Goal: Communication & Community: Answer question/provide support

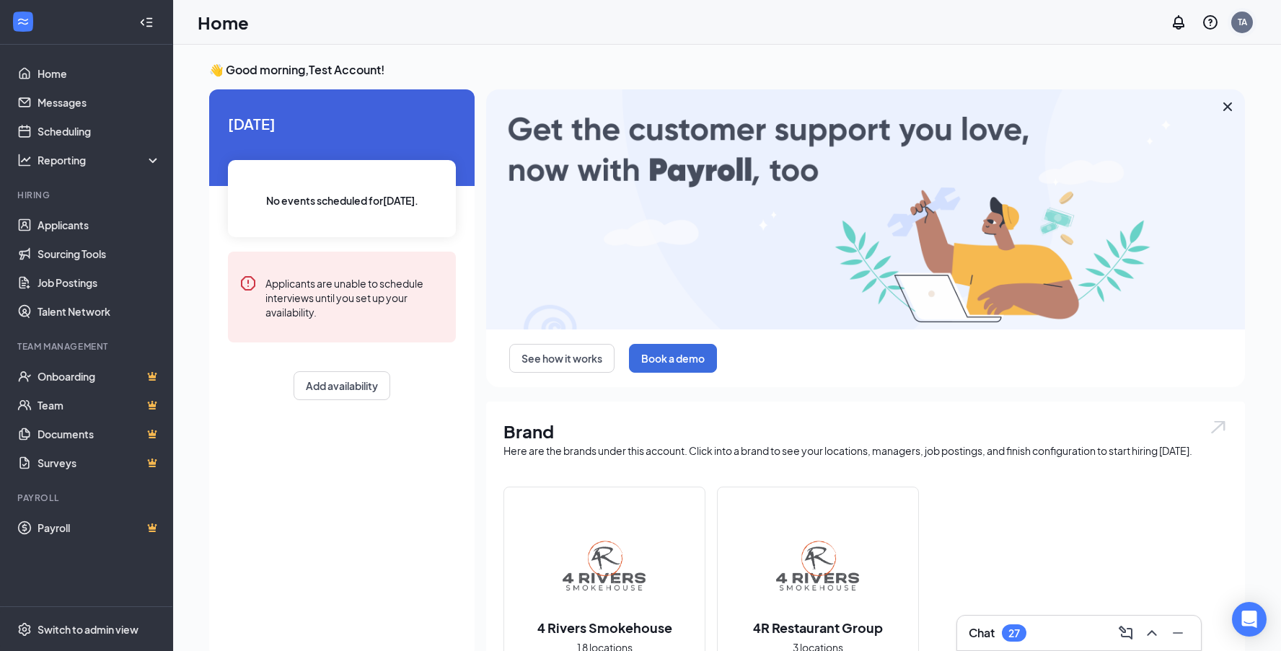
click at [1248, 25] on div "TA" at bounding box center [1242, 23] width 22 height 22
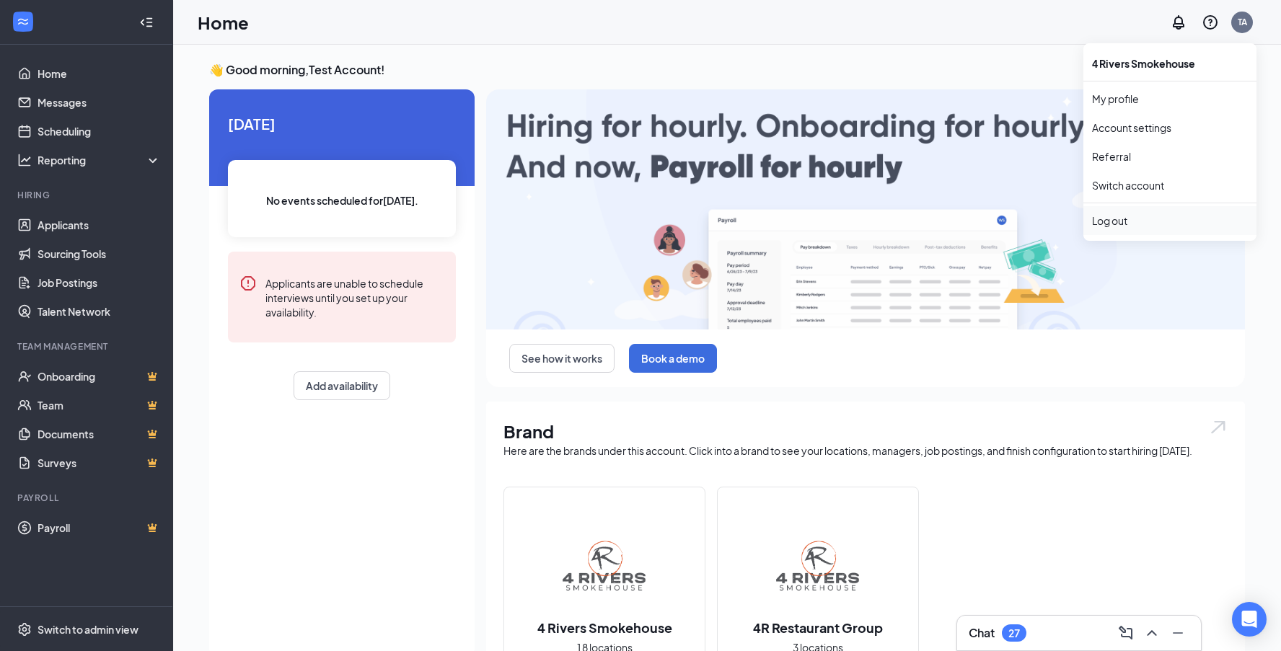
click at [1154, 222] on div "Log out" at bounding box center [1170, 221] width 156 height 14
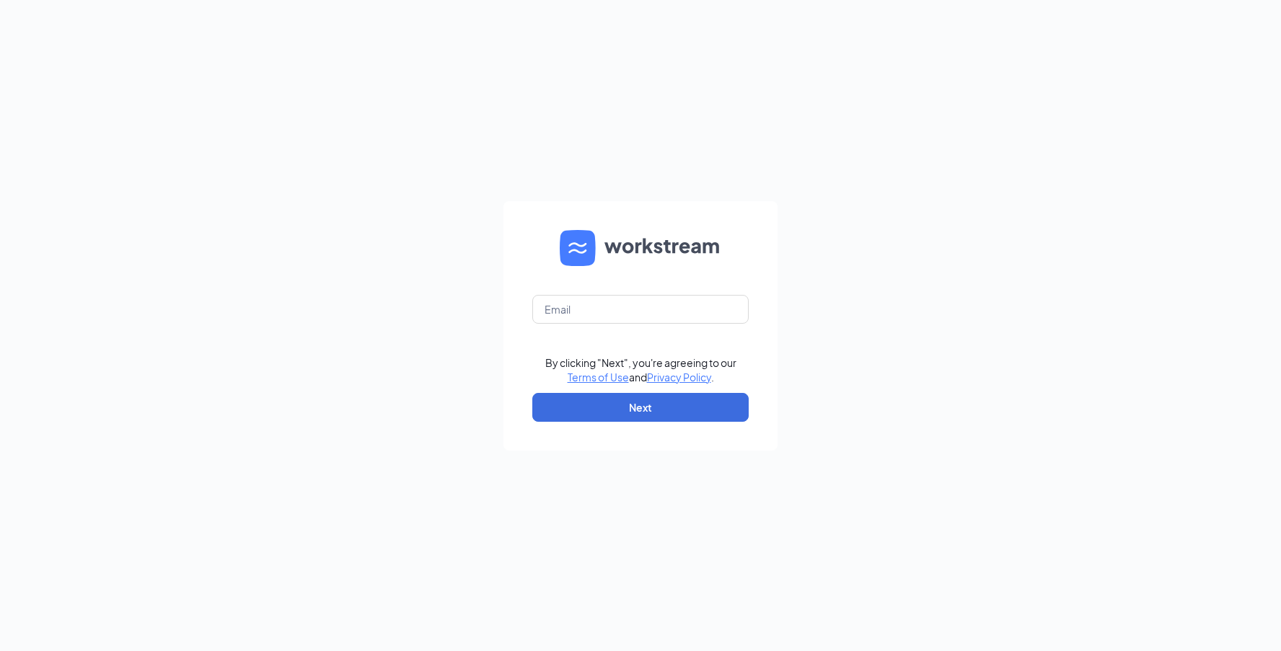
scroll to position [0, 1]
click at [615, 303] on input "text" at bounding box center [640, 309] width 216 height 29
type input "justinep@4rsmokehouse.com"
click at [698, 399] on button "Next" at bounding box center [640, 407] width 216 height 29
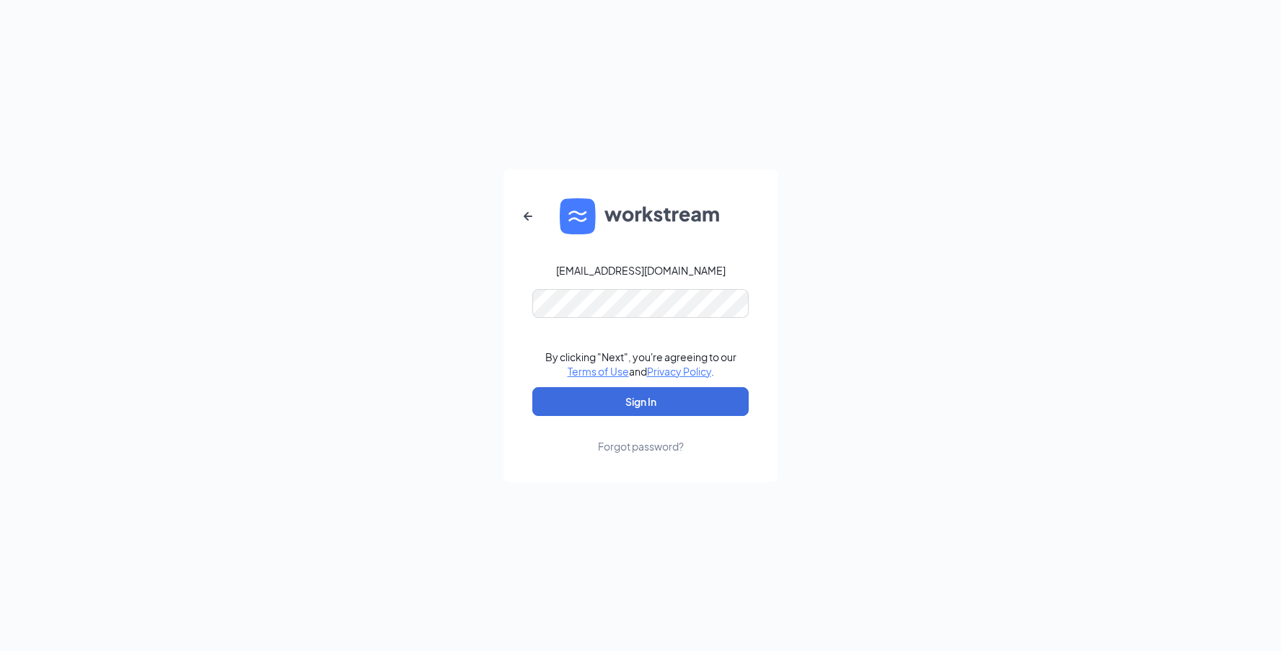
click at [641, 401] on button "Sign In" at bounding box center [640, 401] width 216 height 29
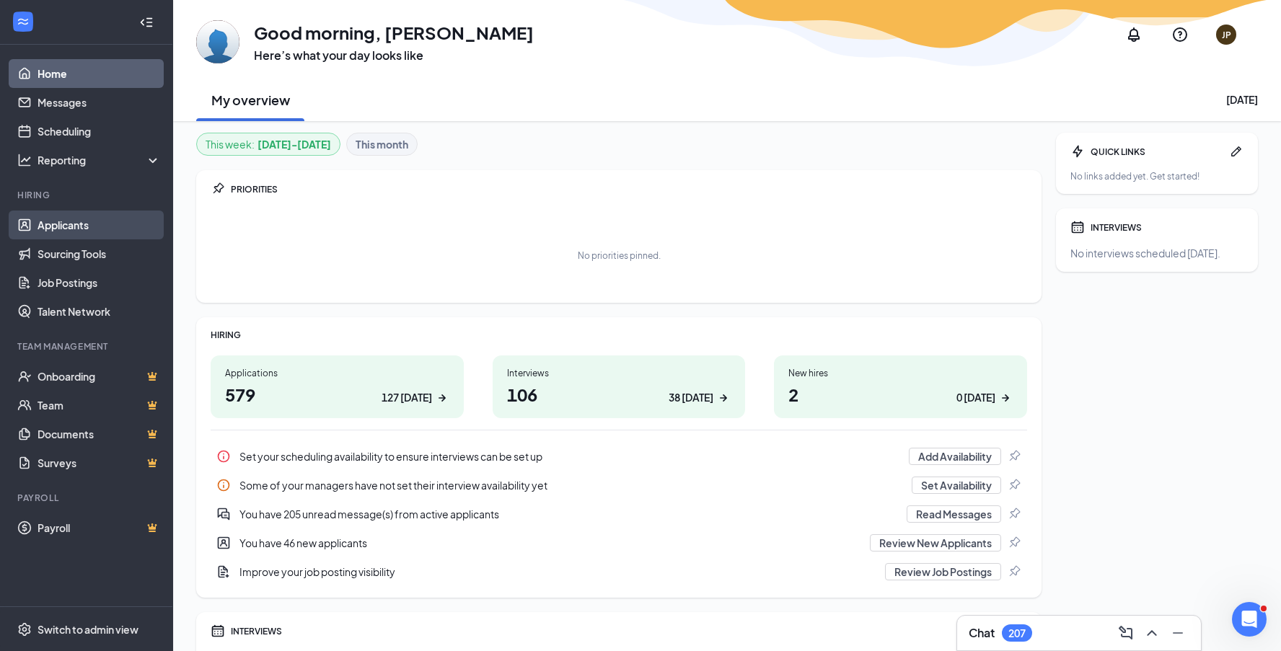
click at [66, 231] on link "Applicants" at bounding box center [99, 225] width 123 height 29
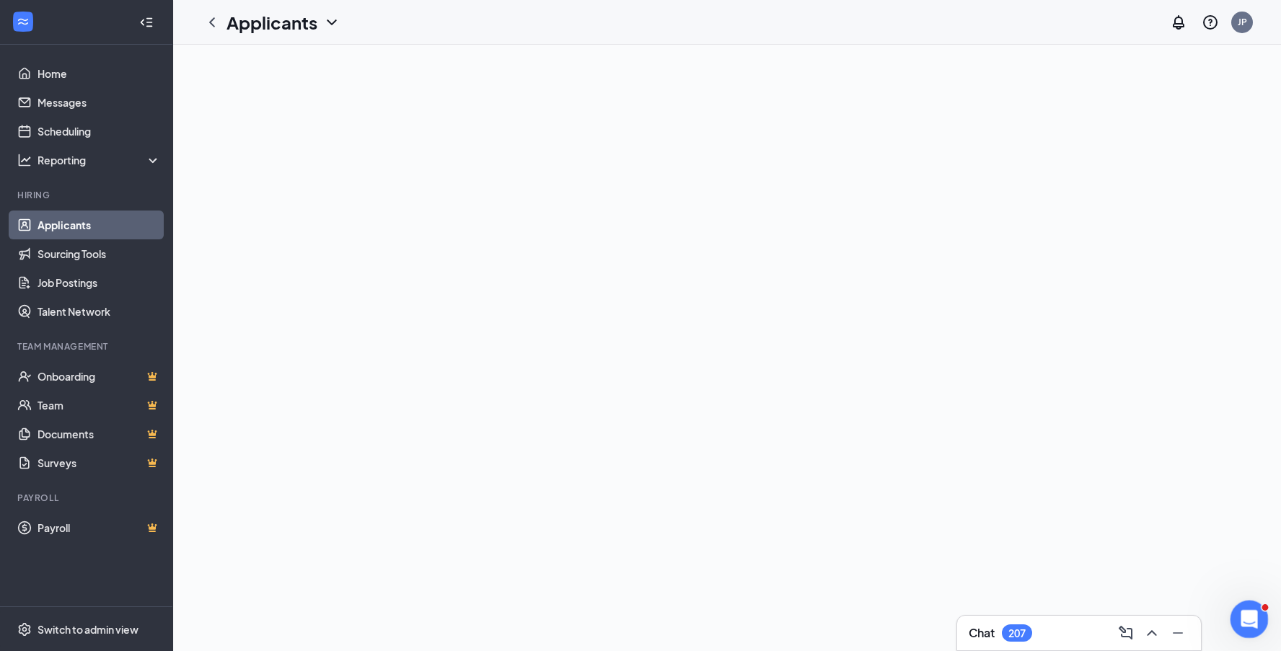
click at [1254, 612] on icon "Open Intercom Messenger" at bounding box center [1248, 618] width 24 height 24
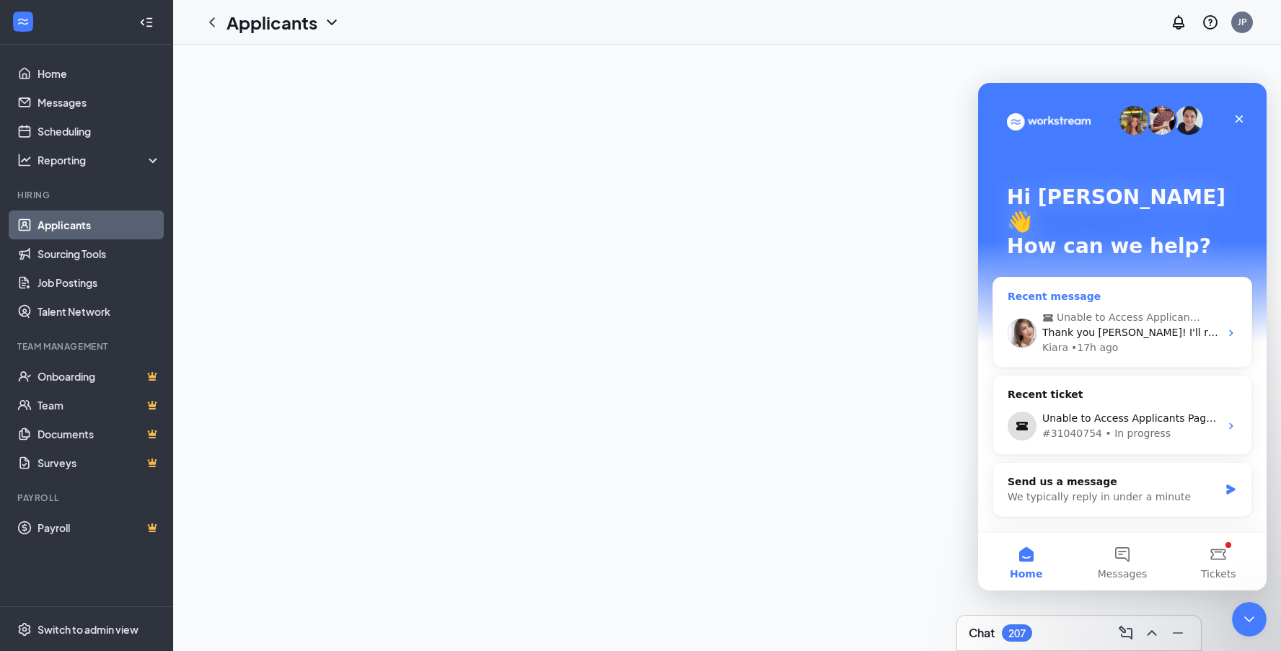
click at [1162, 327] on span "Thank you Justine! I'll relay this to the team." at bounding box center [1179, 333] width 274 height 12
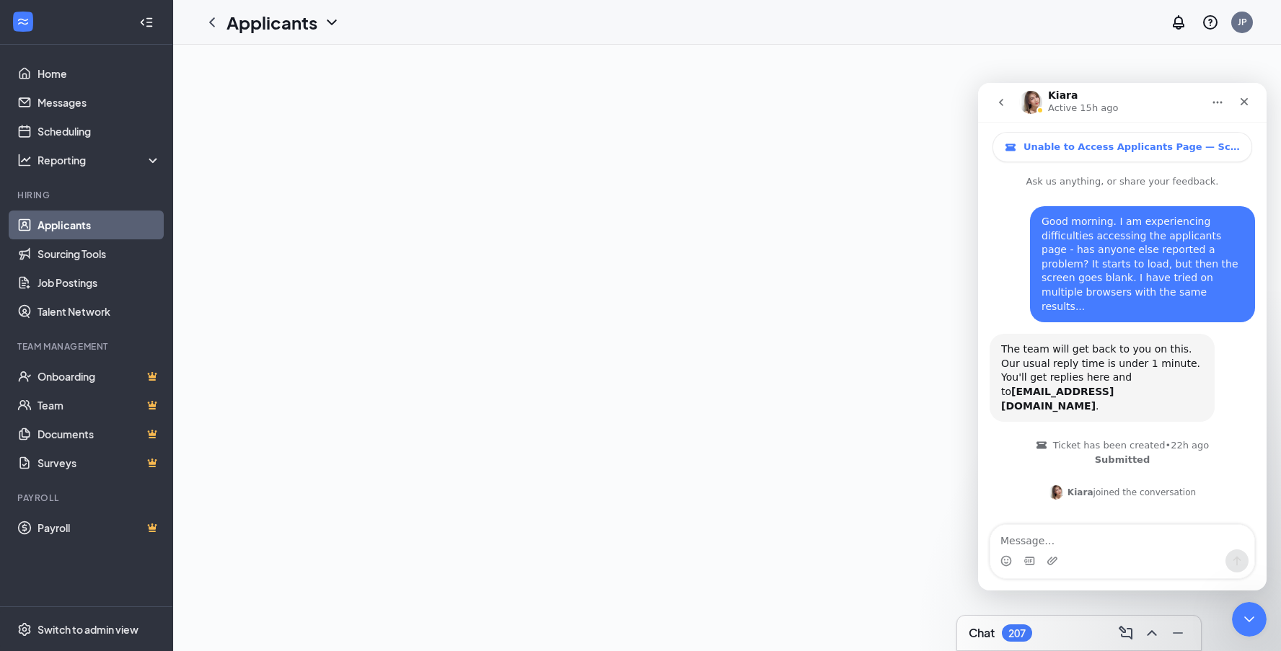
scroll to position [1556, 0]
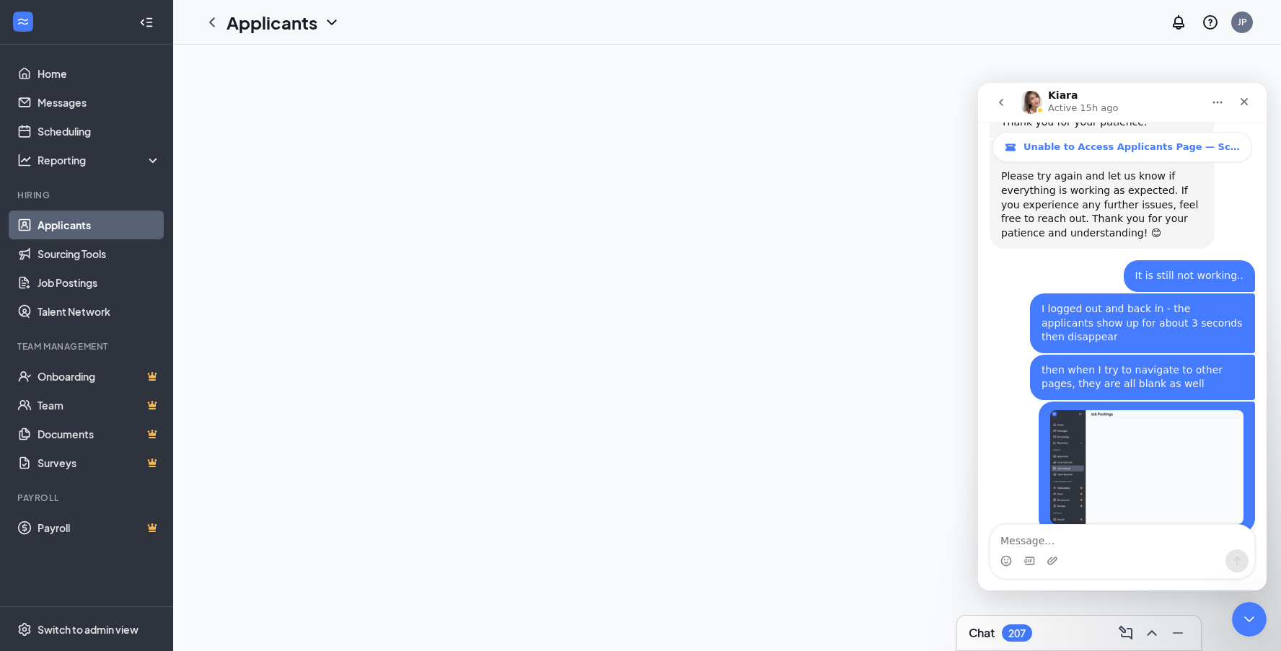
click at [1127, 546] on textarea "Message…" at bounding box center [1122, 537] width 264 height 25
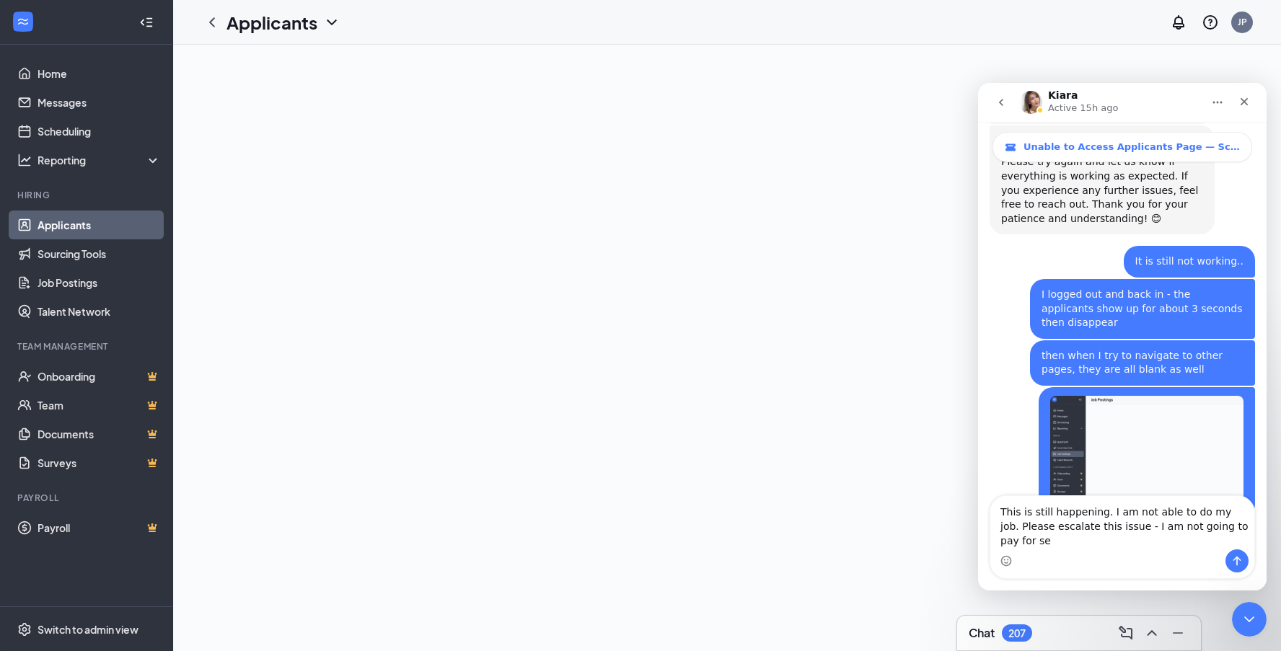
scroll to position [1585, 0]
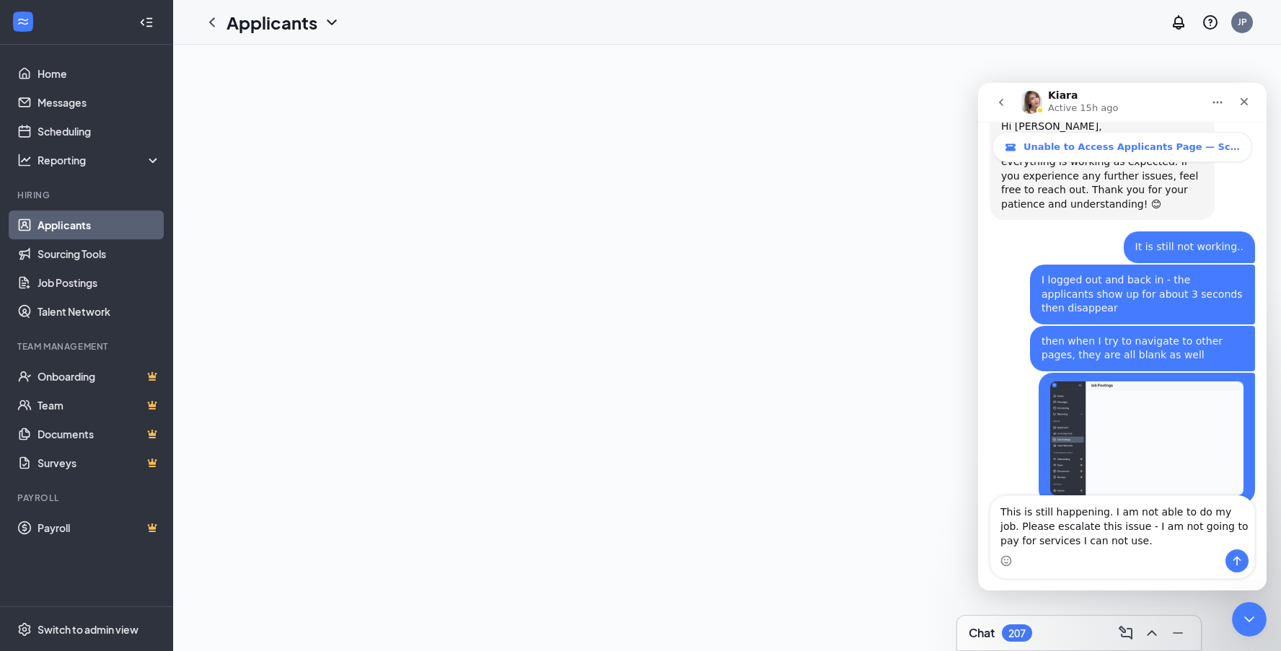
type textarea "This is still happening. I am not able to do my job. Please escalate this issue…"
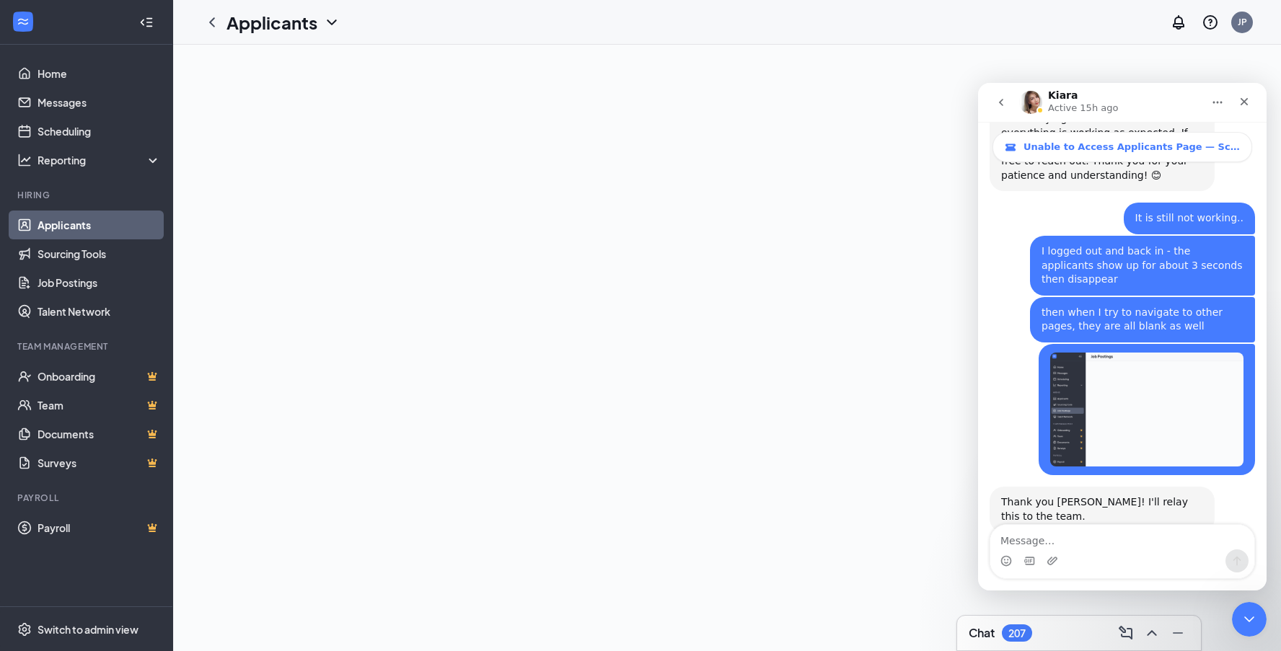
scroll to position [1665, 0]
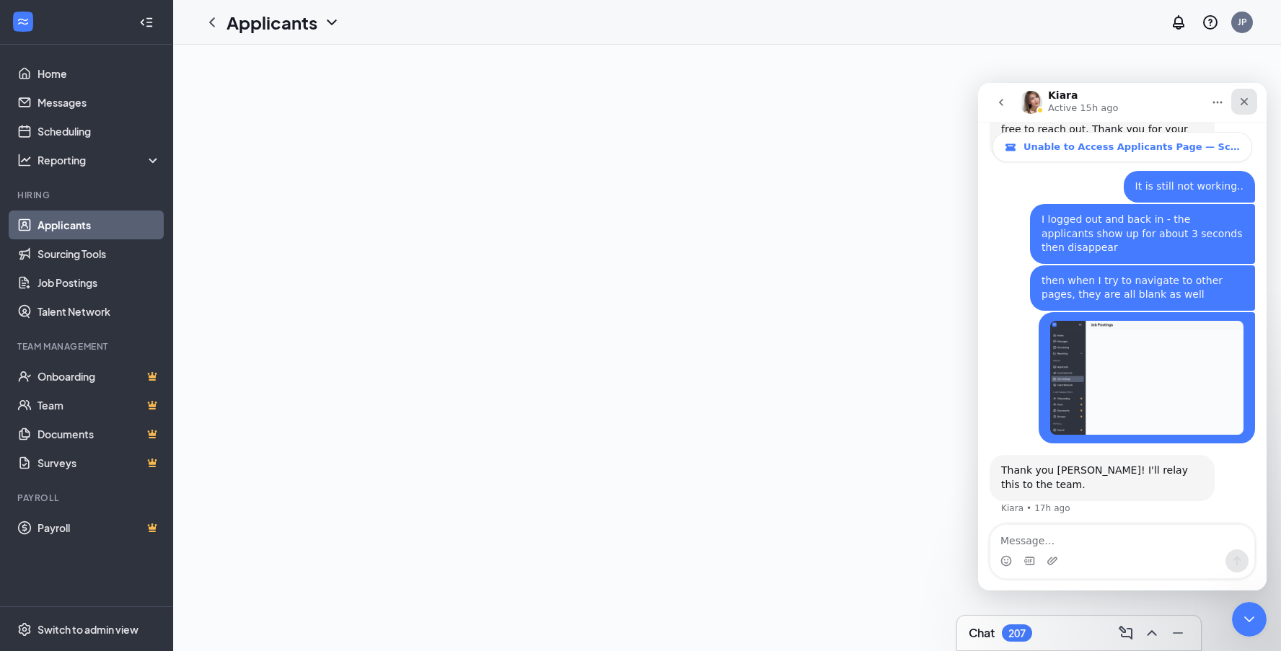
click at [1246, 101] on icon "Close" at bounding box center [1245, 102] width 8 height 8
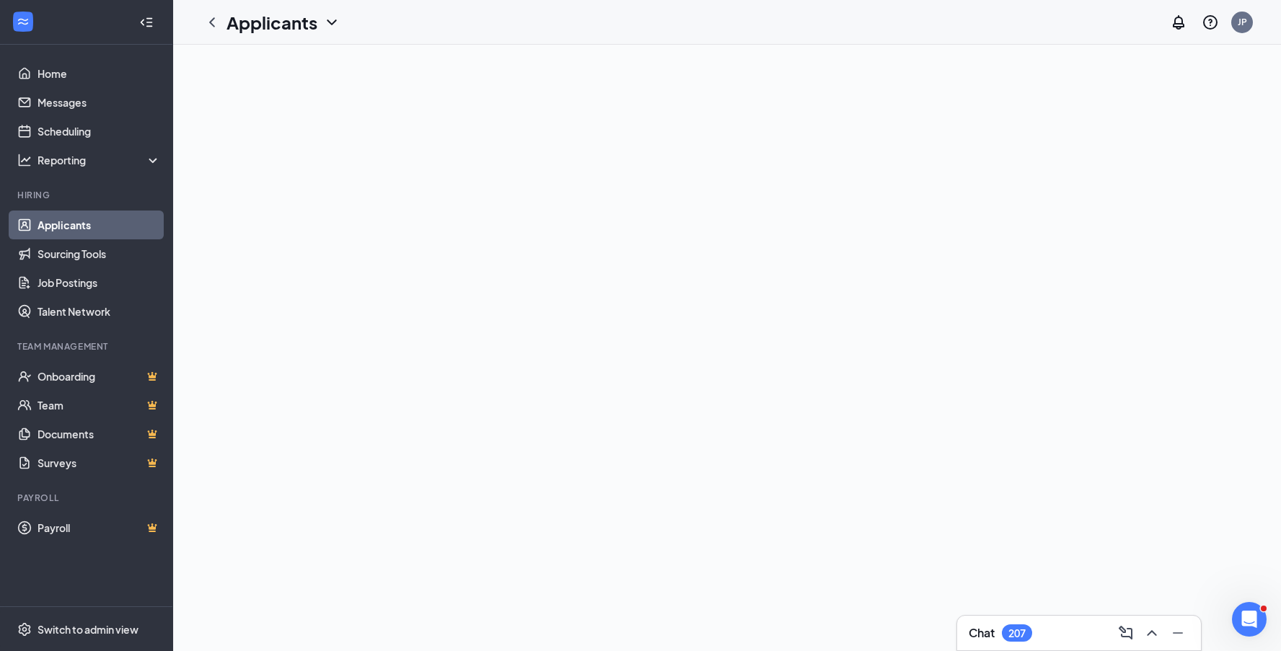
scroll to position [0, 0]
click at [1245, 30] on div "JP" at bounding box center [1242, 23] width 22 height 22
click at [1136, 222] on div "Log out" at bounding box center [1170, 221] width 156 height 14
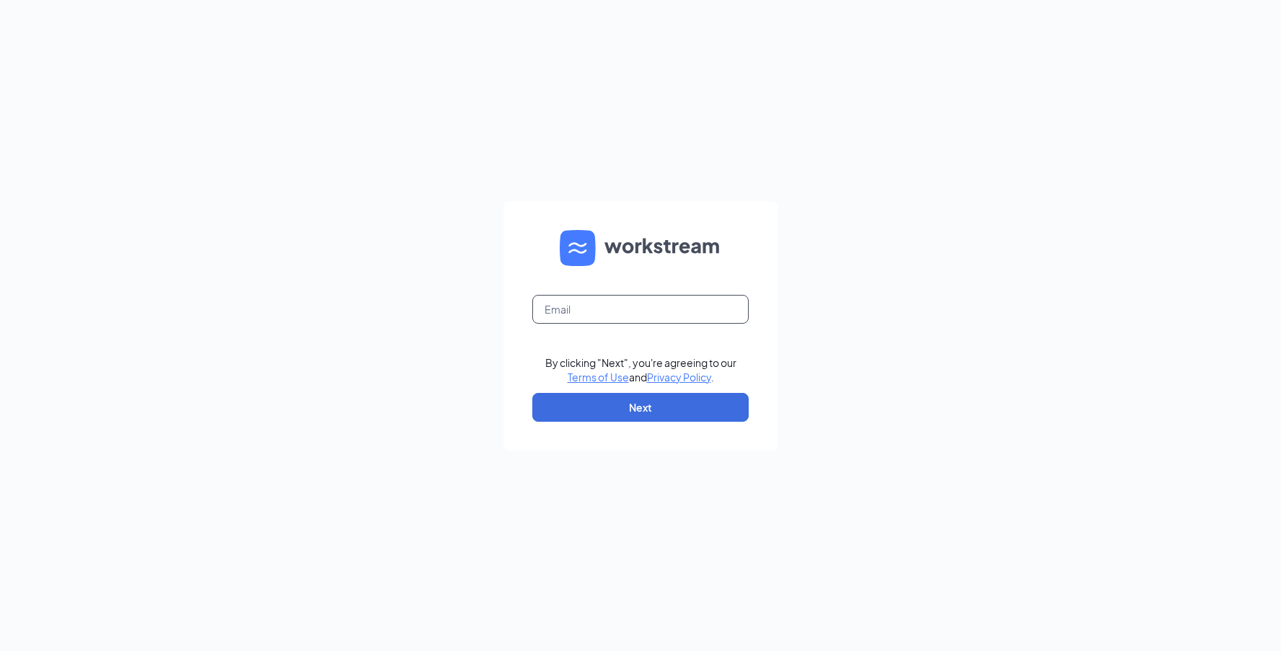
click at [611, 318] on input "text" at bounding box center [640, 309] width 216 height 29
type input "justinespercy@gmail.com"
click at [641, 414] on button "Next" at bounding box center [640, 407] width 216 height 29
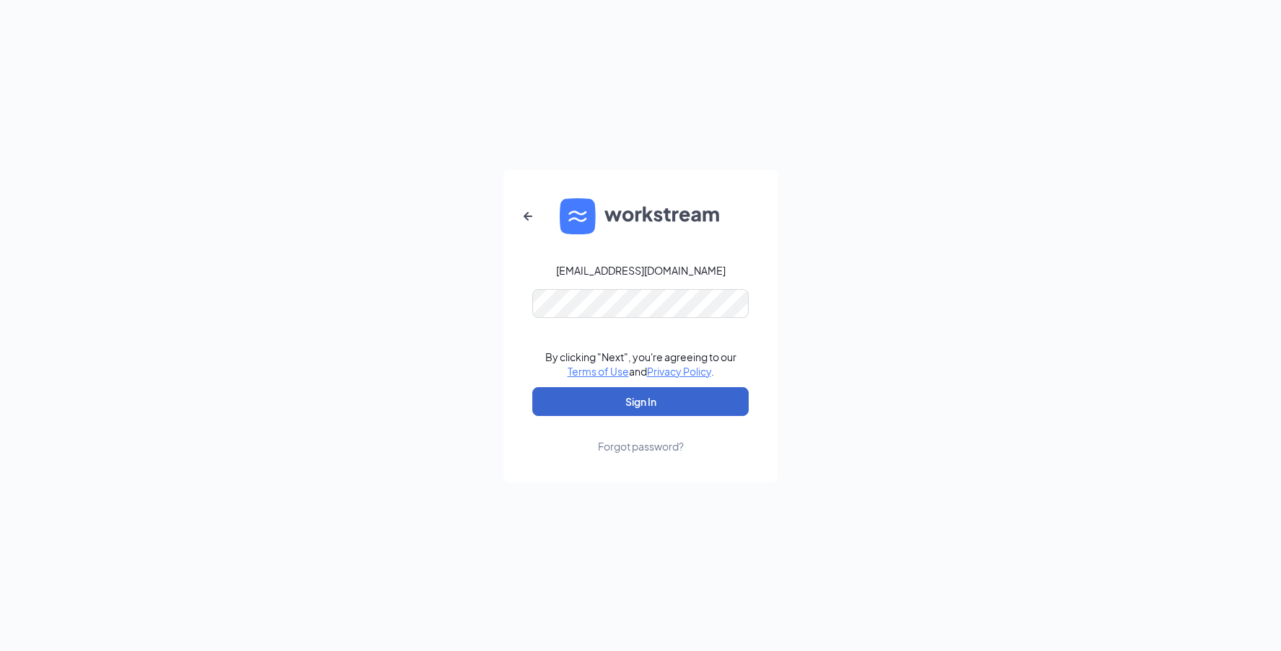
click at [641, 401] on button "Sign In" at bounding box center [640, 401] width 216 height 29
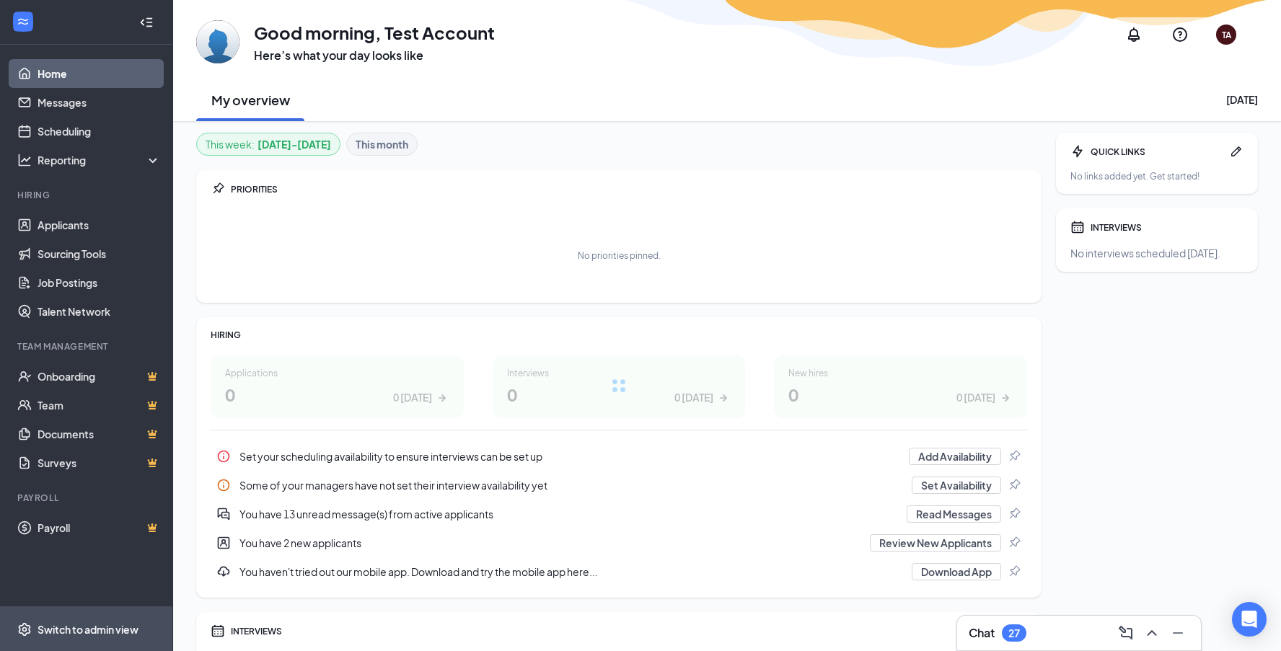
click at [65, 628] on div "Switch to admin view" at bounding box center [88, 630] width 101 height 14
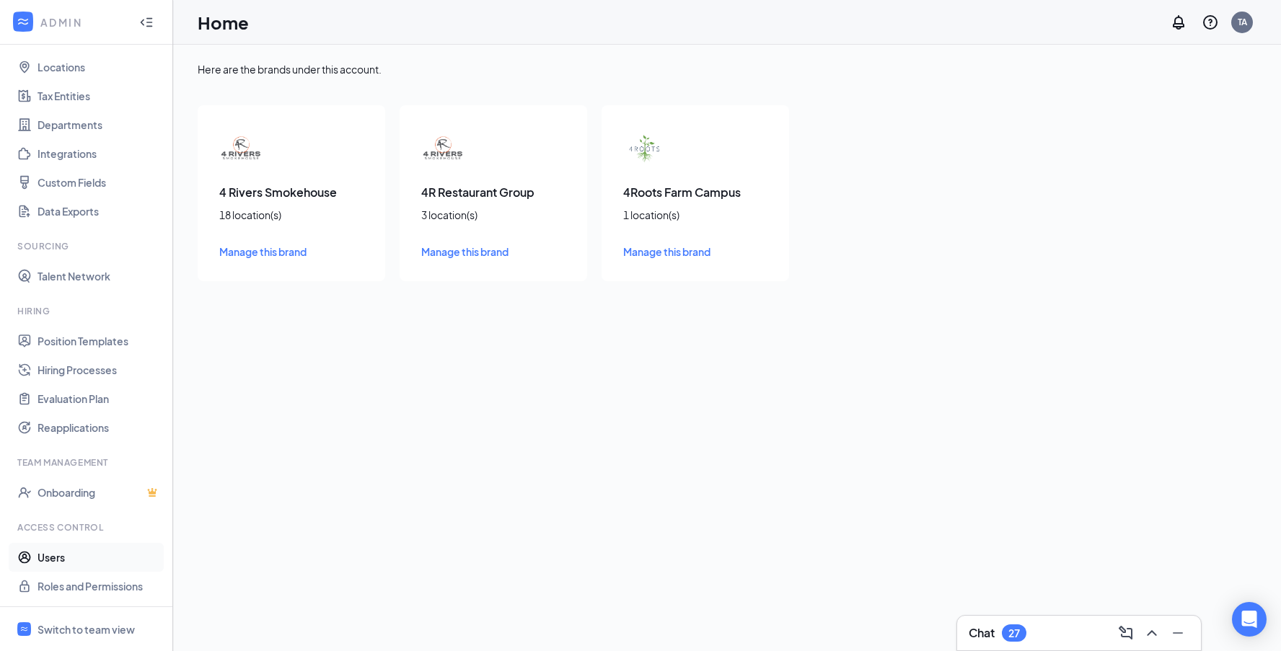
scroll to position [71, 0]
click at [61, 558] on link "Users" at bounding box center [99, 557] width 123 height 29
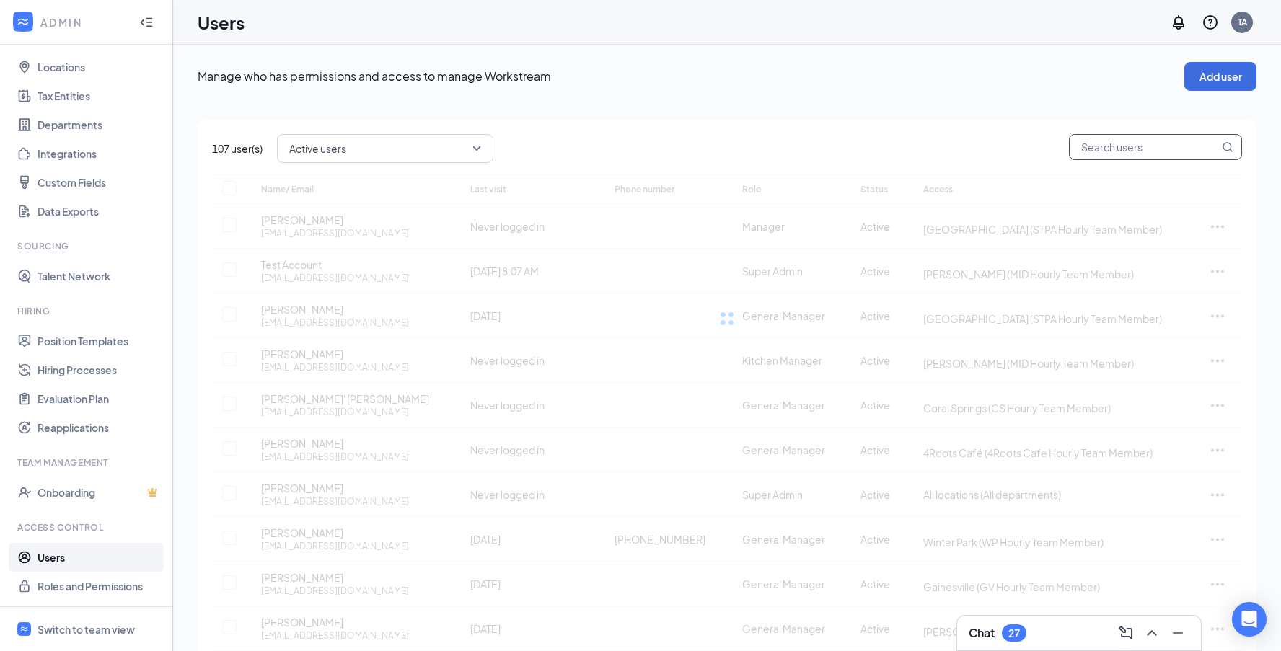
checkbox input "false"
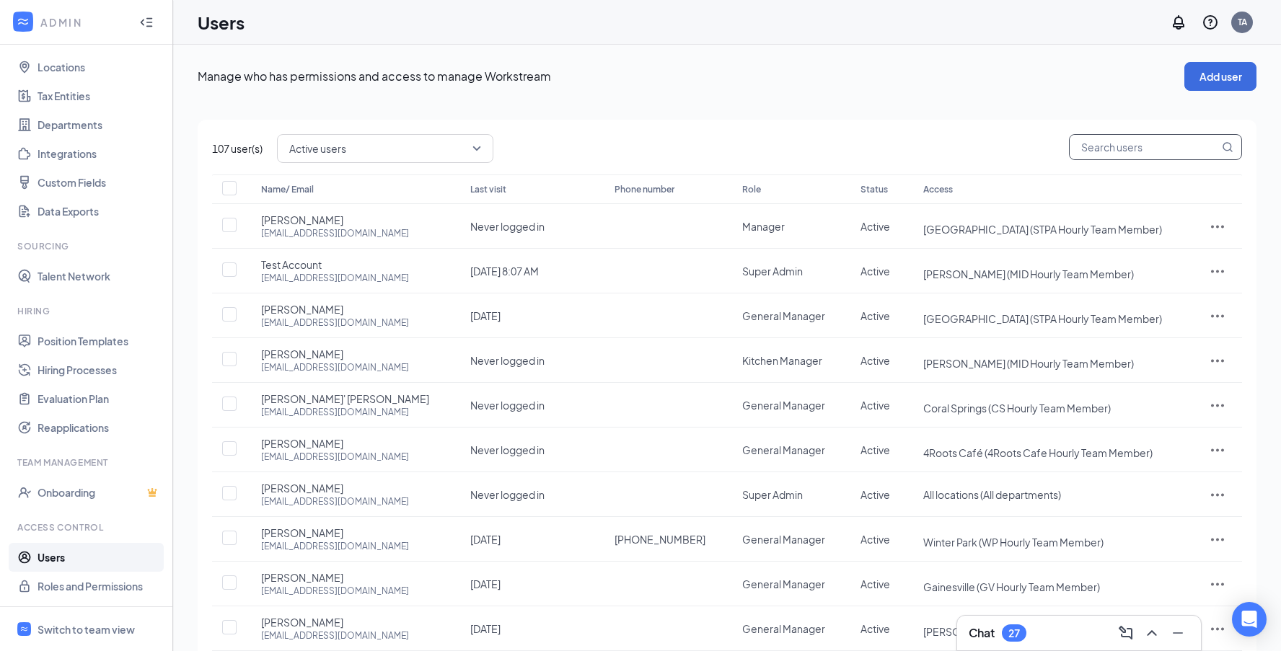
click at [1102, 151] on input "text" at bounding box center [1144, 147] width 149 height 25
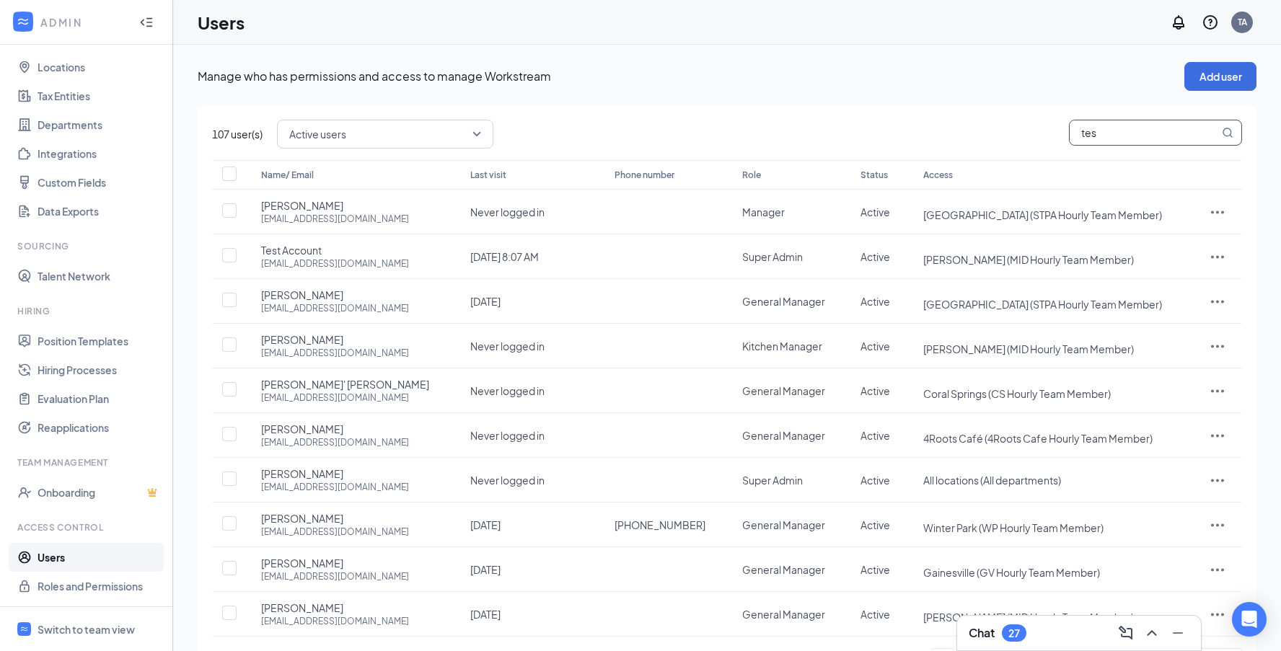
type input "test"
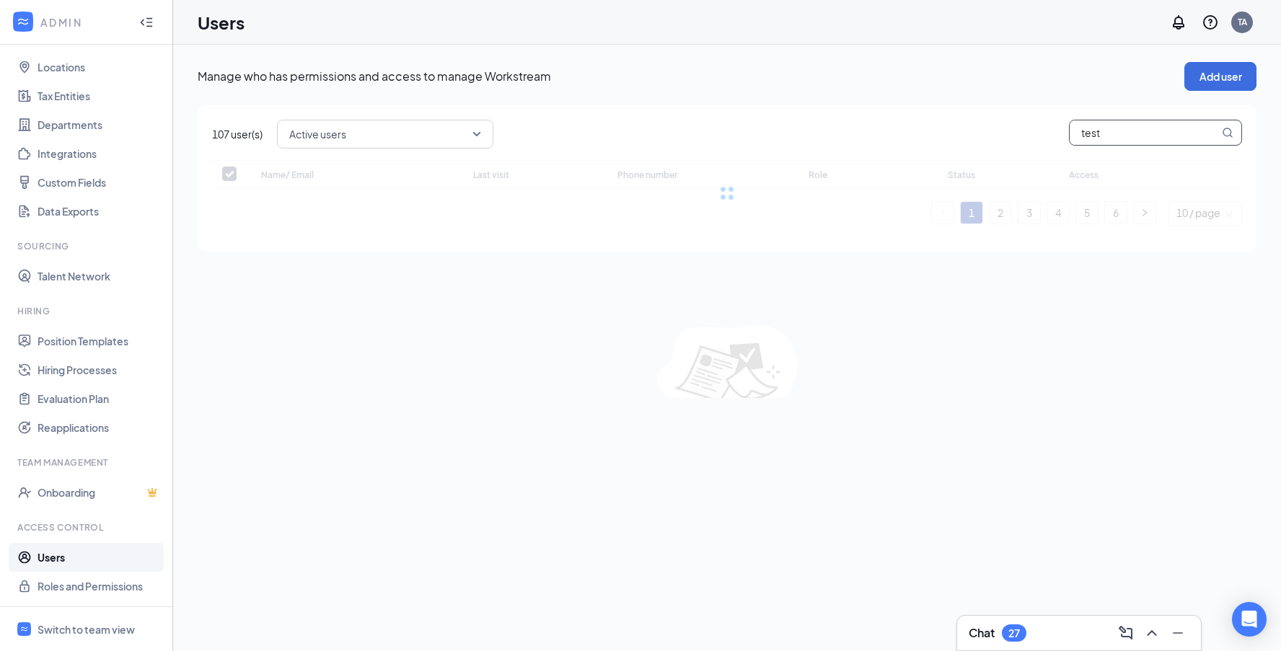
checkbox input "false"
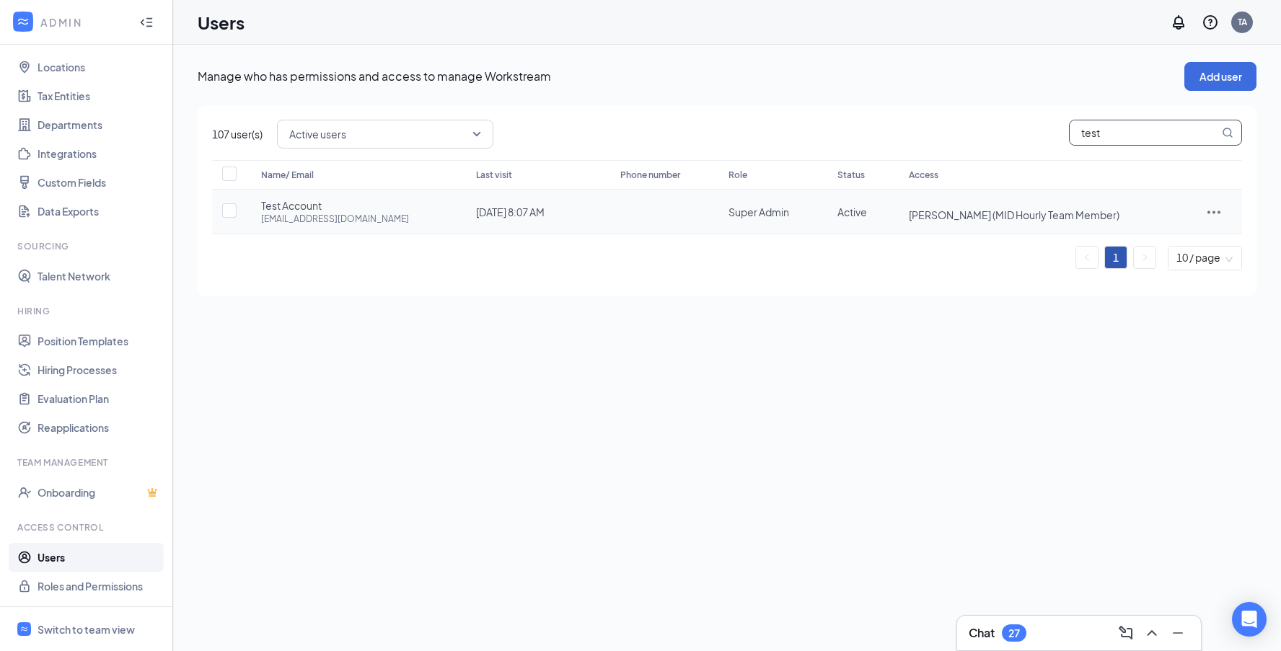
type input "test"
click at [1216, 211] on icon "ActionsIcon" at bounding box center [1213, 211] width 17 height 17
click at [1157, 244] on span "Edit user" at bounding box center [1146, 242] width 41 height 13
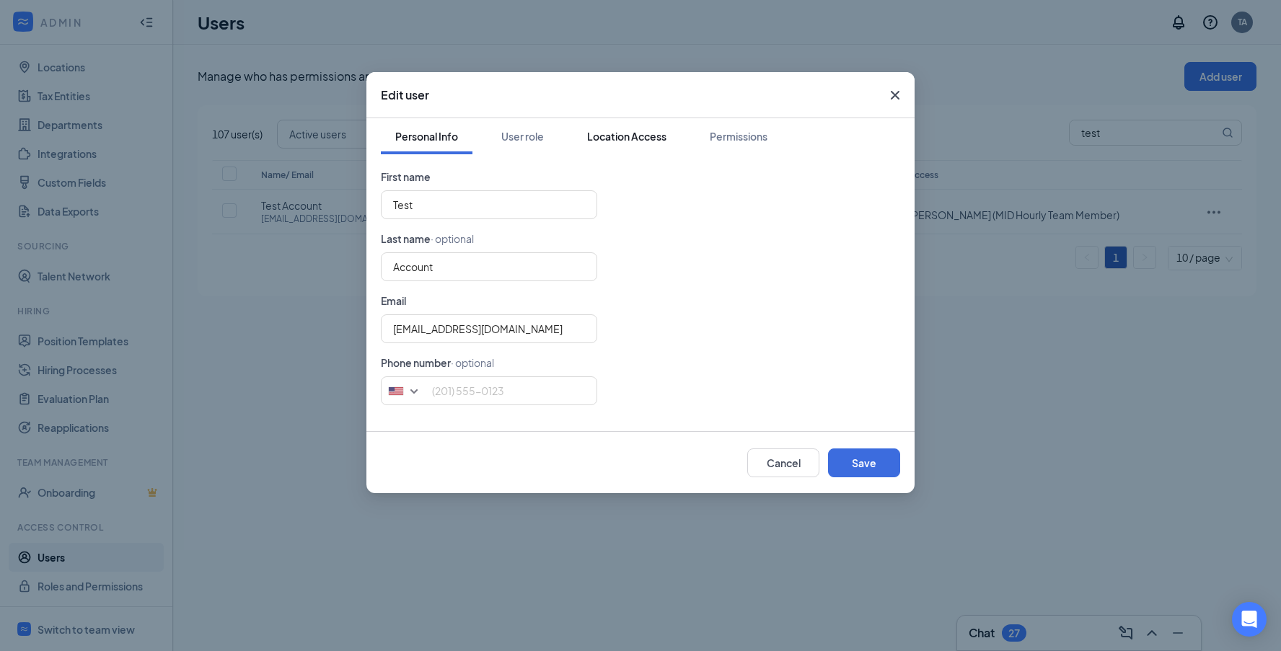
click at [612, 134] on div "Location Access" at bounding box center [626, 136] width 79 height 14
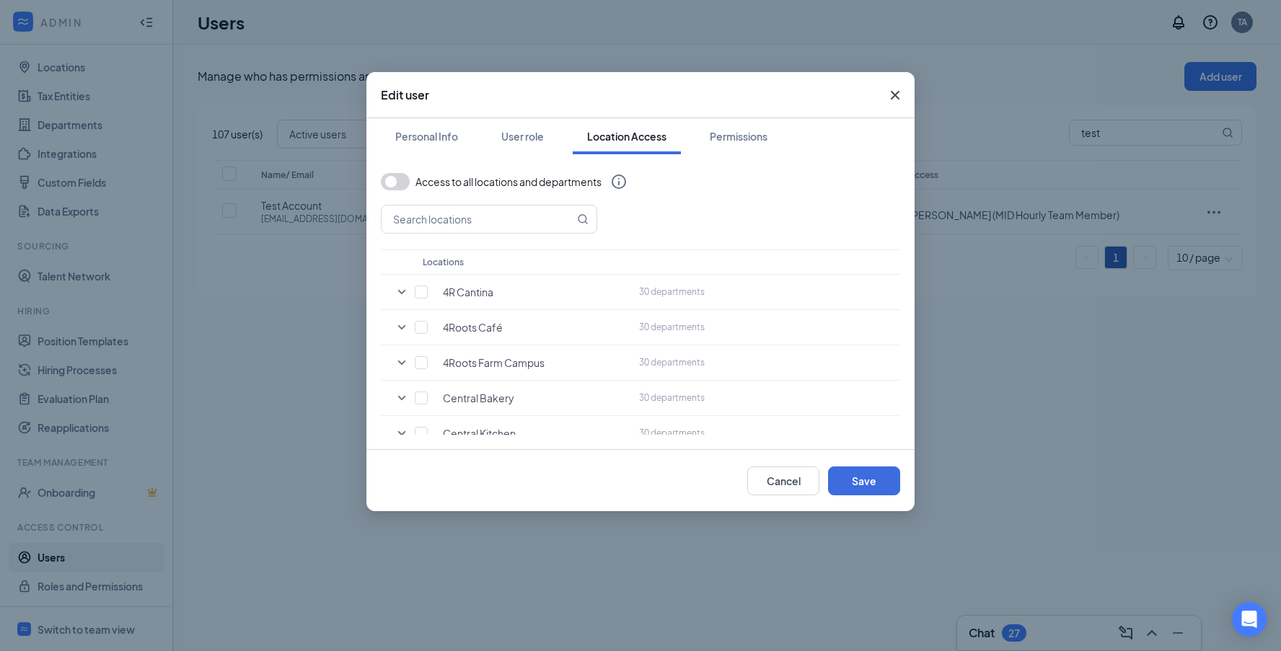
click at [401, 180] on button "button" at bounding box center [395, 181] width 29 height 17
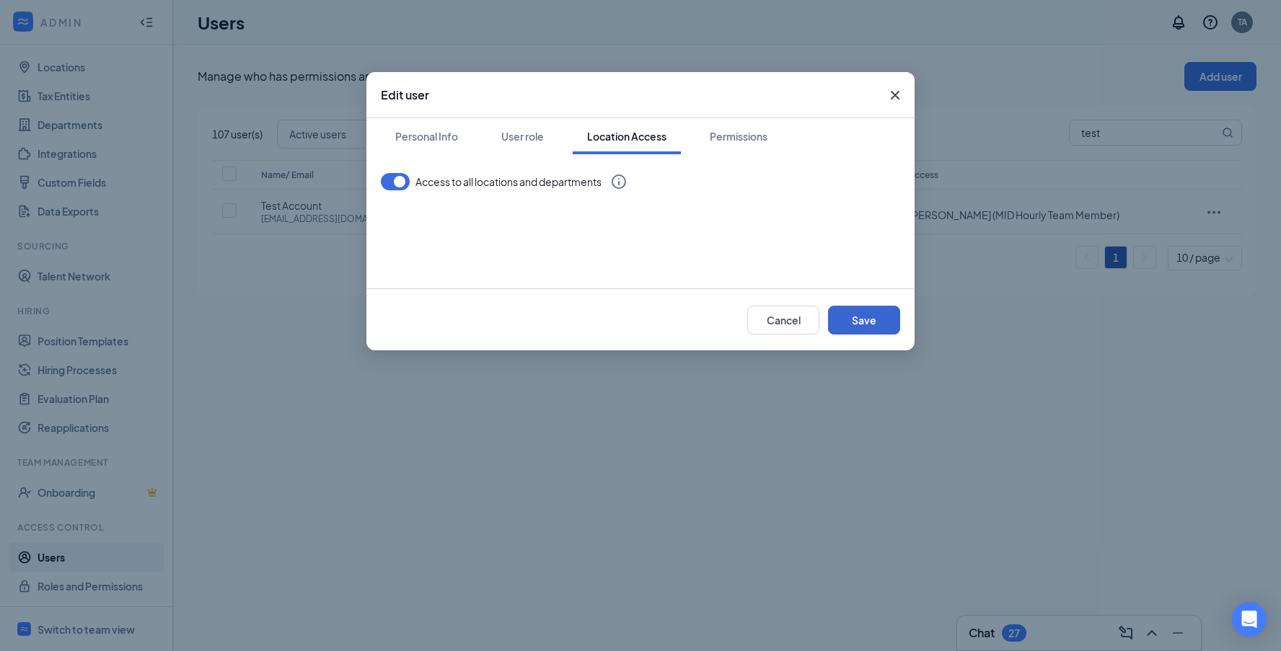
click at [884, 323] on button "Save" at bounding box center [864, 320] width 72 height 29
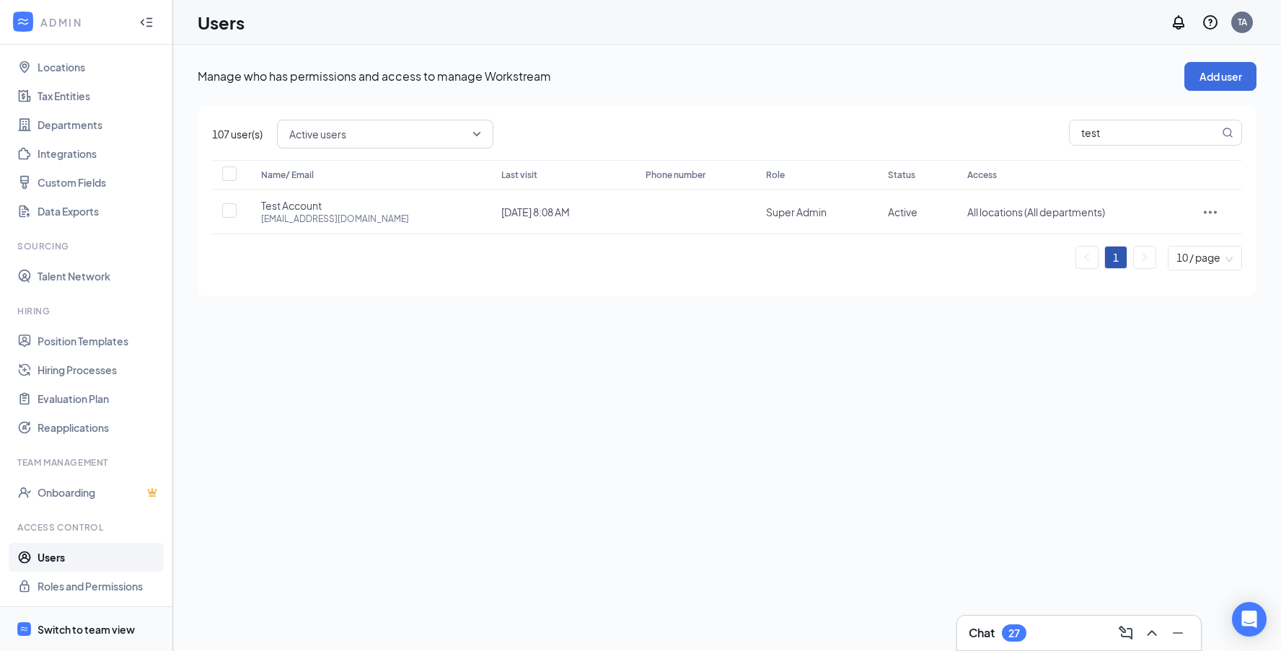
drag, startPoint x: 88, startPoint y: 632, endPoint x: 102, endPoint y: 630, distance: 14.6
click at [88, 632] on div "Switch to team view" at bounding box center [86, 630] width 97 height 14
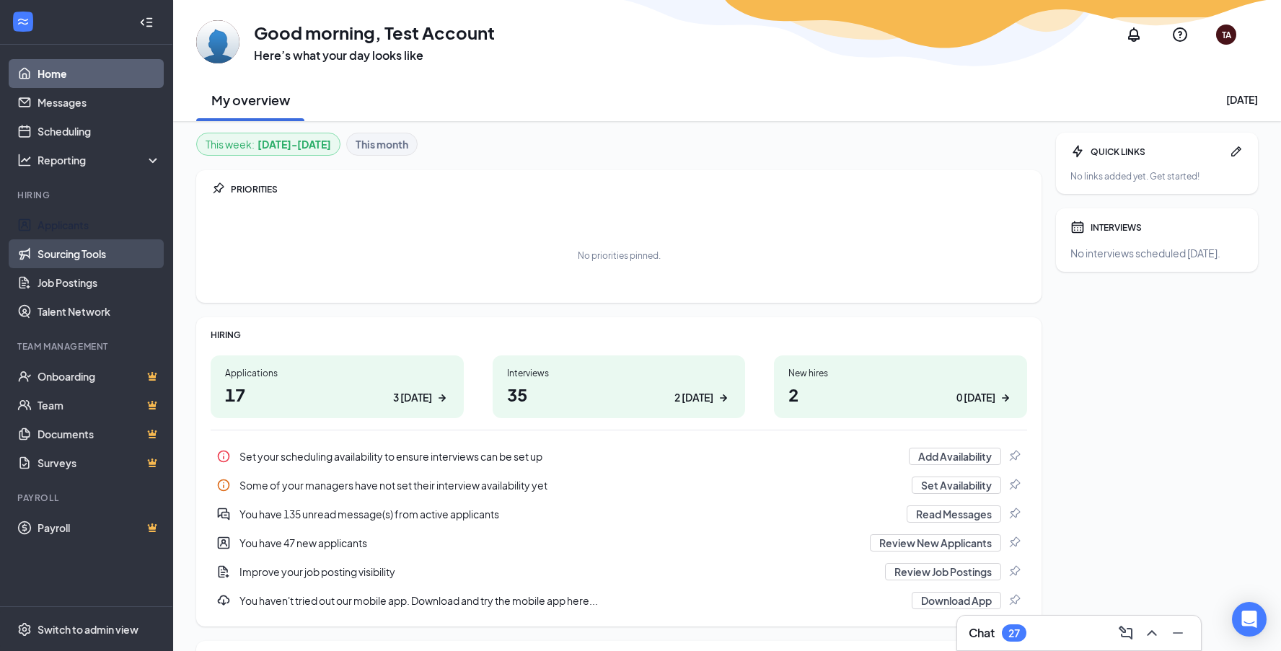
click at [94, 232] on link "Applicants" at bounding box center [99, 225] width 123 height 29
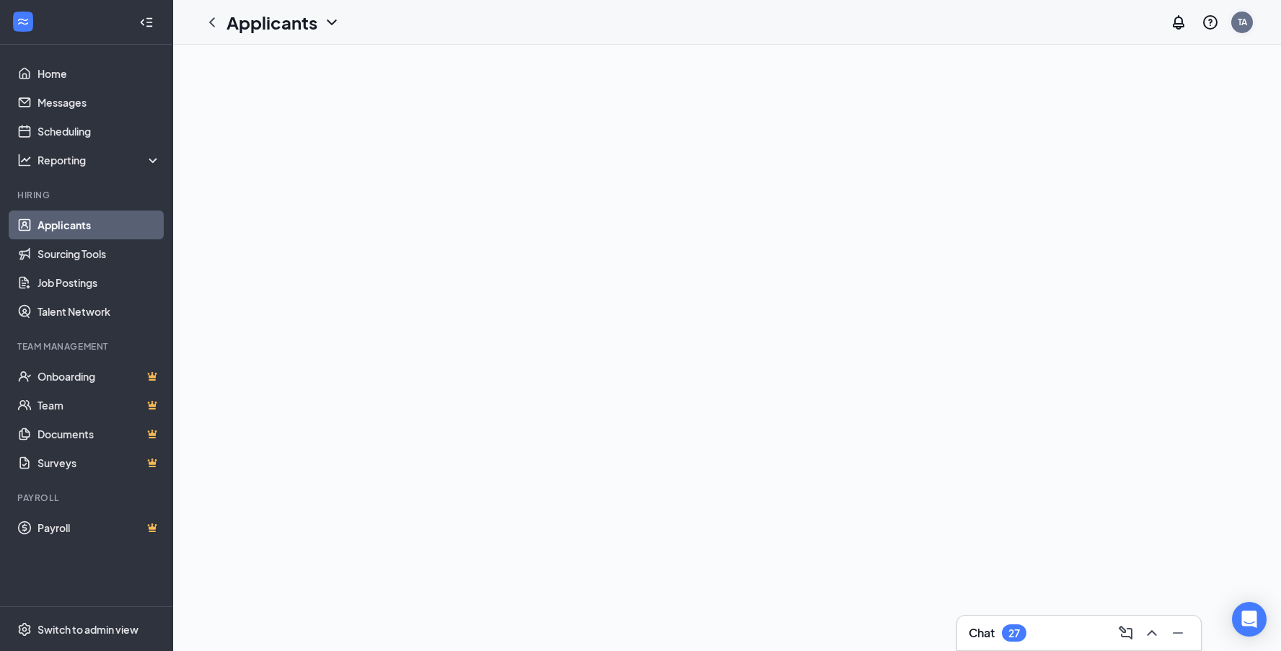
click at [1245, 23] on div "TA" at bounding box center [1242, 22] width 9 height 12
click at [894, 201] on div at bounding box center [727, 348] width 1108 height 607
drag, startPoint x: 42, startPoint y: 628, endPoint x: 64, endPoint y: 624, distance: 22.8
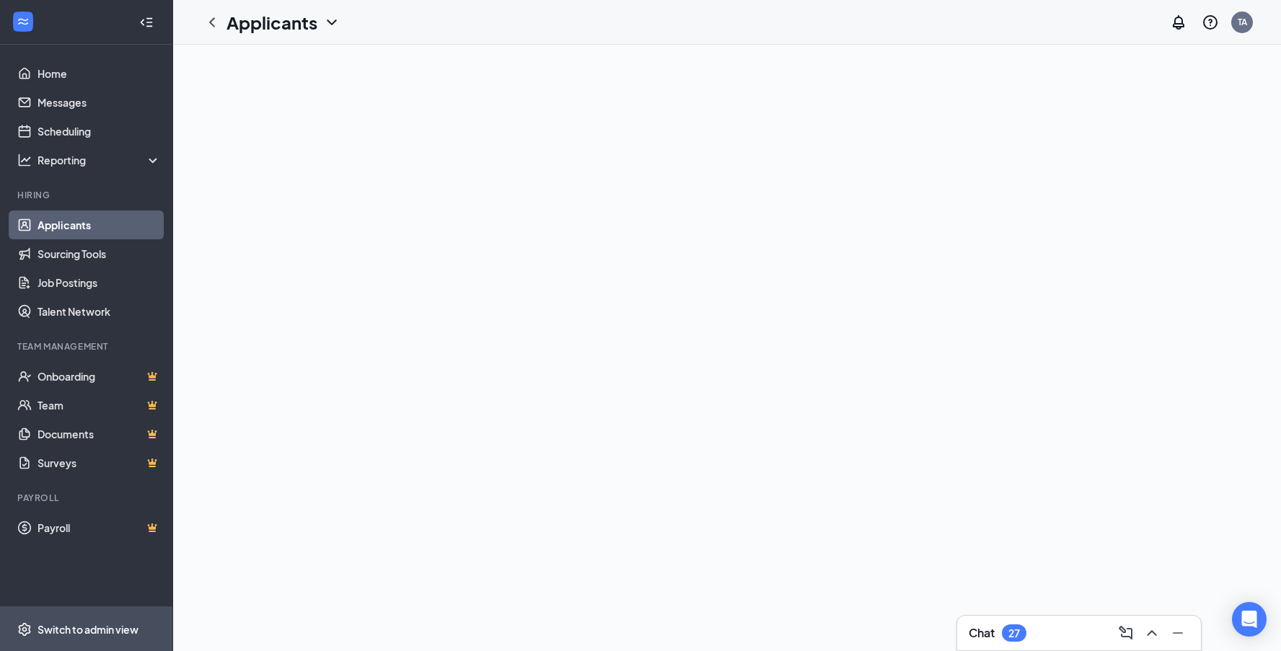
click at [42, 628] on div "Switch to admin view" at bounding box center [88, 630] width 101 height 14
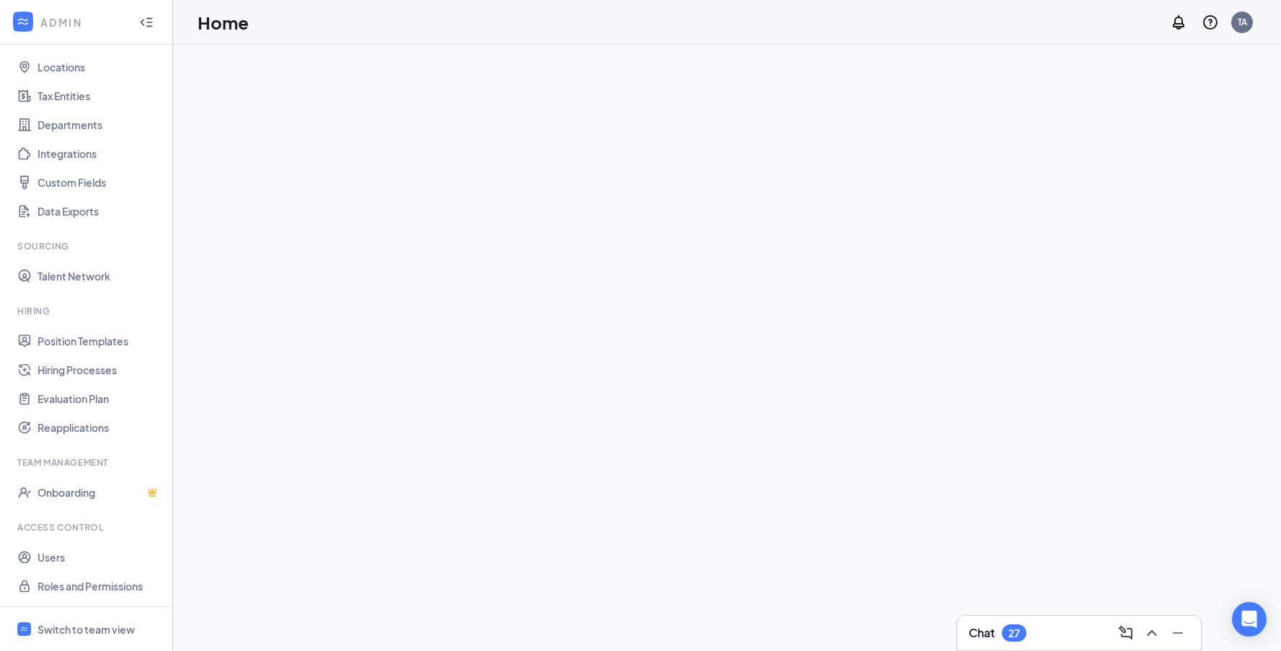
scroll to position [71, 0]
click at [58, 557] on link "Users" at bounding box center [99, 557] width 123 height 29
click at [47, 558] on link "Users" at bounding box center [99, 557] width 123 height 29
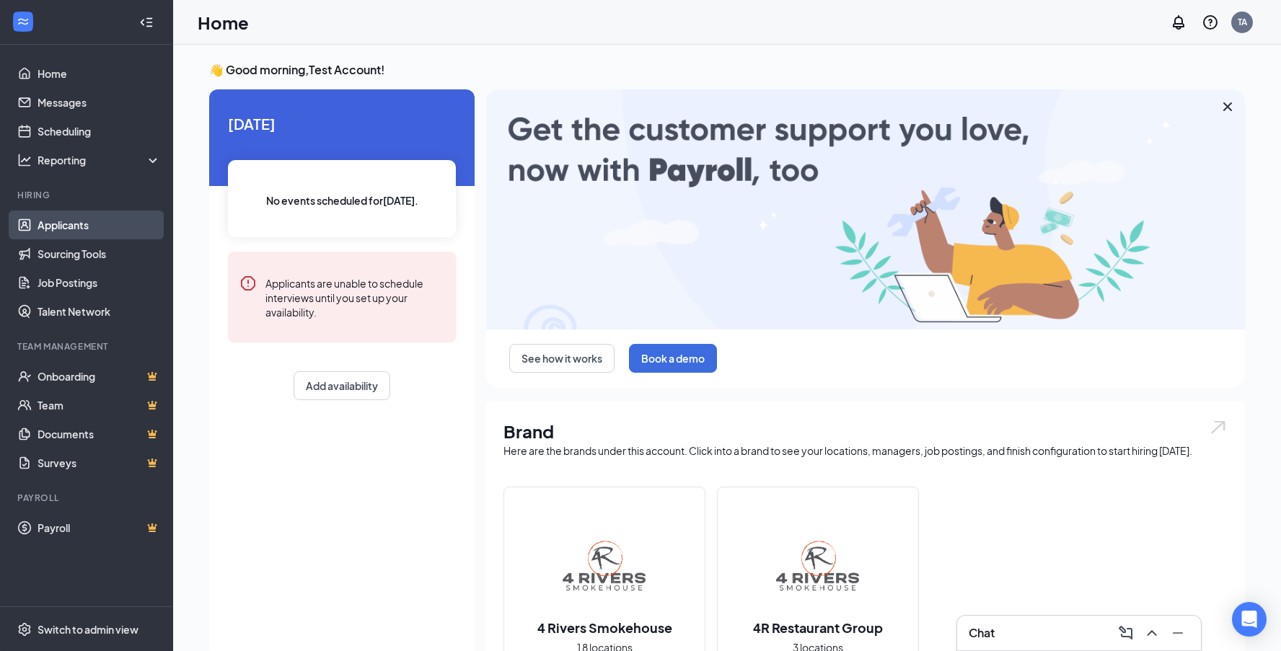
click at [79, 221] on link "Applicants" at bounding box center [99, 225] width 123 height 29
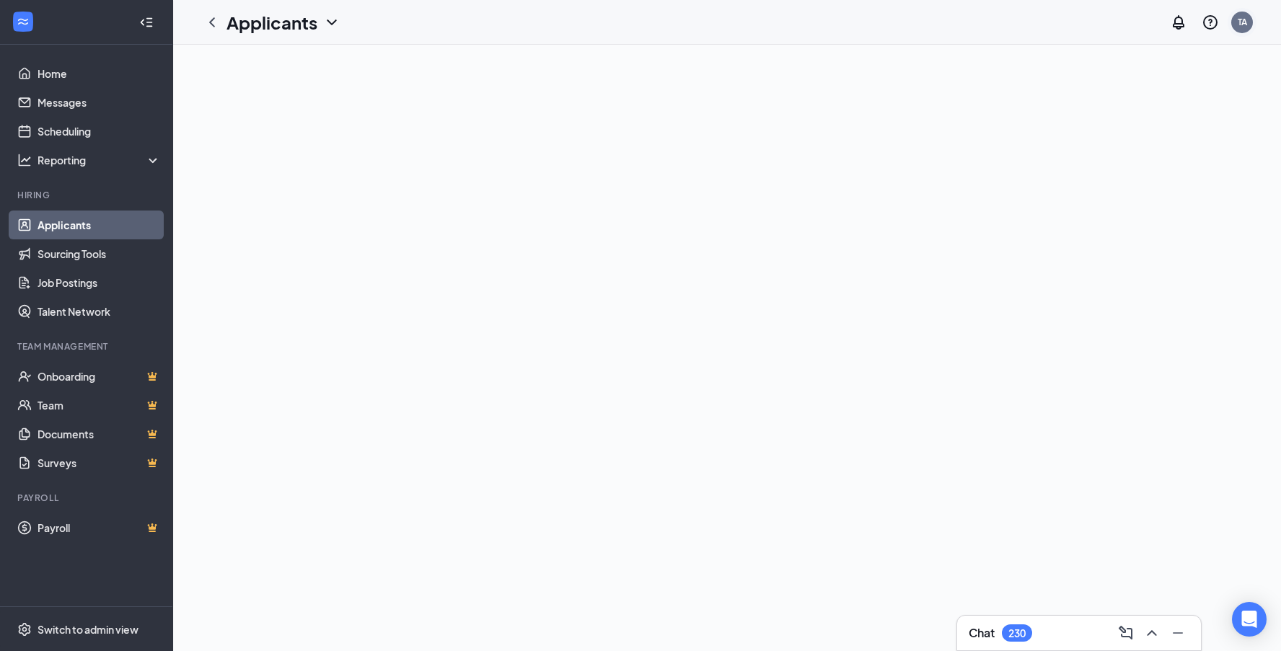
click at [1238, 24] on div "TA" at bounding box center [1242, 22] width 9 height 12
click at [1120, 219] on div "Log out" at bounding box center [1170, 221] width 156 height 14
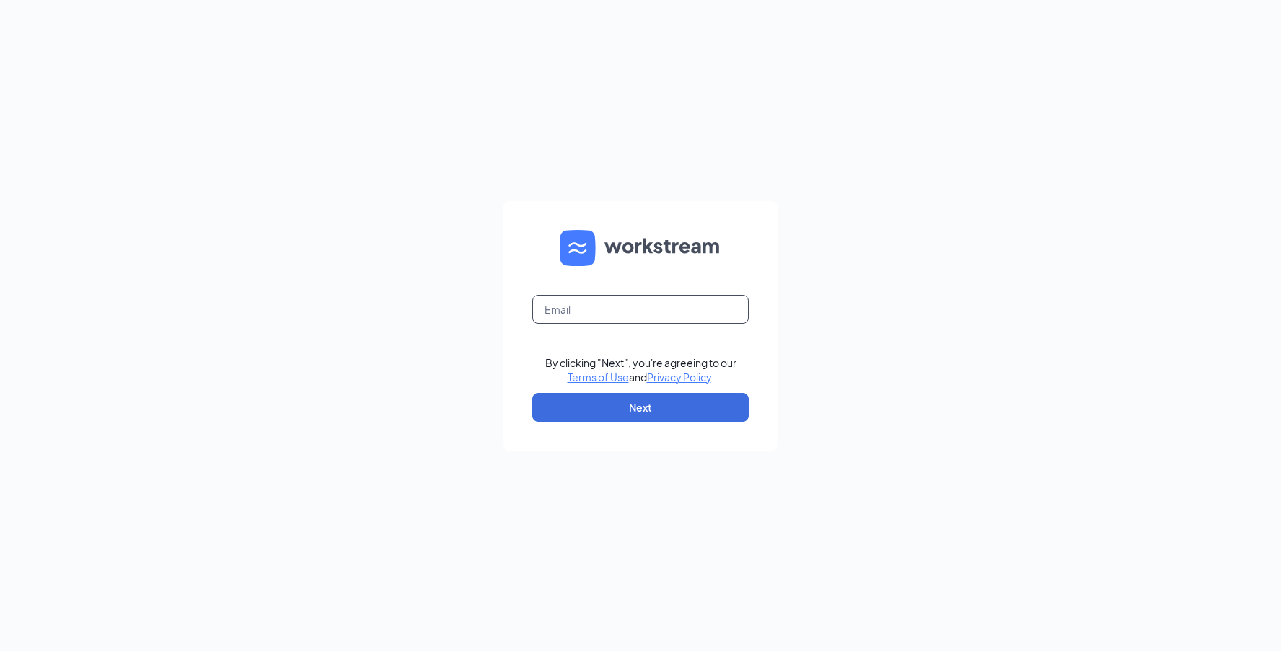
click at [568, 315] on input "text" at bounding box center [640, 309] width 216 height 29
type input "[EMAIL_ADDRESS][DOMAIN_NAME]"
click at [618, 407] on button "Next" at bounding box center [640, 407] width 216 height 29
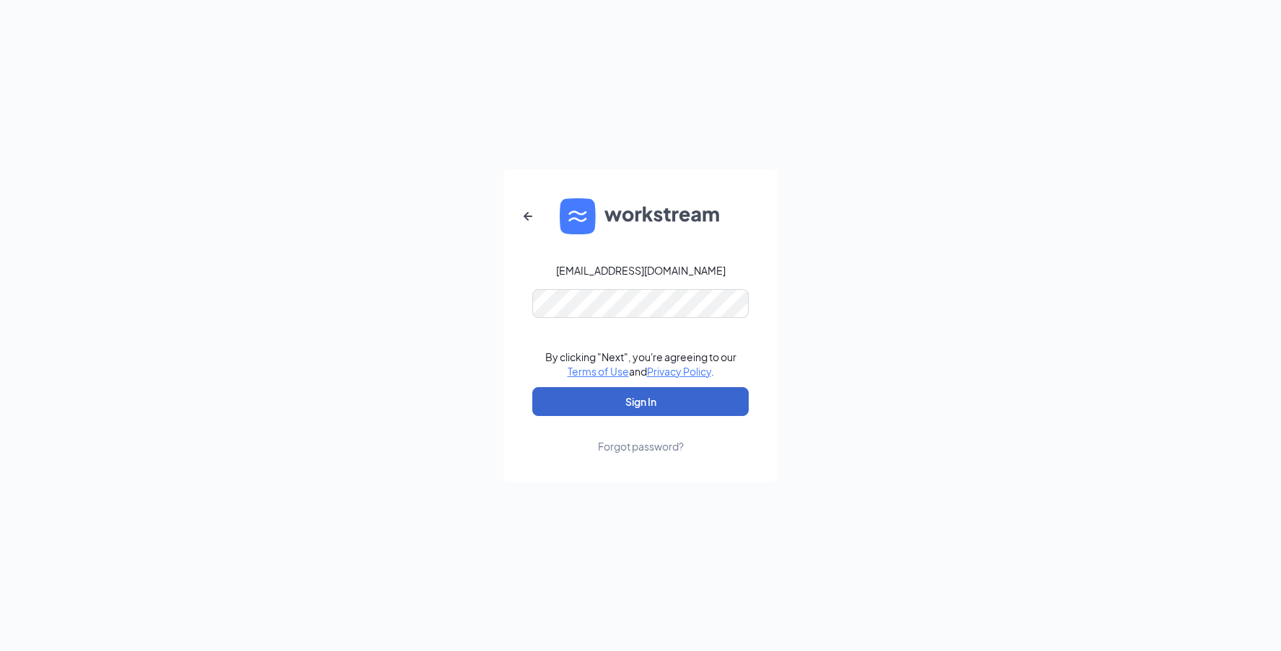
click at [641, 401] on button "Sign In" at bounding box center [640, 401] width 216 height 29
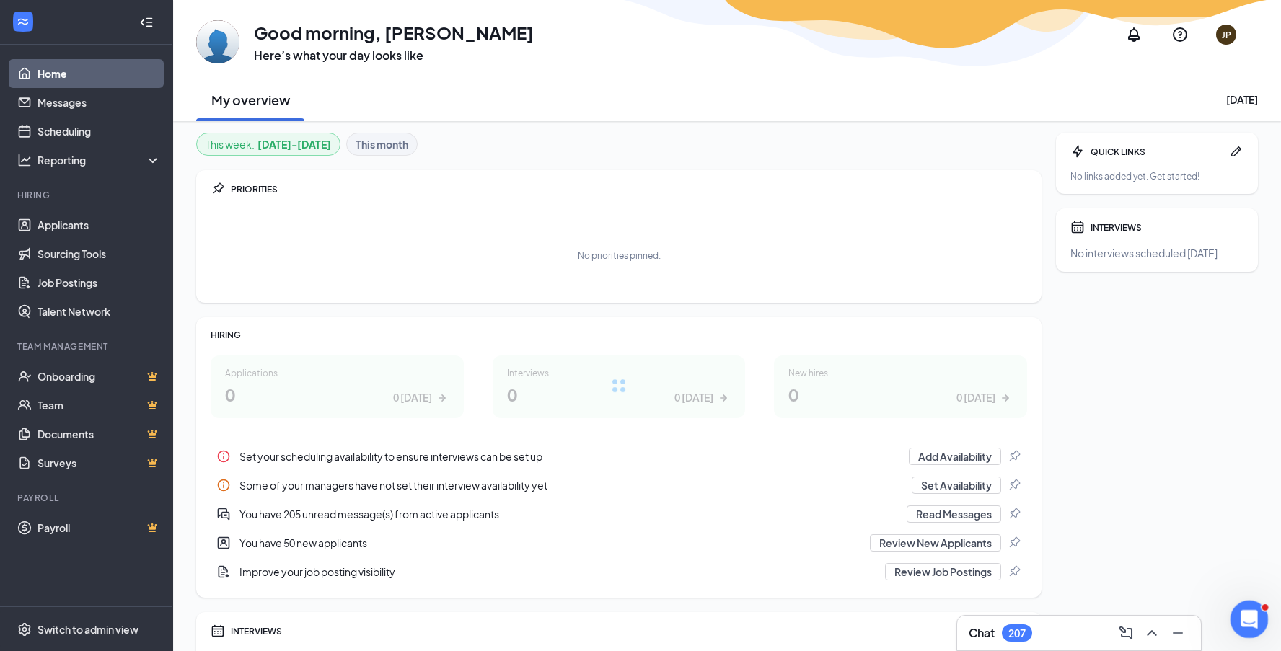
scroll to position [-1, 0]
click at [1247, 617] on icon "Open Intercom Messenger" at bounding box center [1248, 618] width 24 height 24
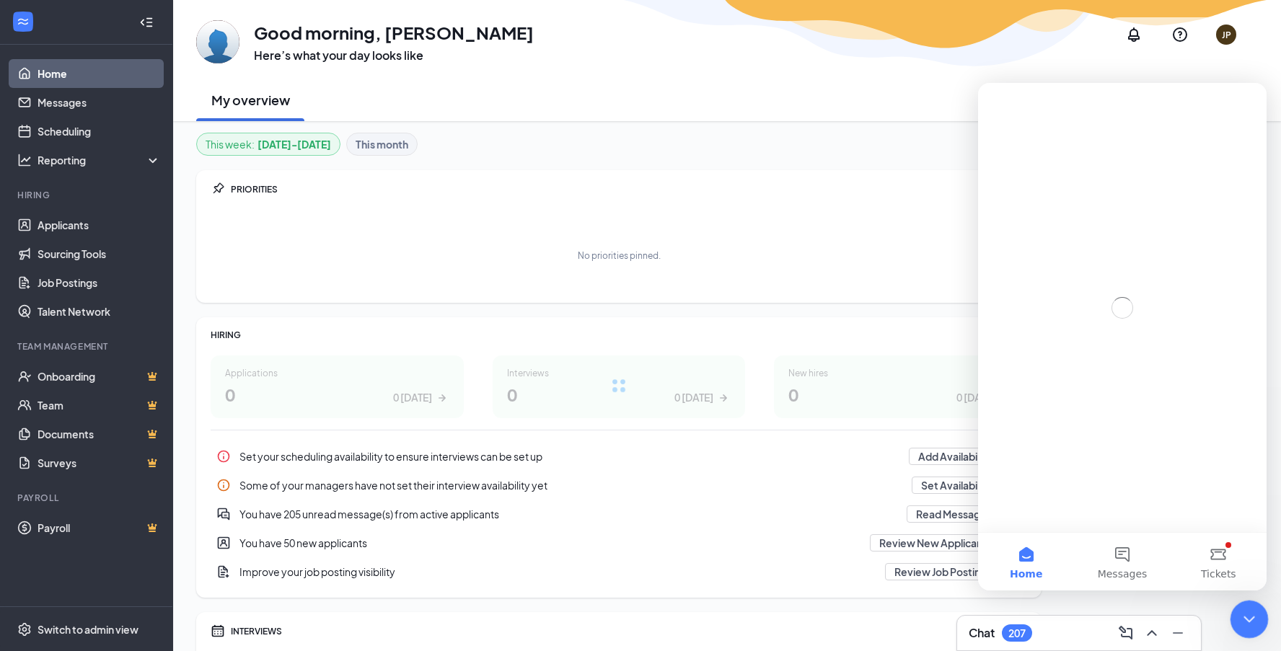
scroll to position [0, 0]
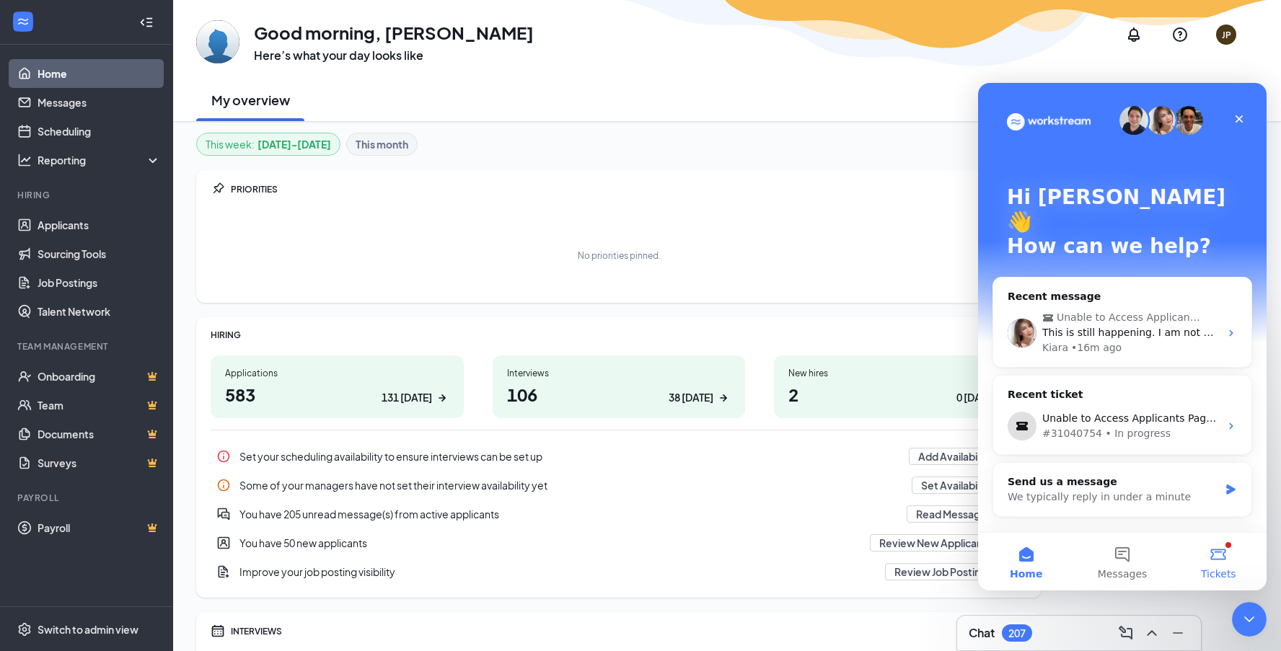
click at [1230, 561] on button "Tickets" at bounding box center [1219, 562] width 96 height 58
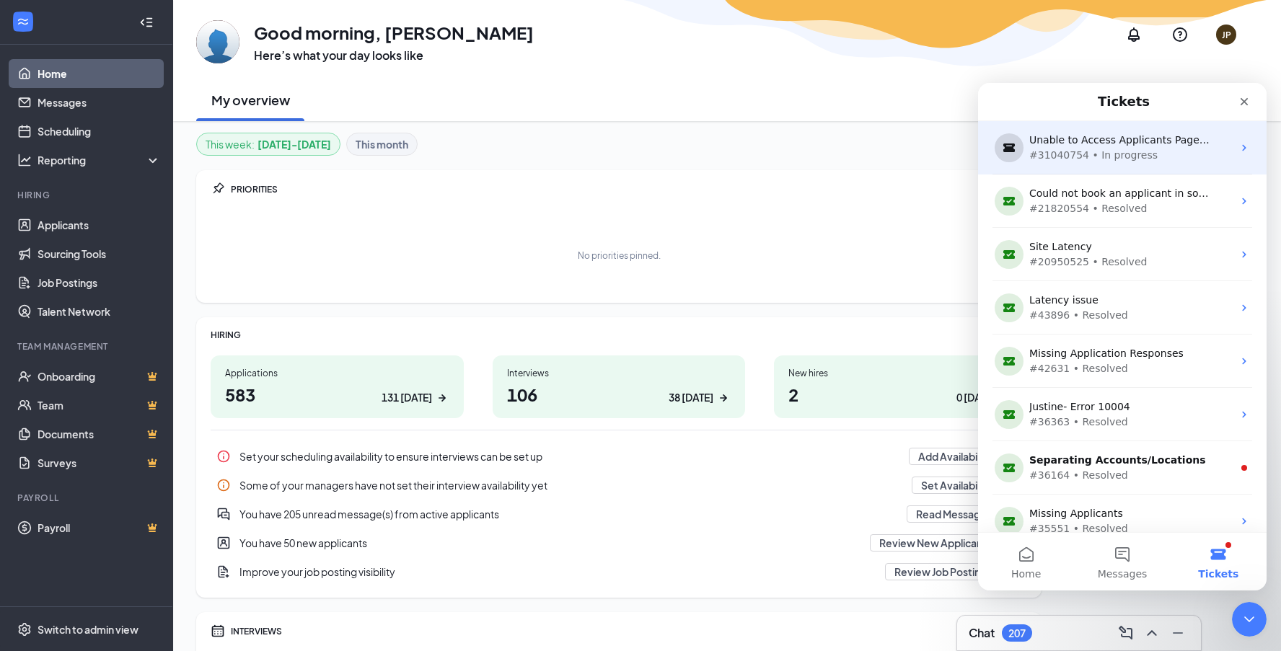
click at [1204, 151] on div "#31040754 • In progress" at bounding box center [1119, 155] width 180 height 15
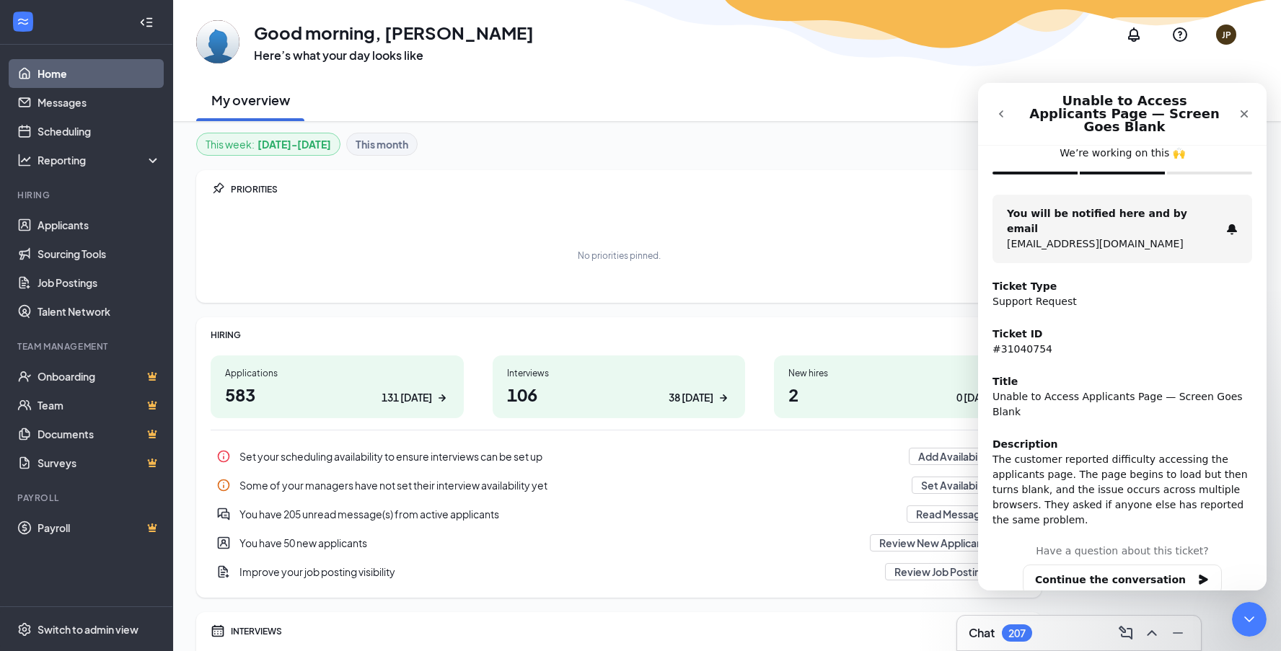
scroll to position [75, 0]
click at [1241, 108] on icon "Close" at bounding box center [1245, 114] width 12 height 12
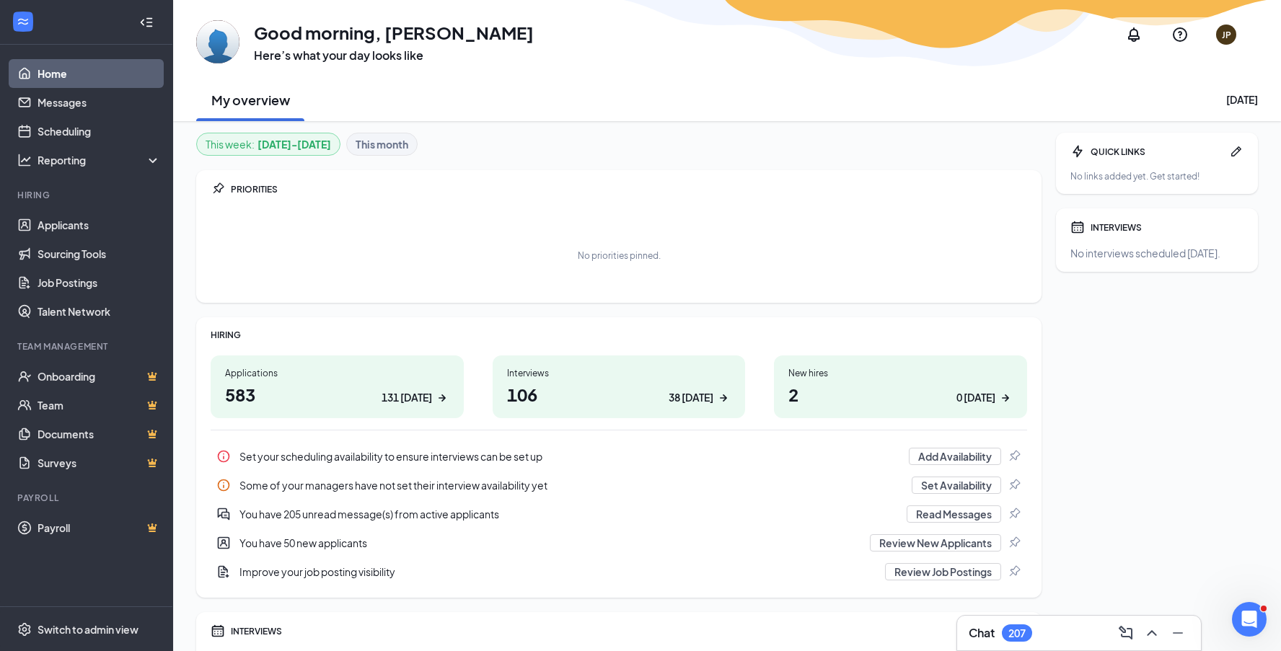
scroll to position [0, 0]
click at [86, 226] on link "Applicants" at bounding box center [99, 225] width 123 height 29
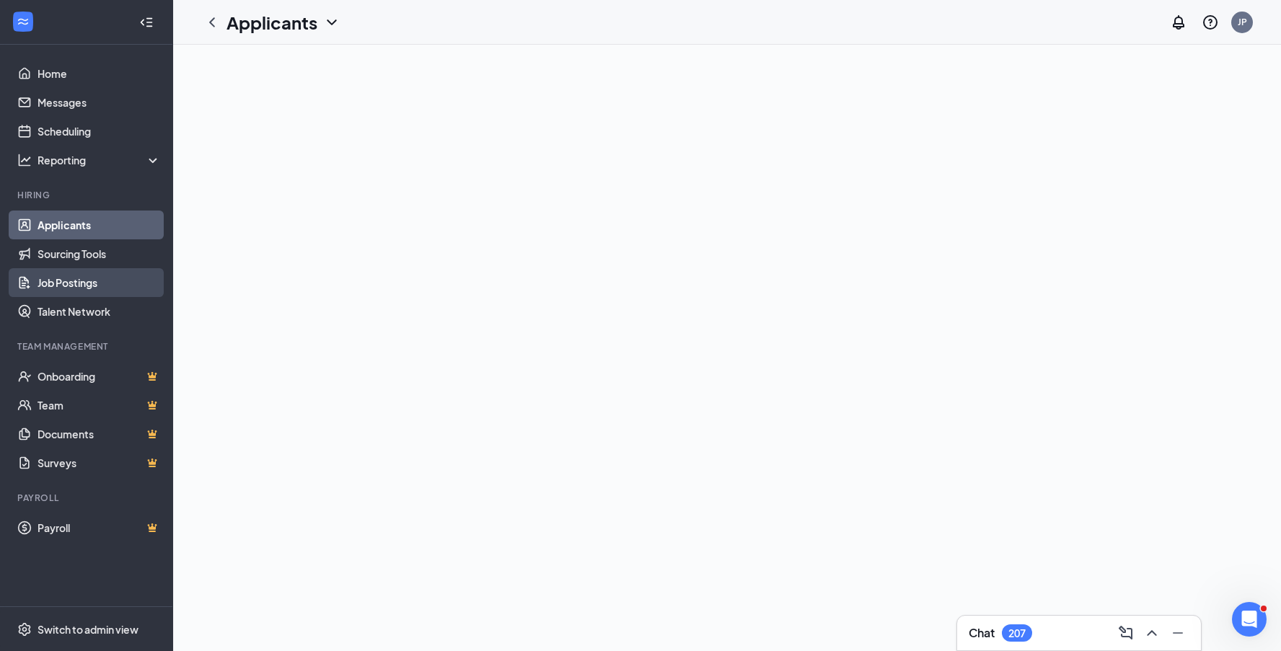
click at [145, 286] on link "Job Postings" at bounding box center [99, 282] width 123 height 29
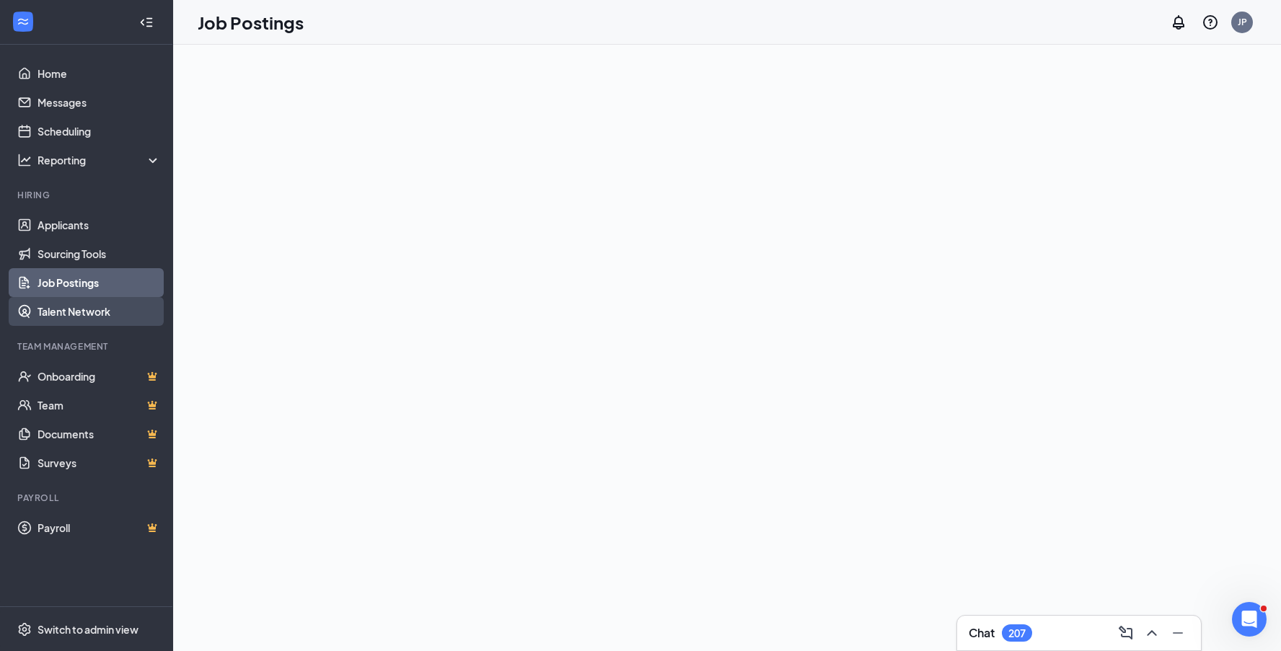
click at [68, 317] on link "Talent Network" at bounding box center [99, 311] width 123 height 29
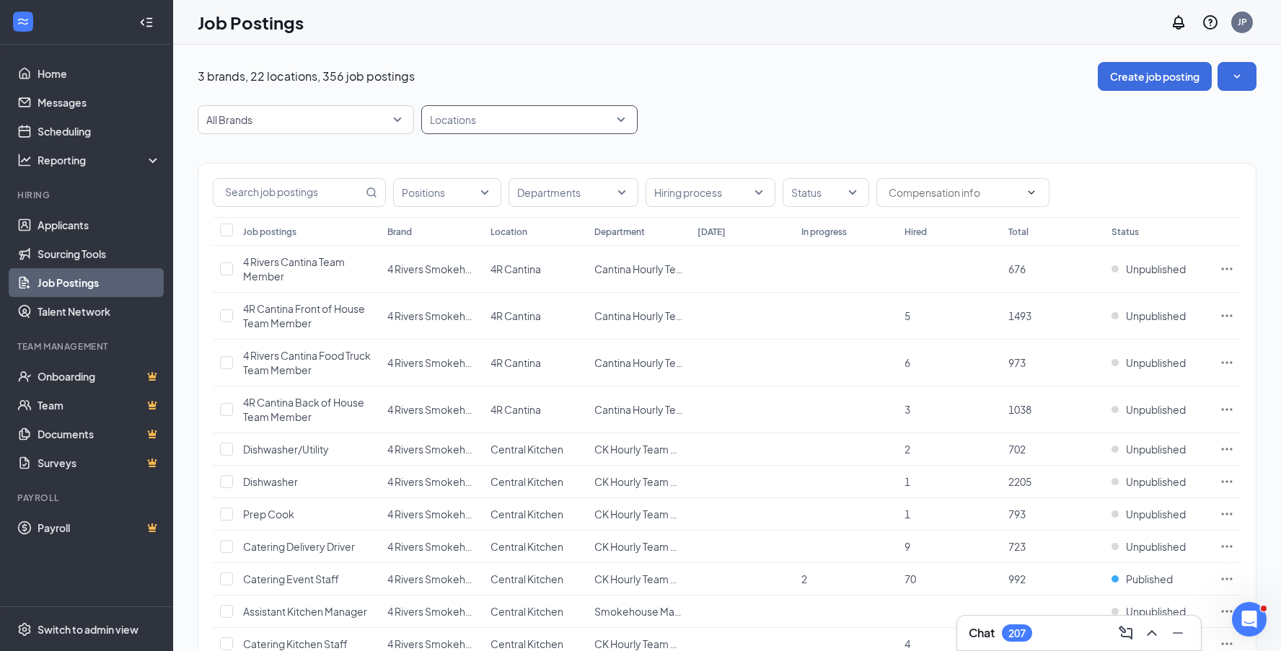
click at [619, 121] on div at bounding box center [522, 119] width 195 height 23
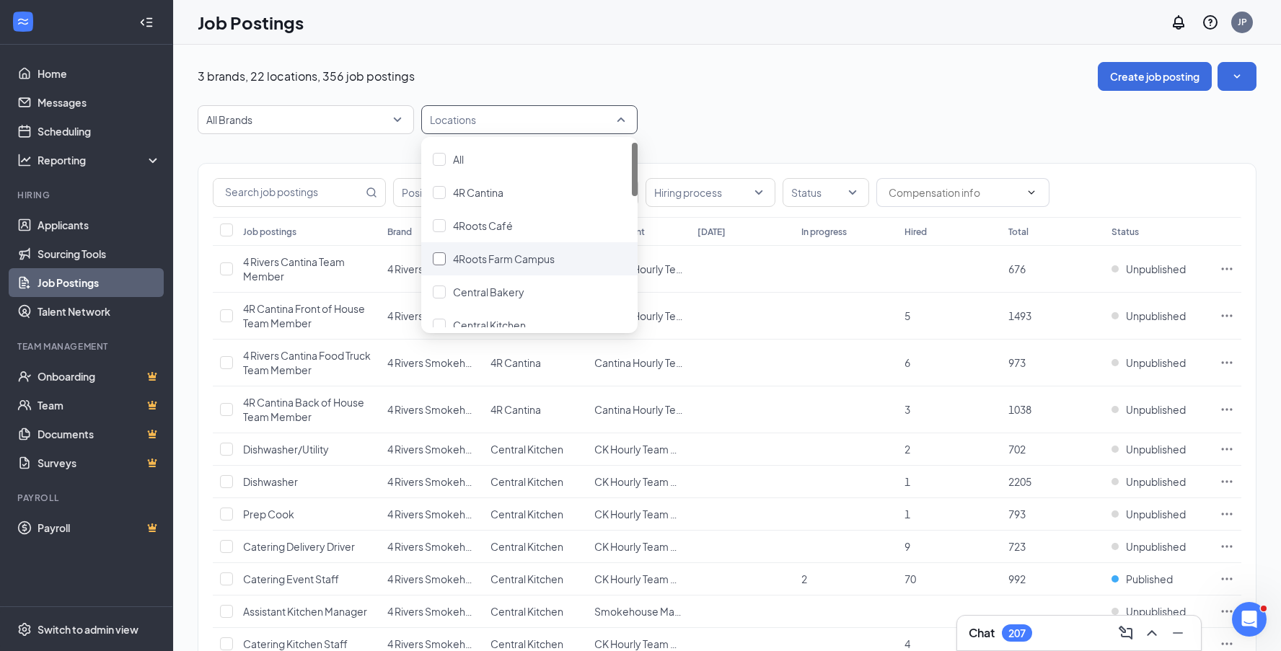
click at [436, 259] on div at bounding box center [439, 258] width 13 height 13
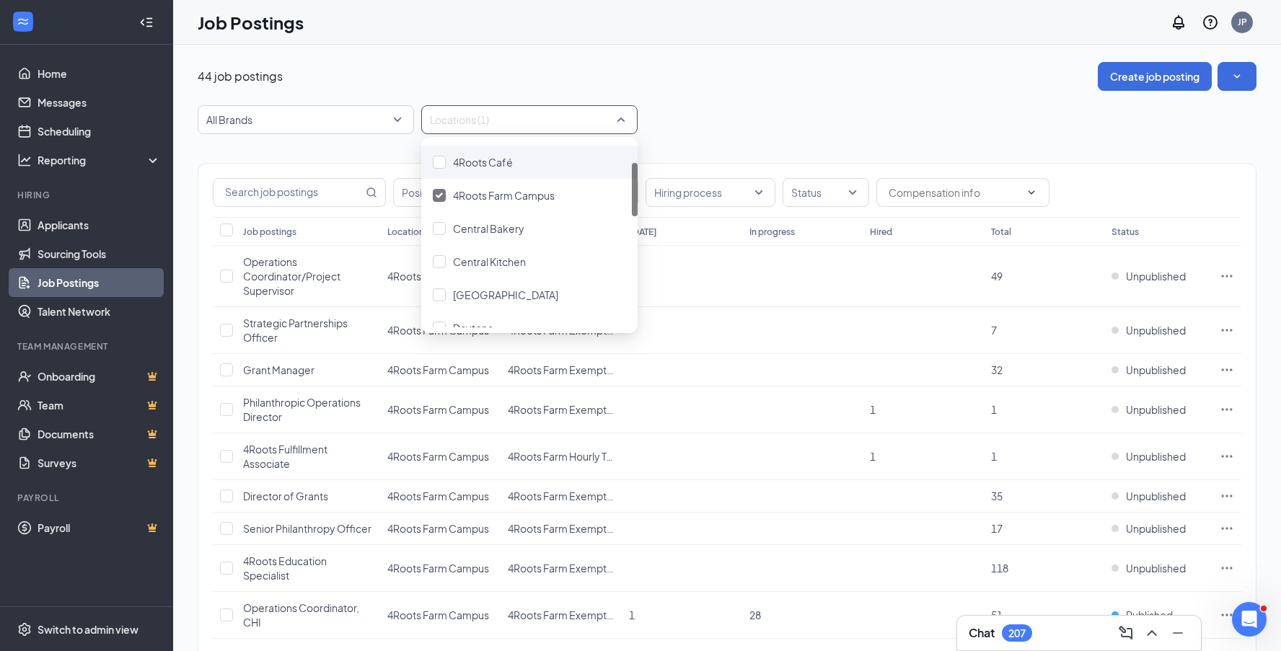
scroll to position [74, 0]
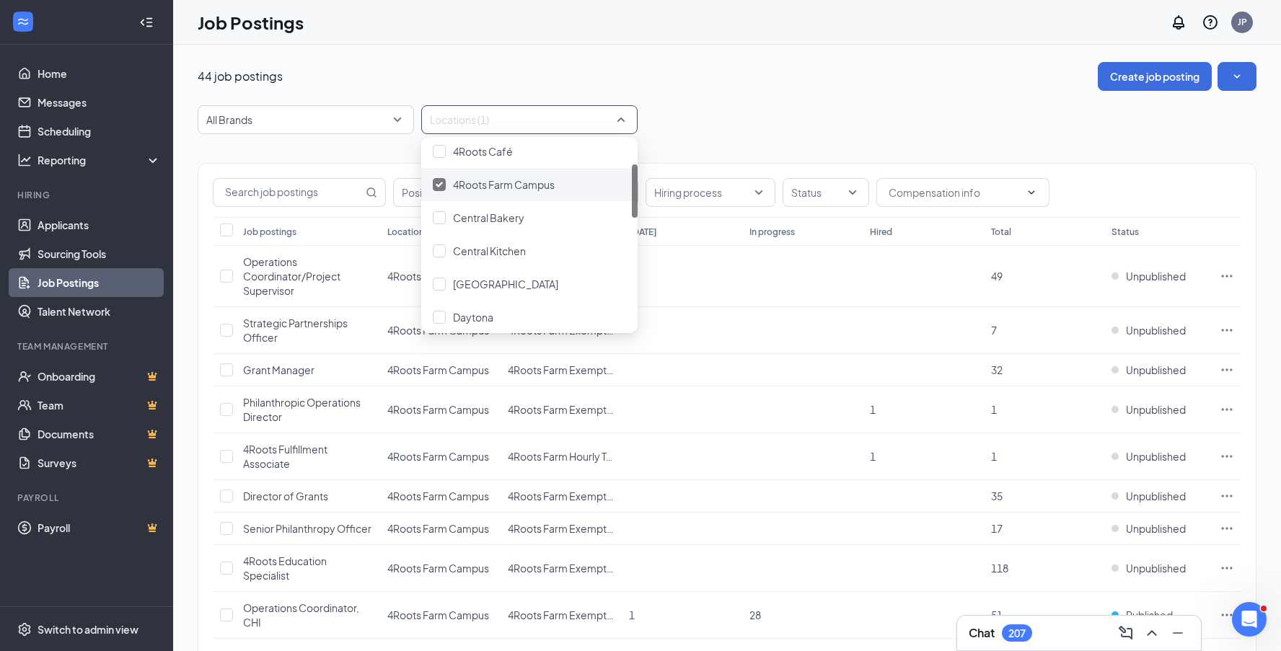
click at [439, 185] on img at bounding box center [439, 185] width 7 height 6
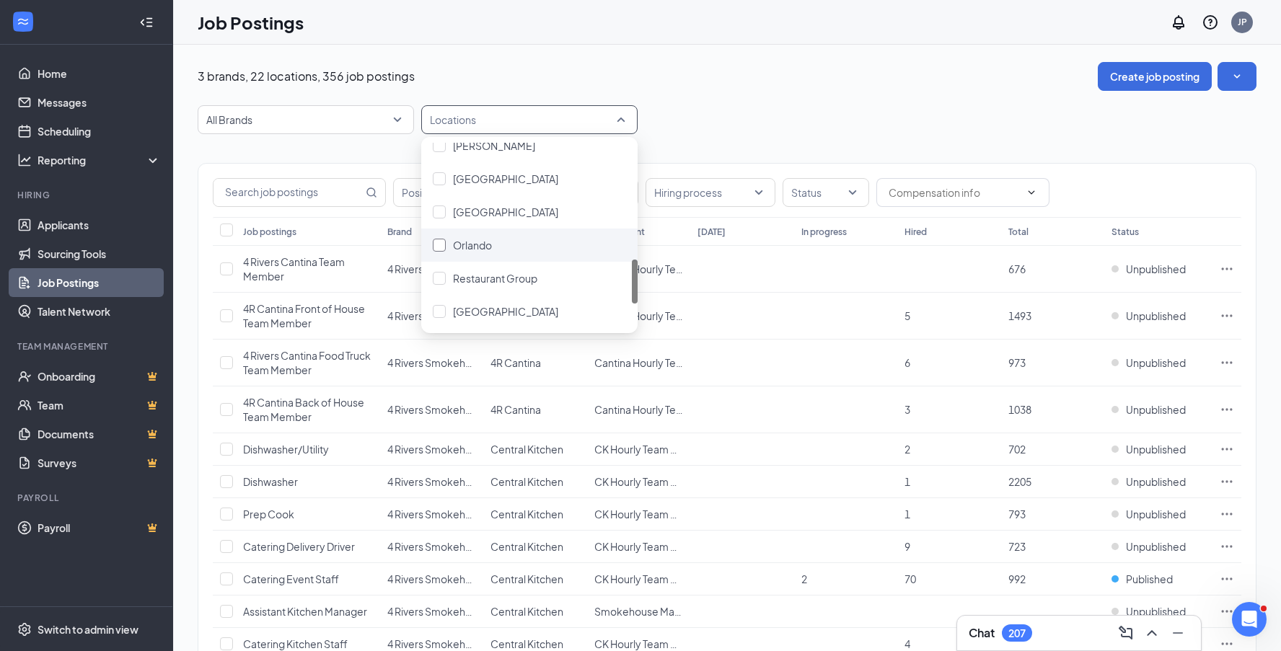
scroll to position [470, 0]
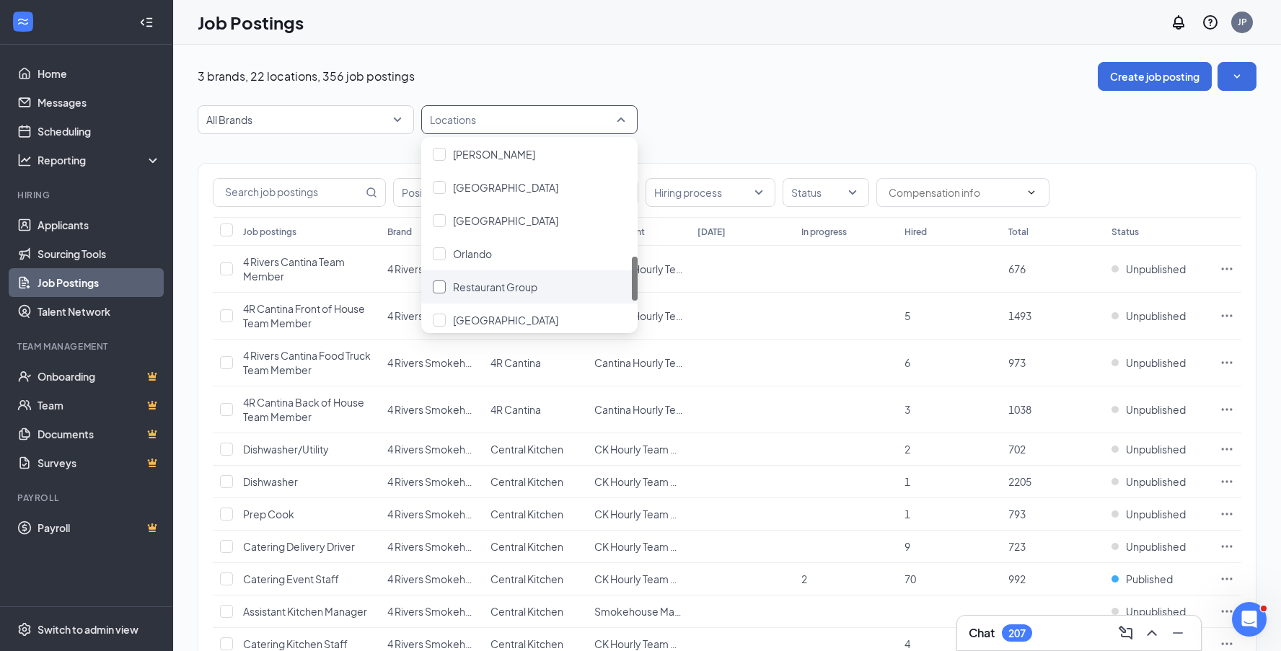
click at [440, 286] on div at bounding box center [439, 287] width 13 height 13
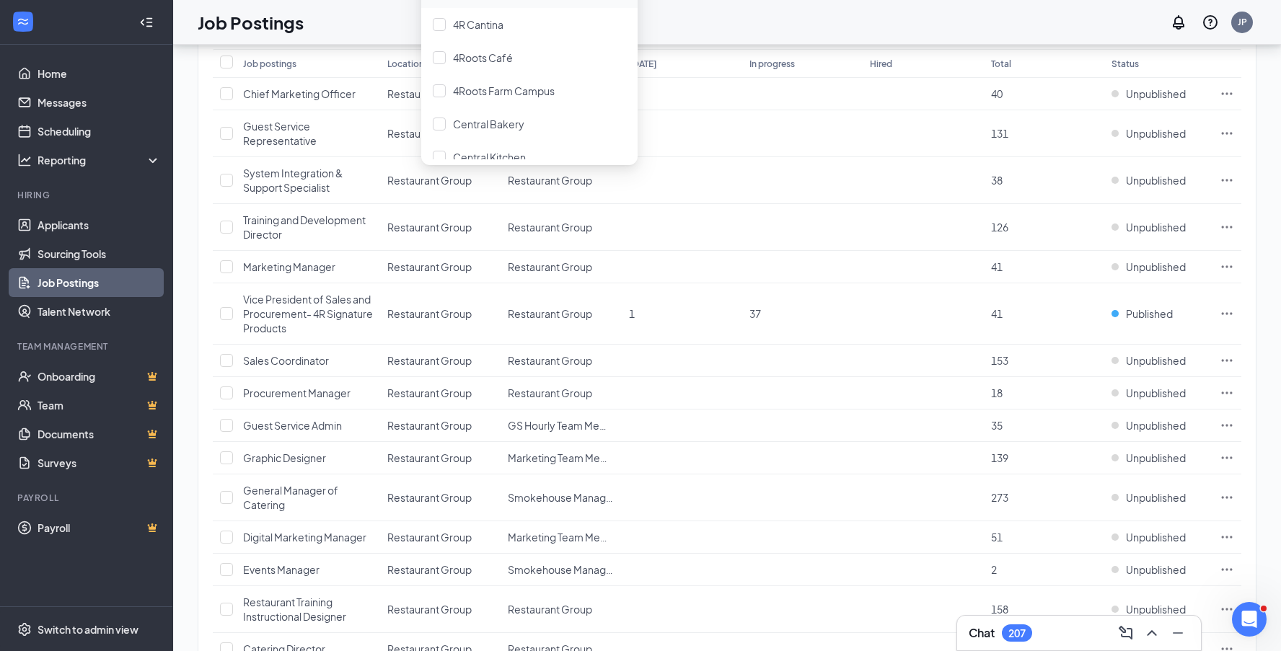
scroll to position [128, 0]
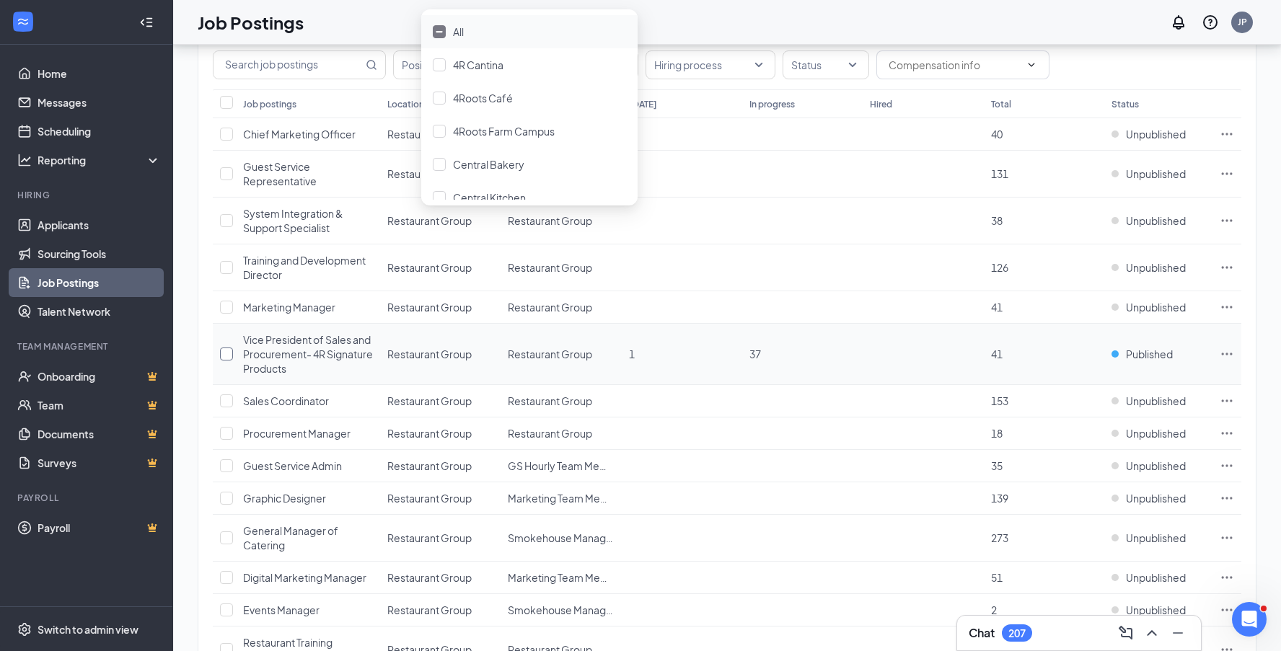
click at [227, 354] on input "checkbox" at bounding box center [226, 354] width 13 height 13
checkbox input "true"
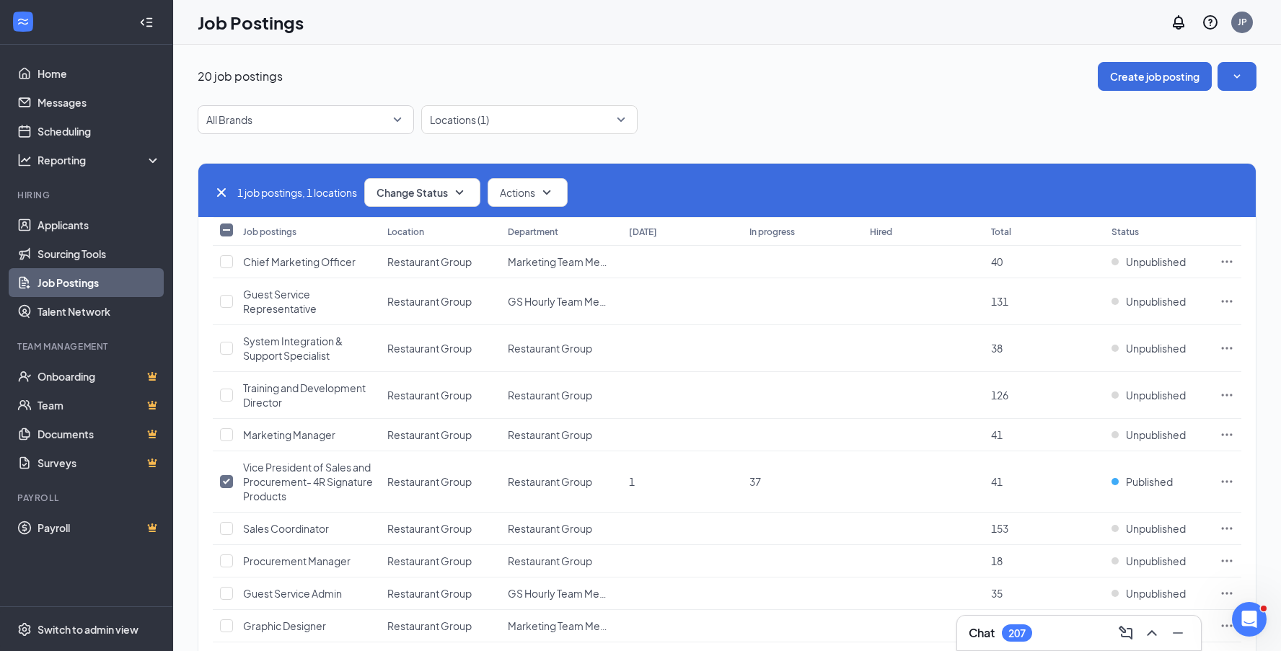
scroll to position [0, 0]
click at [563, 192] on button "Actions" at bounding box center [528, 192] width 80 height 29
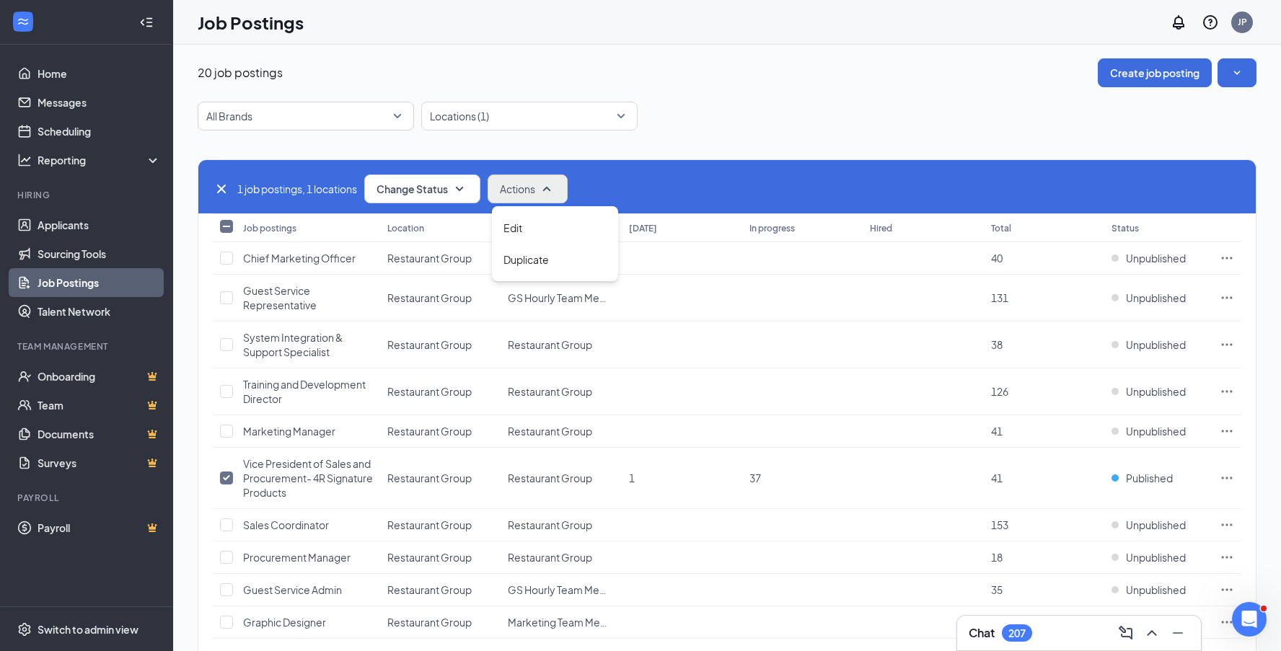
click at [563, 192] on button "Actions" at bounding box center [528, 189] width 80 height 29
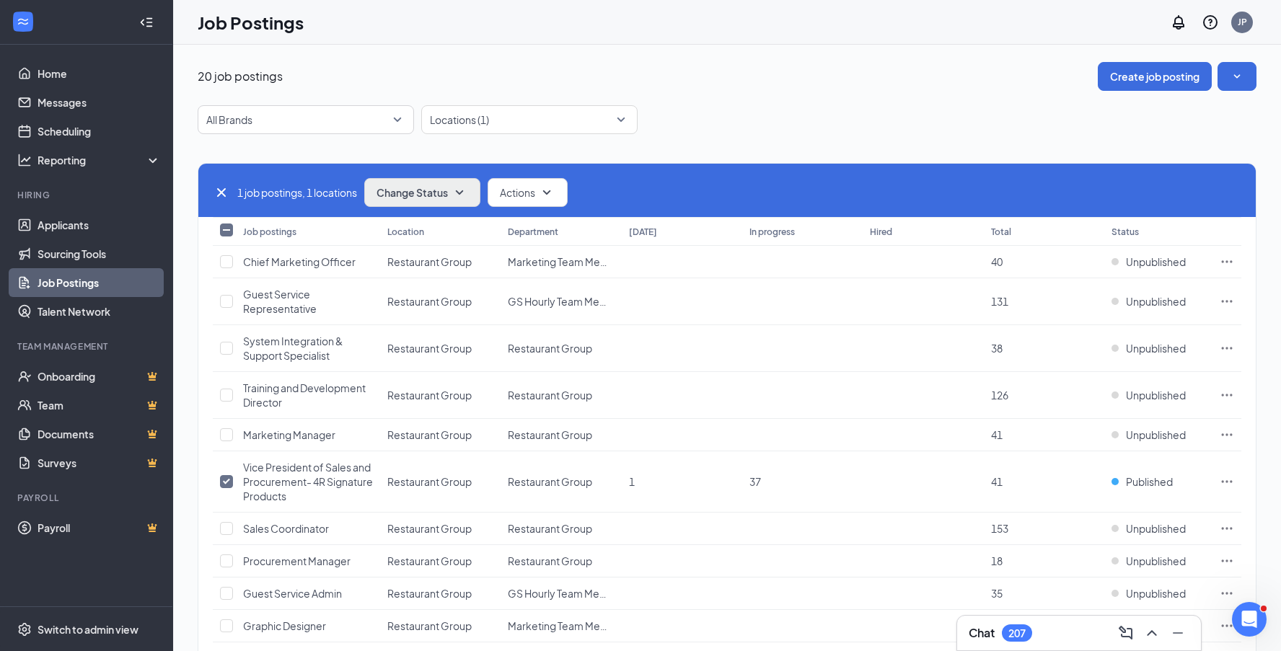
click at [468, 193] on icon "SmallChevronDown" at bounding box center [459, 192] width 17 height 17
click at [468, 193] on icon "SmallChevronUp" at bounding box center [459, 192] width 17 height 17
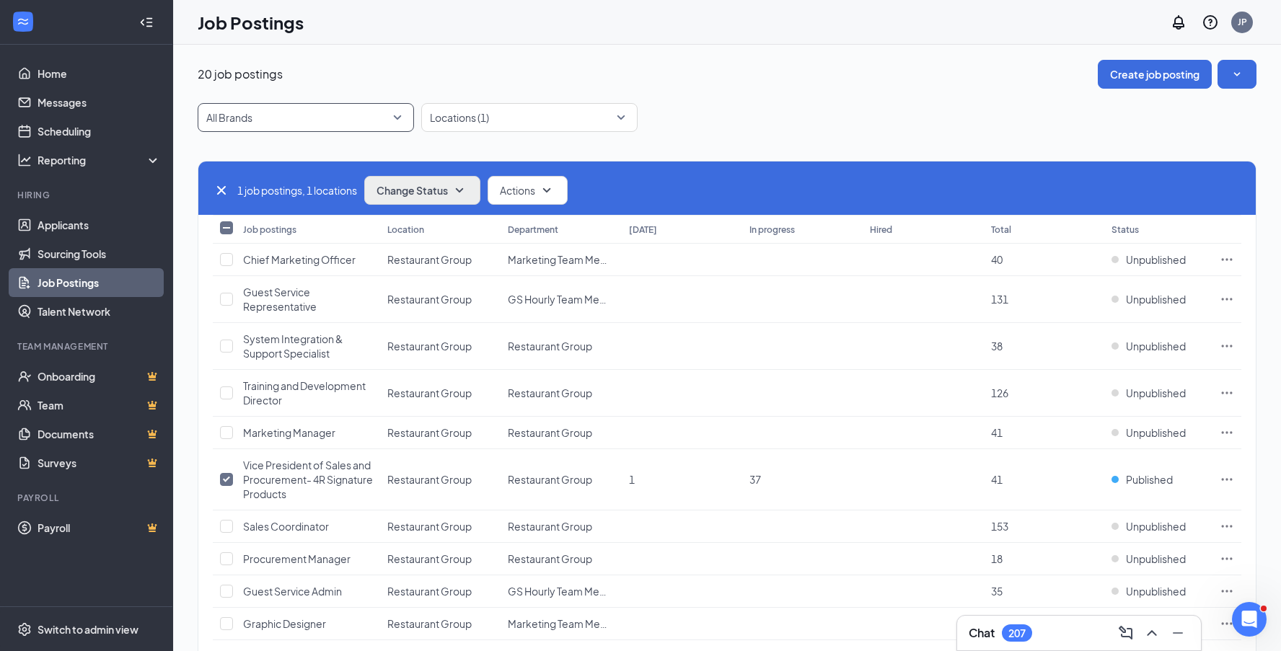
click at [397, 122] on span "All Brands" at bounding box center [305, 117] width 199 height 27
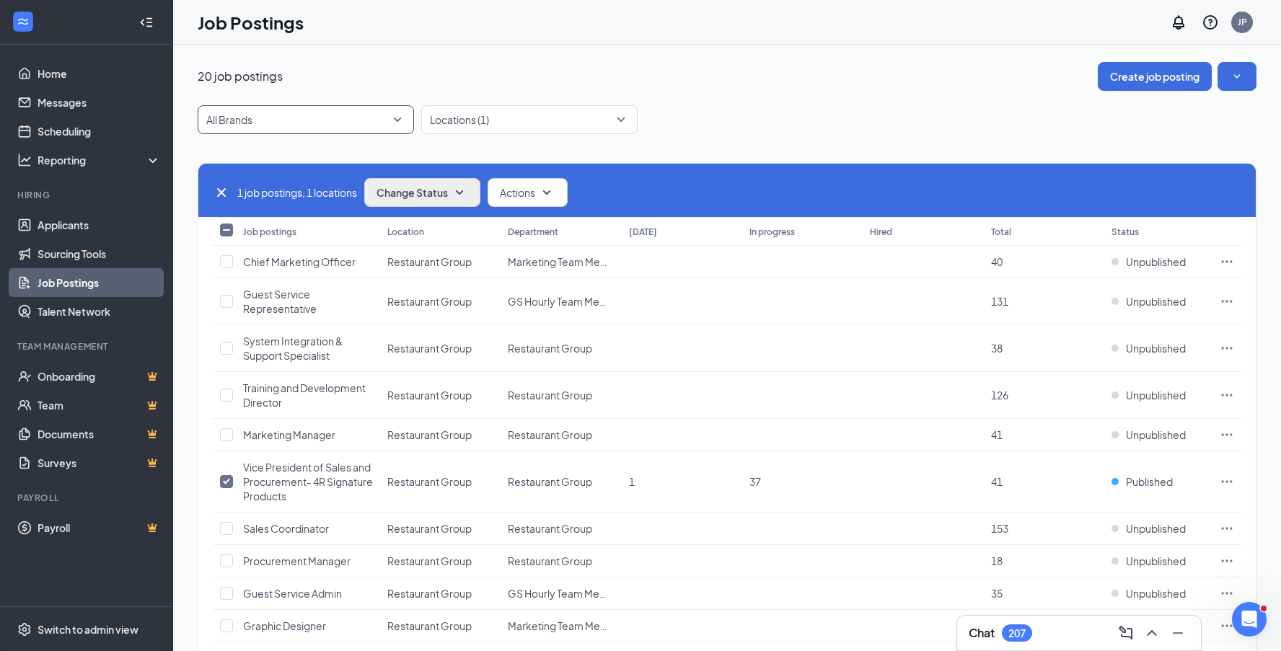
scroll to position [0, 0]
click at [69, 231] on link "Applicants" at bounding box center [99, 225] width 123 height 29
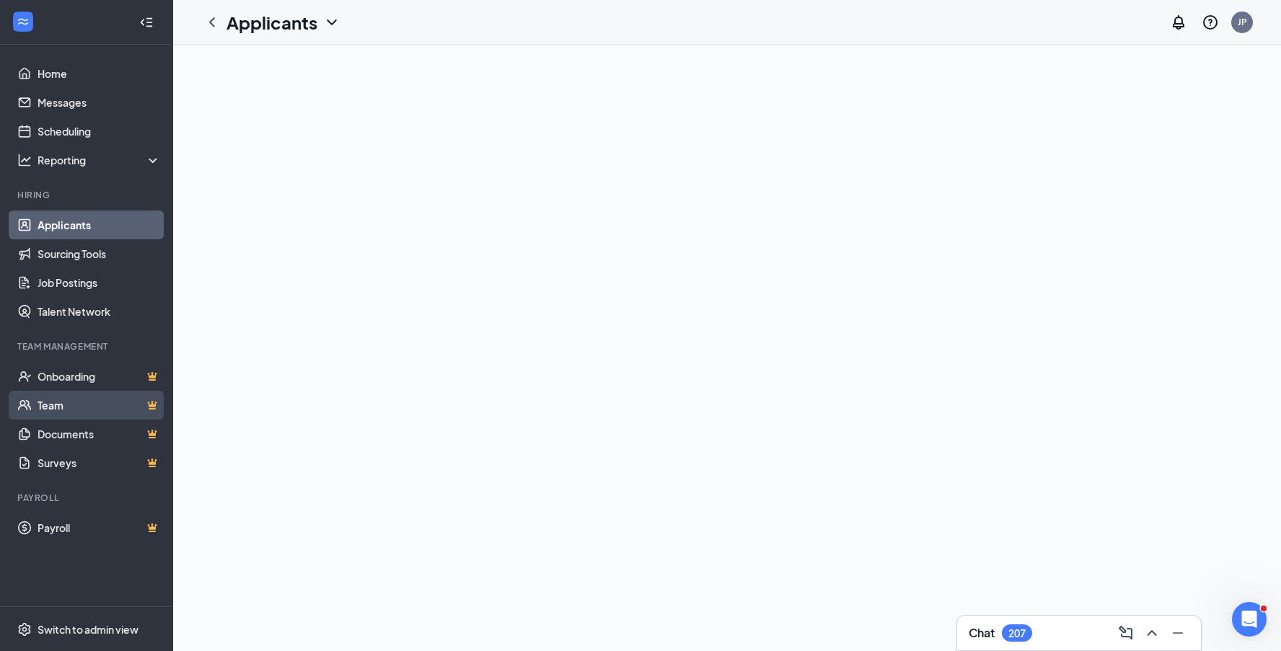
click at [55, 411] on link "Team" at bounding box center [99, 405] width 123 height 29
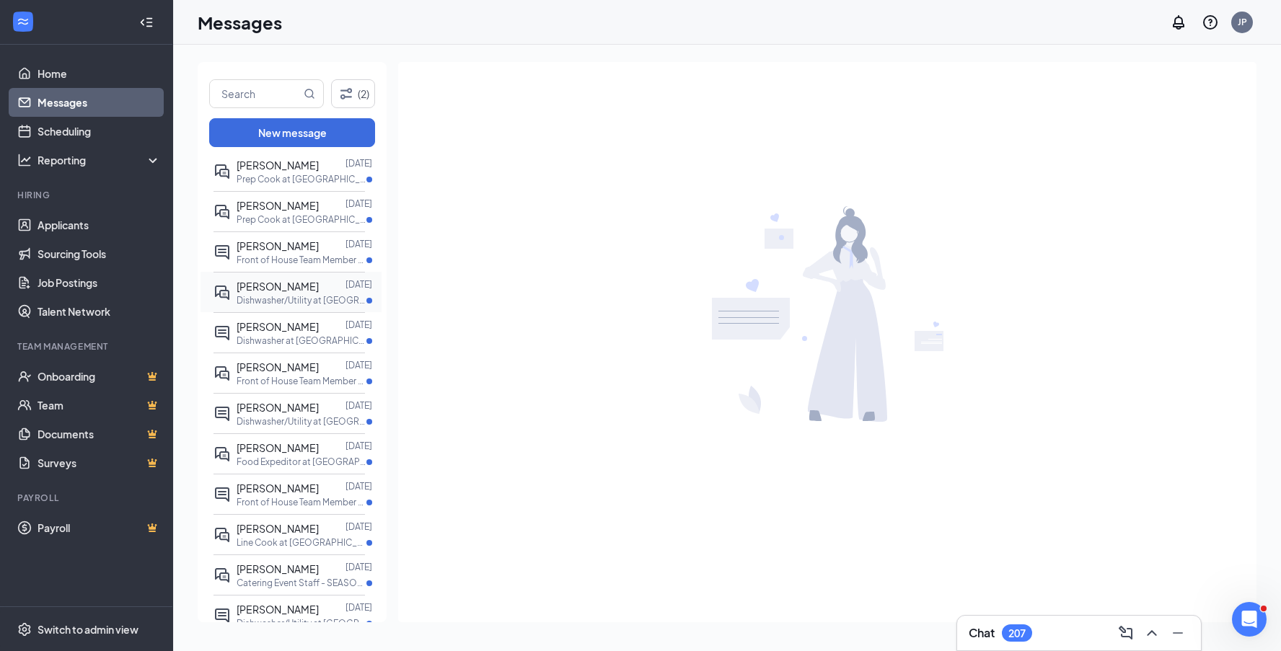
scroll to position [978, 0]
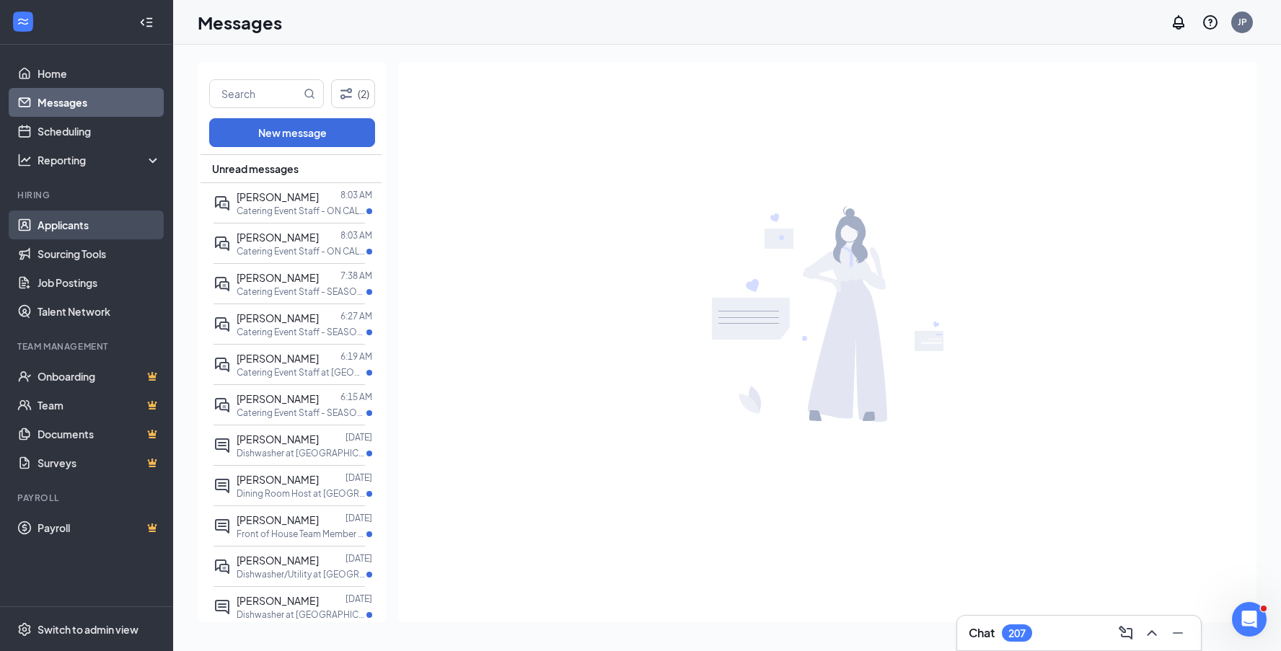
click at [88, 224] on link "Applicants" at bounding box center [99, 225] width 123 height 29
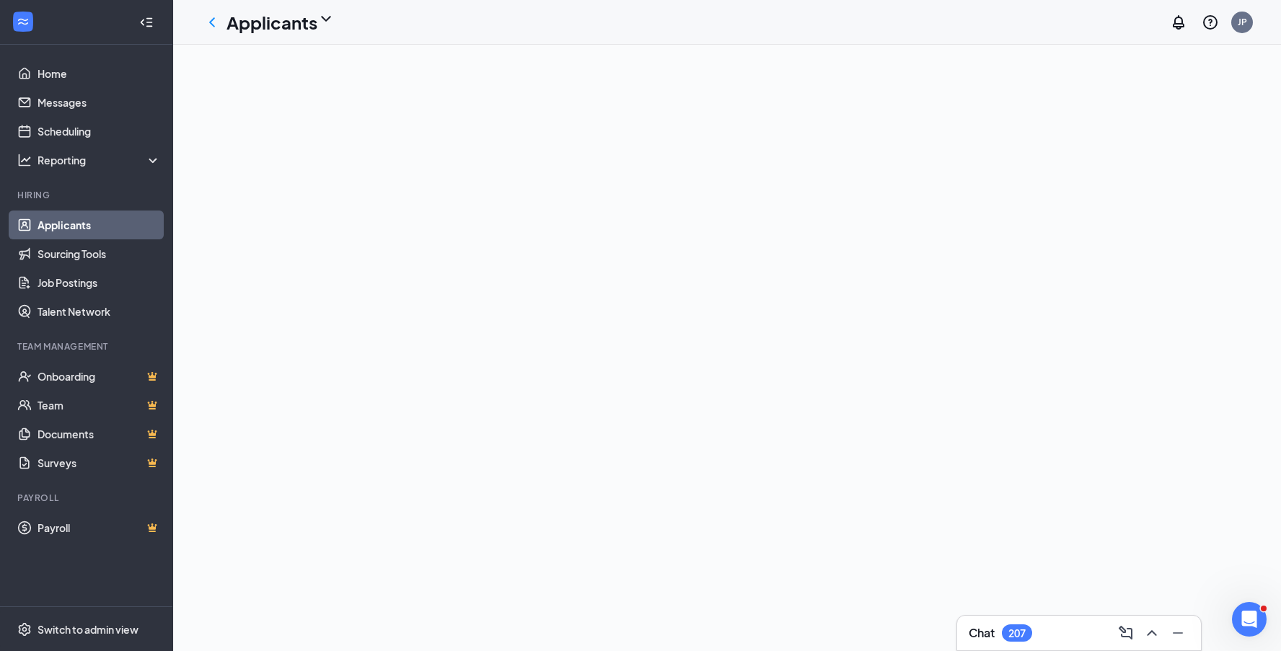
click at [332, 18] on icon "ChevronDown" at bounding box center [325, 18] width 17 height 17
click at [281, 84] on link "Archived applicants" at bounding box center [283, 76] width 97 height 14
click at [405, 23] on icon "ChevronDown" at bounding box center [405, 18] width 17 height 17
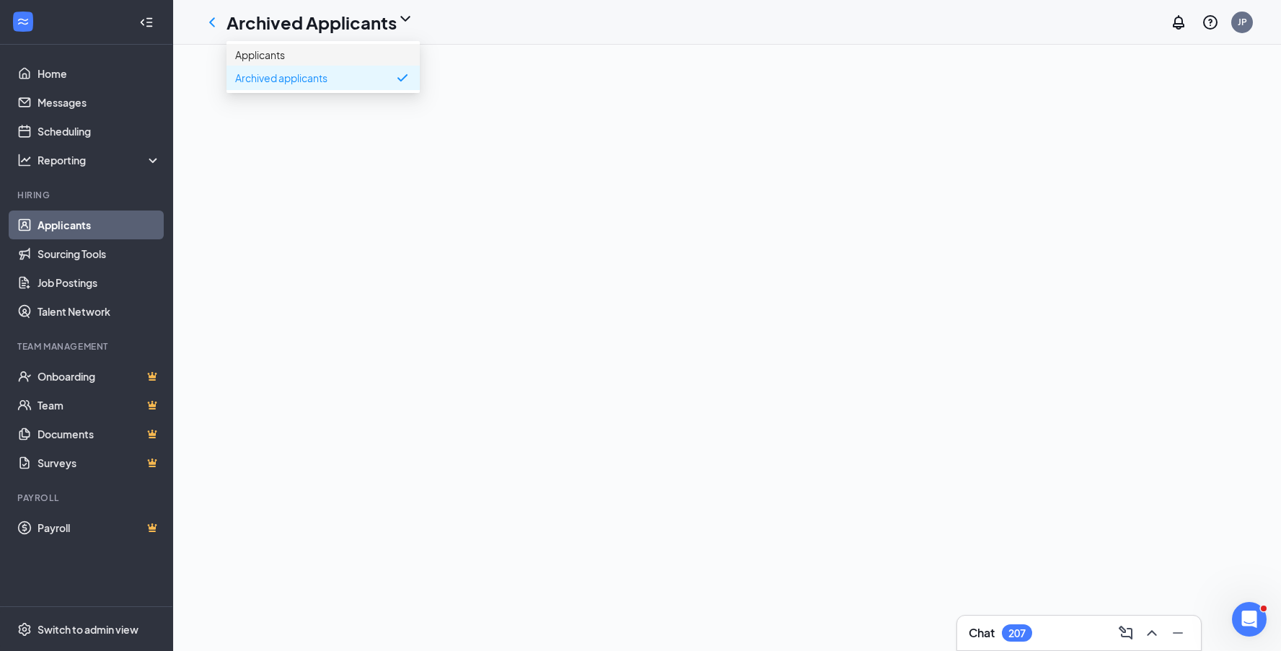
click at [318, 55] on link "Applicants" at bounding box center [323, 55] width 176 height 14
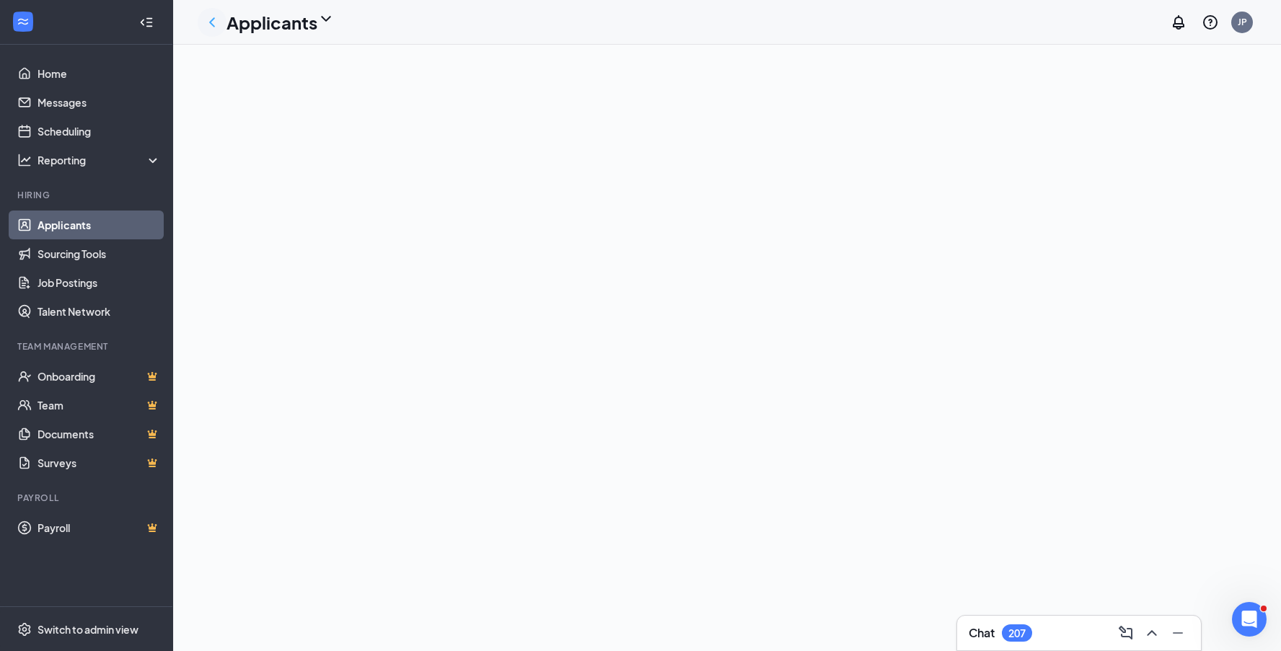
click at [213, 22] on icon "ChevronLeft" at bounding box center [211, 22] width 17 height 17
click at [1252, 617] on icon "Open Intercom Messenger" at bounding box center [1248, 618] width 24 height 24
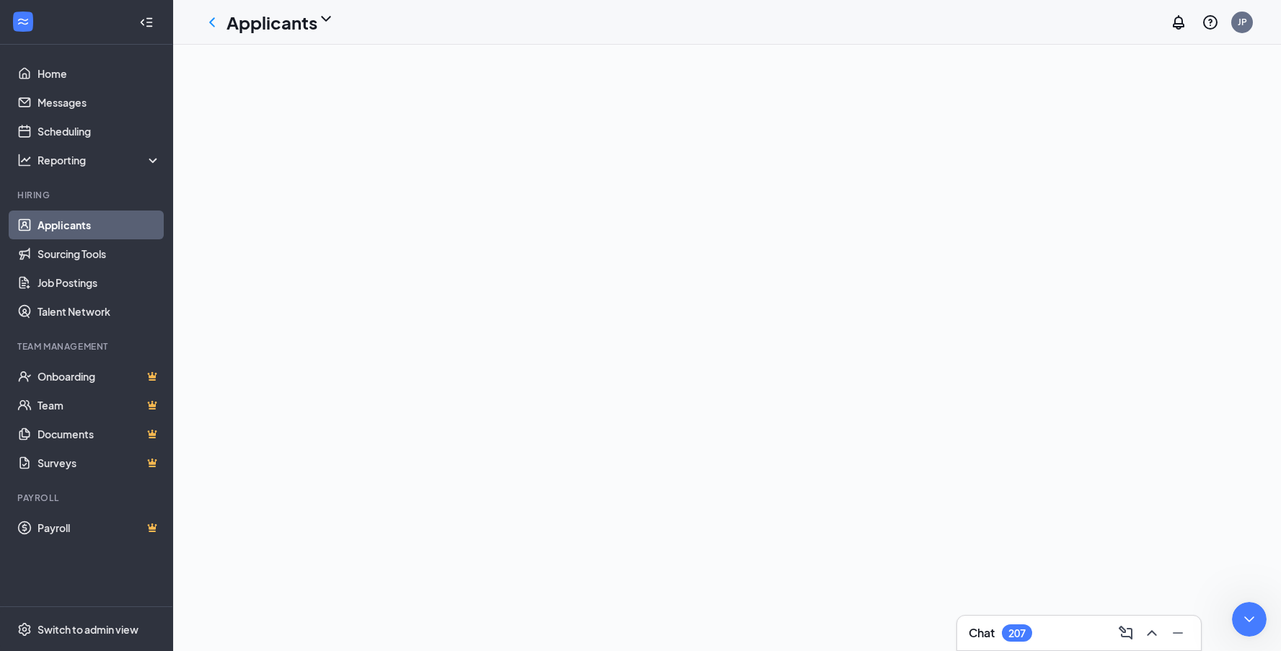
drag, startPoint x: 64, startPoint y: 1034, endPoint x: 269, endPoint y: 1069, distance: 207.8
copy div "This is still happening. I am not able to do my job. Please escalate this issue…"
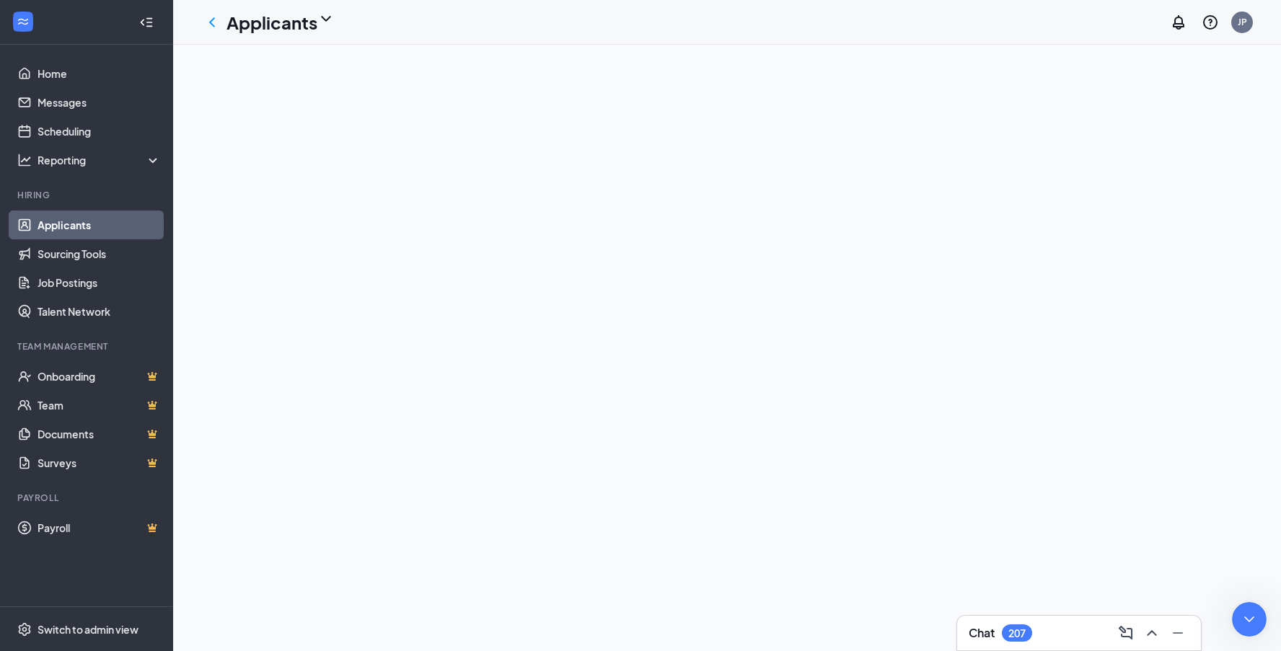
type textarea "Can you log in as me and see if you're getting the same issue? I tried logging …"
type textarea "I really need this resolved. This is hindering the business"
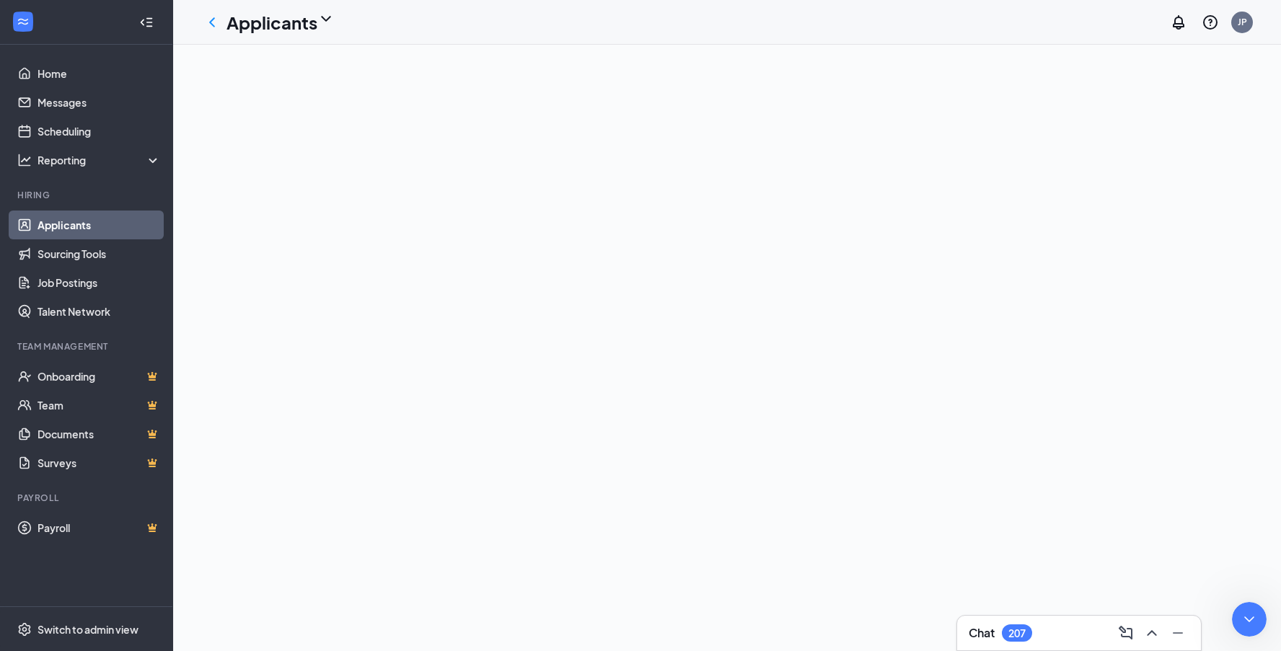
scroll to position [1785, 0]
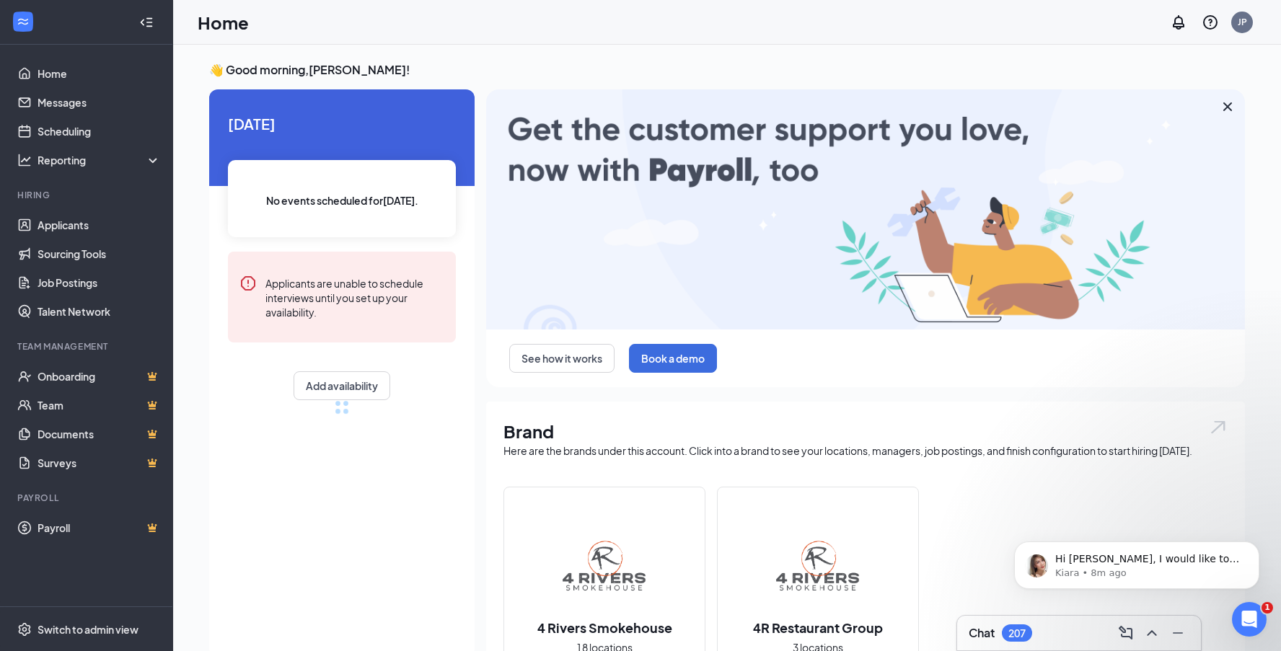
click at [1249, 624] on icon "Open Intercom Messenger" at bounding box center [1250, 620] width 24 height 24
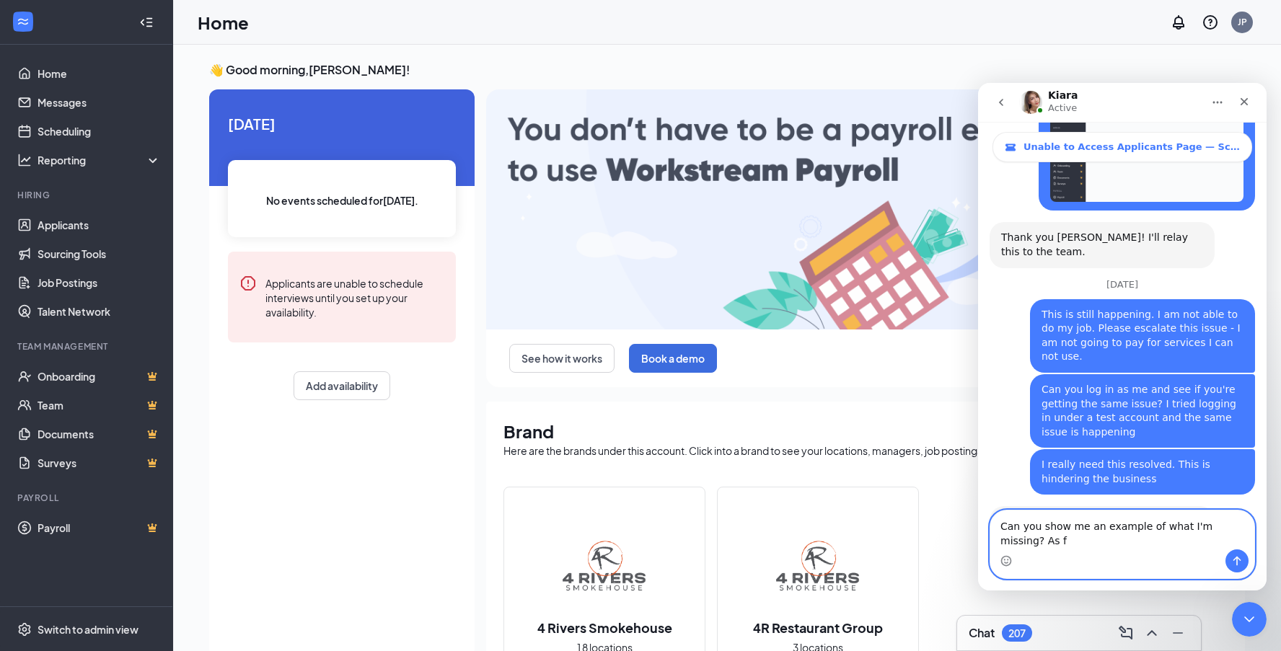
scroll to position [1910, 0]
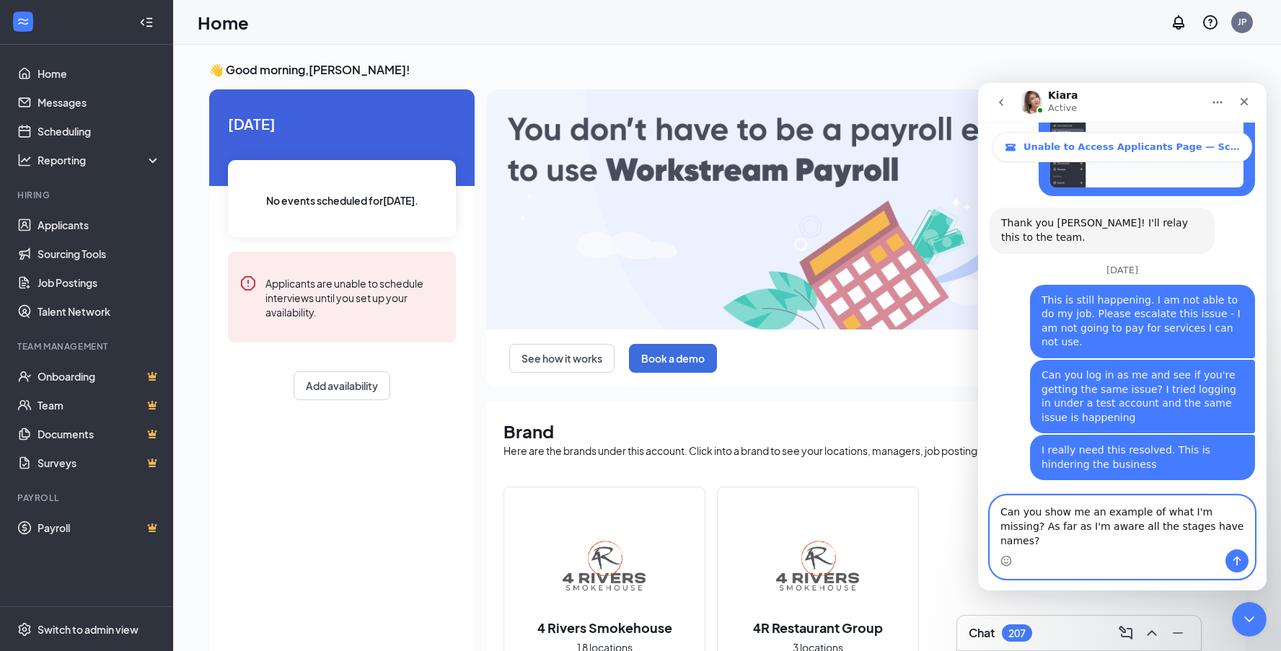
type textarea "Can you show me an example of what I'm missing? As far as I'm aware all the sta…"
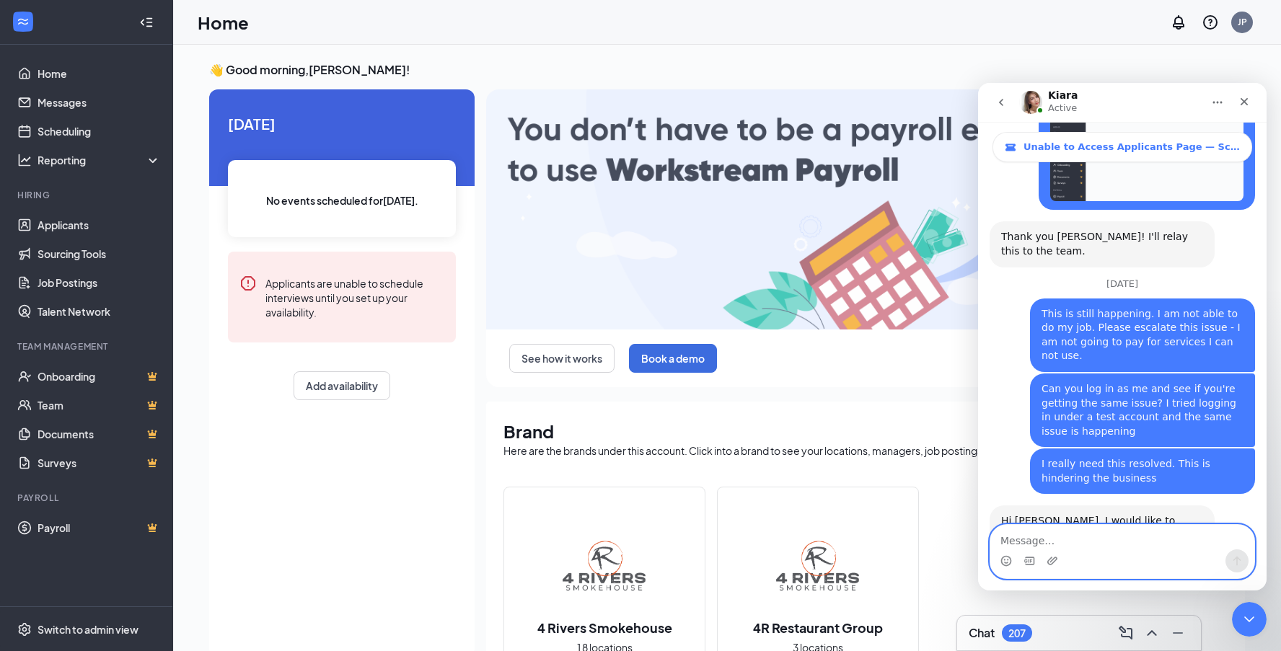
scroll to position [1966, 0]
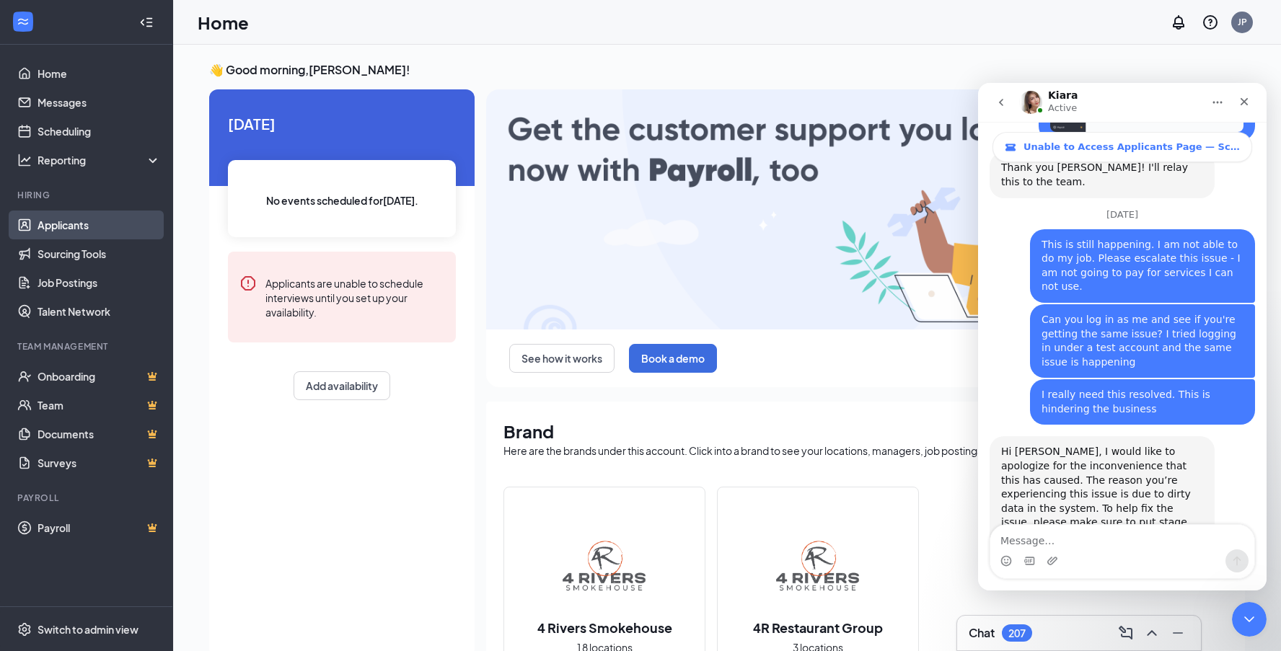
click at [94, 226] on link "Applicants" at bounding box center [99, 225] width 123 height 29
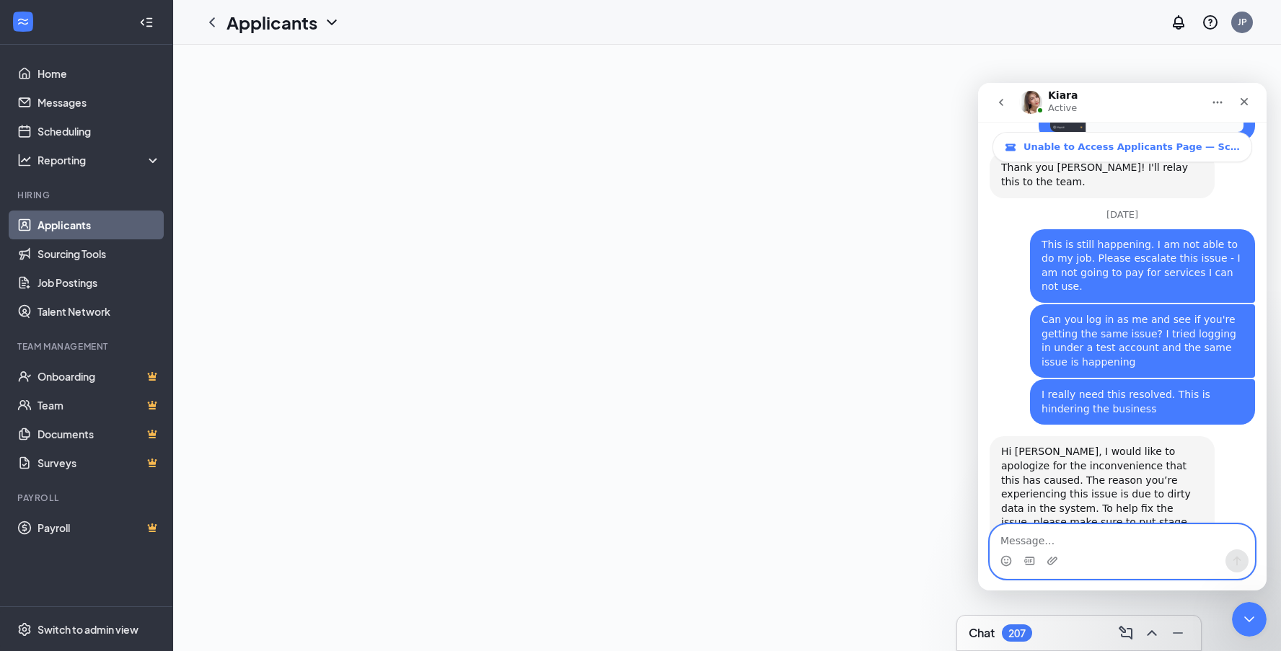
click at [1092, 542] on textarea "Message…" at bounding box center [1122, 537] width 264 height 25
type textarea "How and when will it be resolved or cleaned up?"
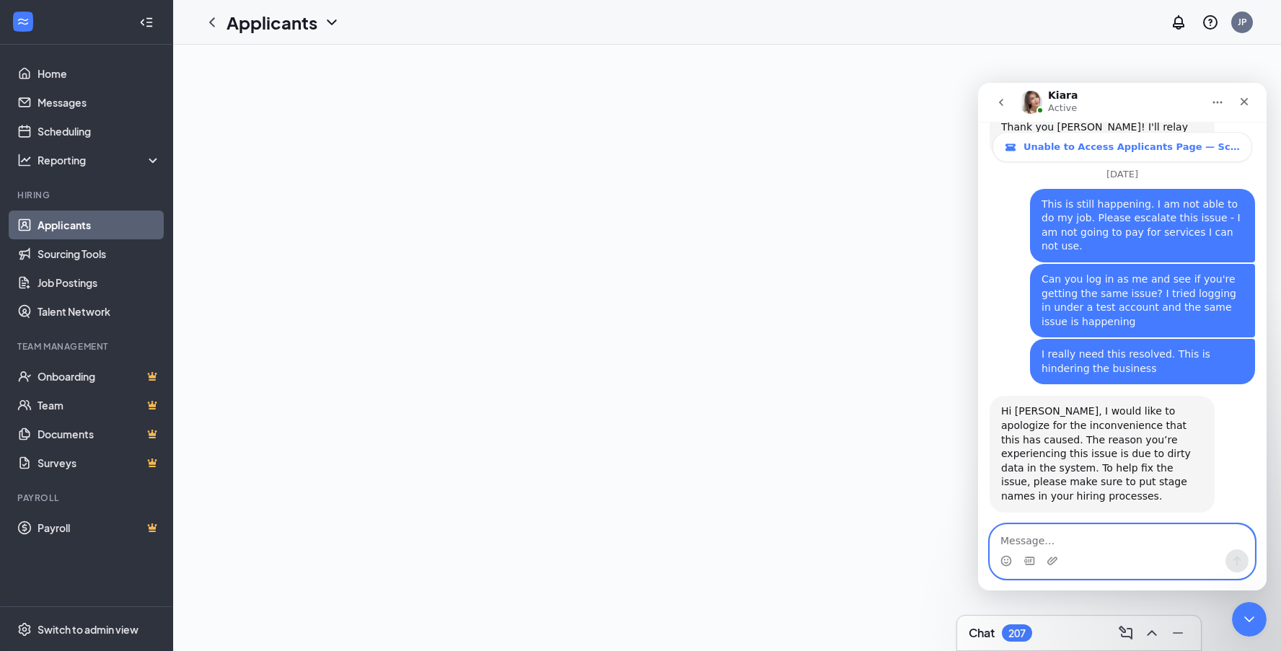
scroll to position [2123, 0]
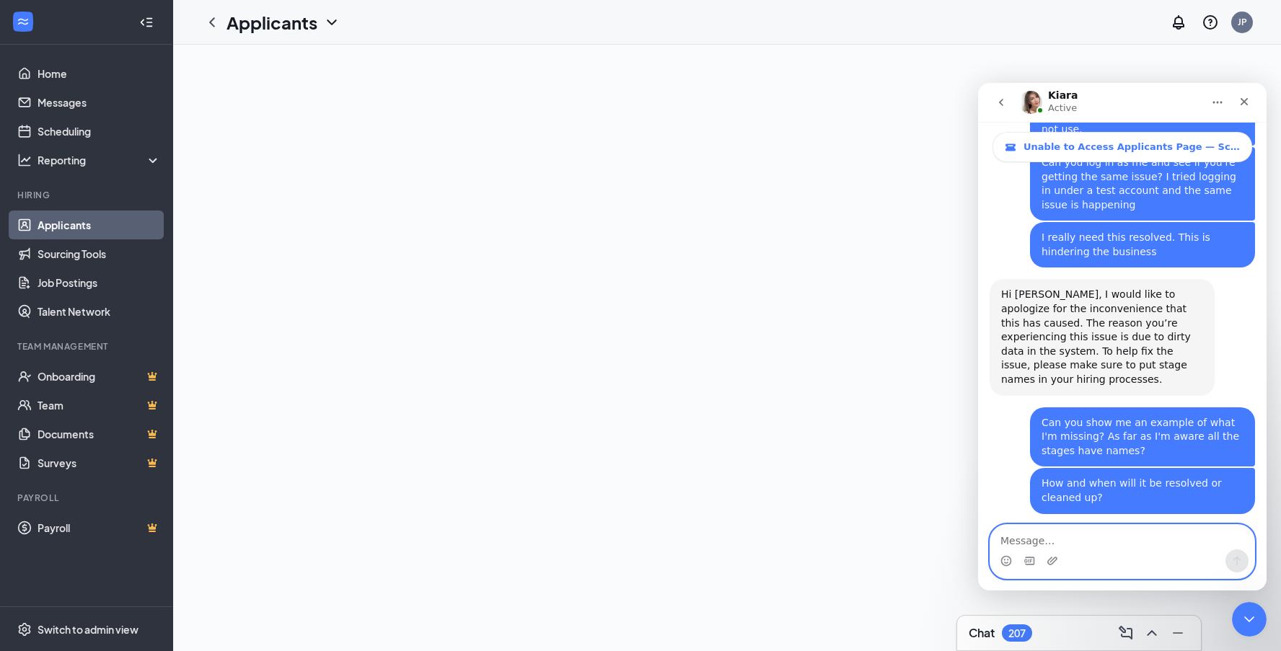
click at [1145, 545] on textarea "Message…" at bounding box center [1122, 537] width 264 height 25
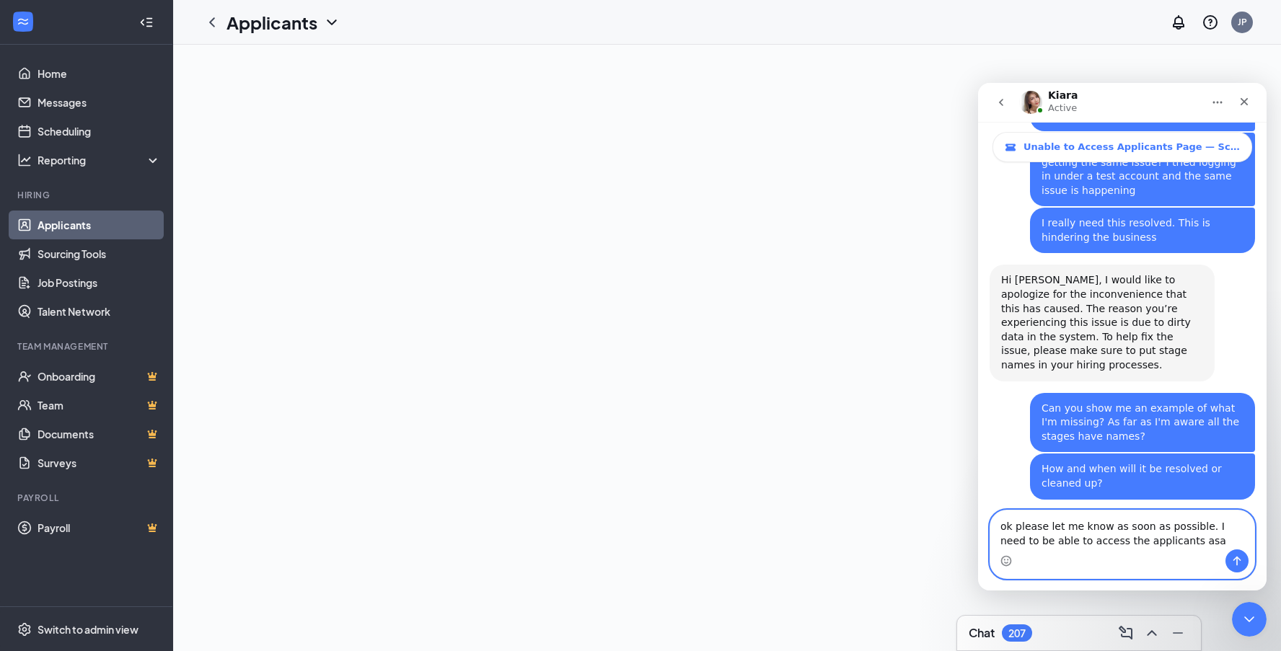
type textarea "ok please let me know as soon as possible. I need to be able to access the appl…"
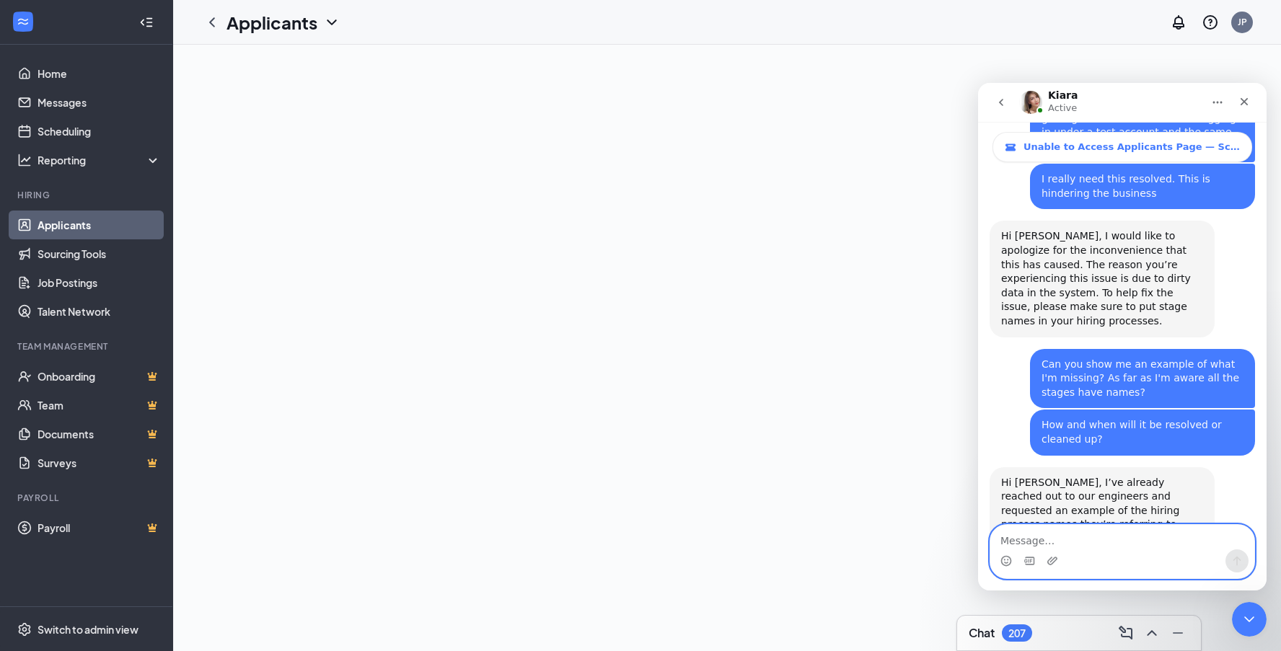
scroll to position [2193, 0]
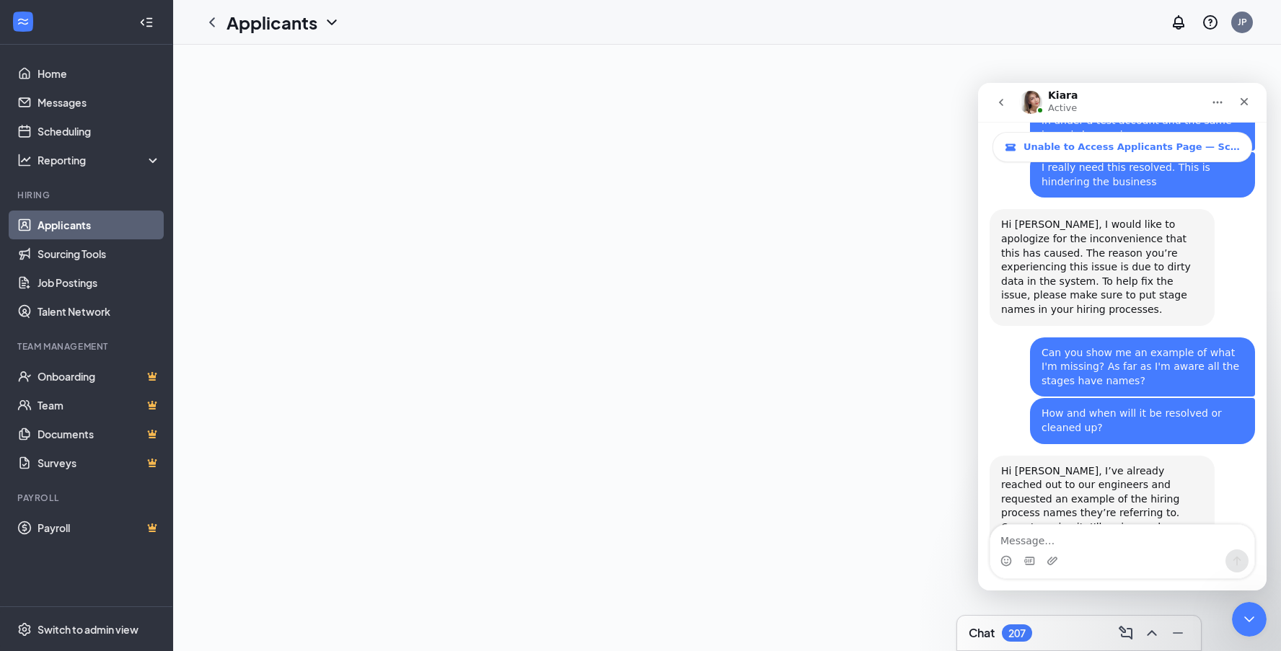
click at [607, 180] on div at bounding box center [727, 348] width 1108 height 607
click at [1246, 625] on icon "Close Intercom Messenger" at bounding box center [1247, 617] width 17 height 17
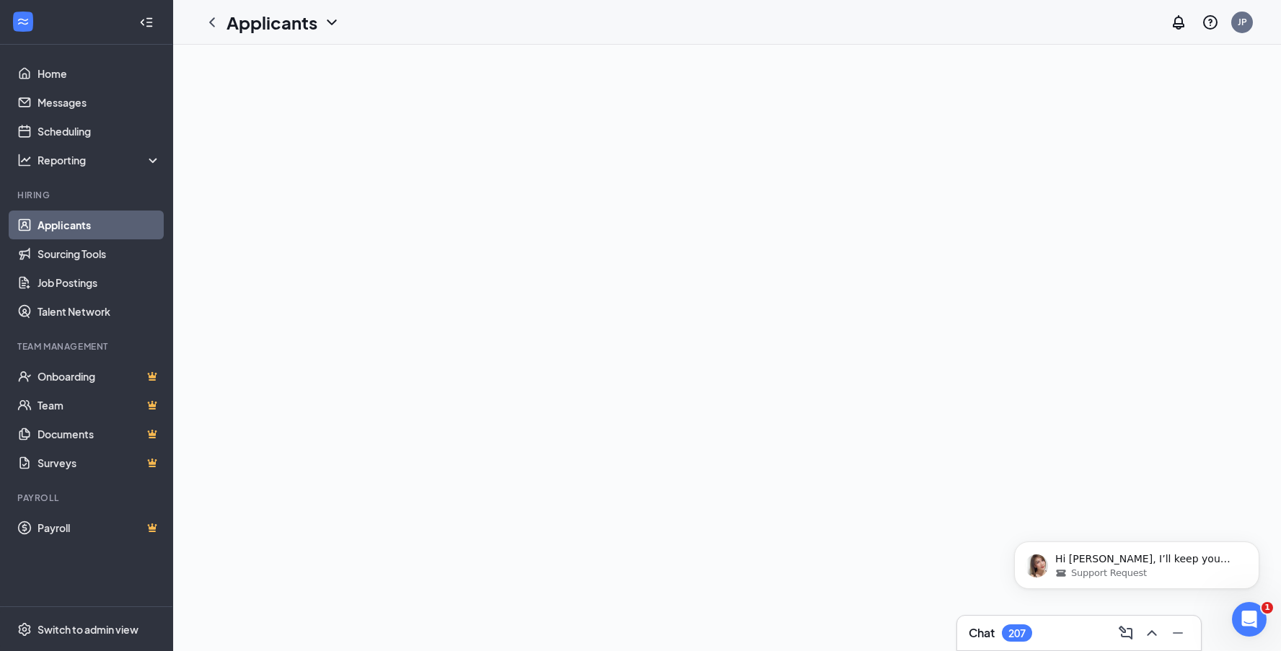
scroll to position [0, 0]
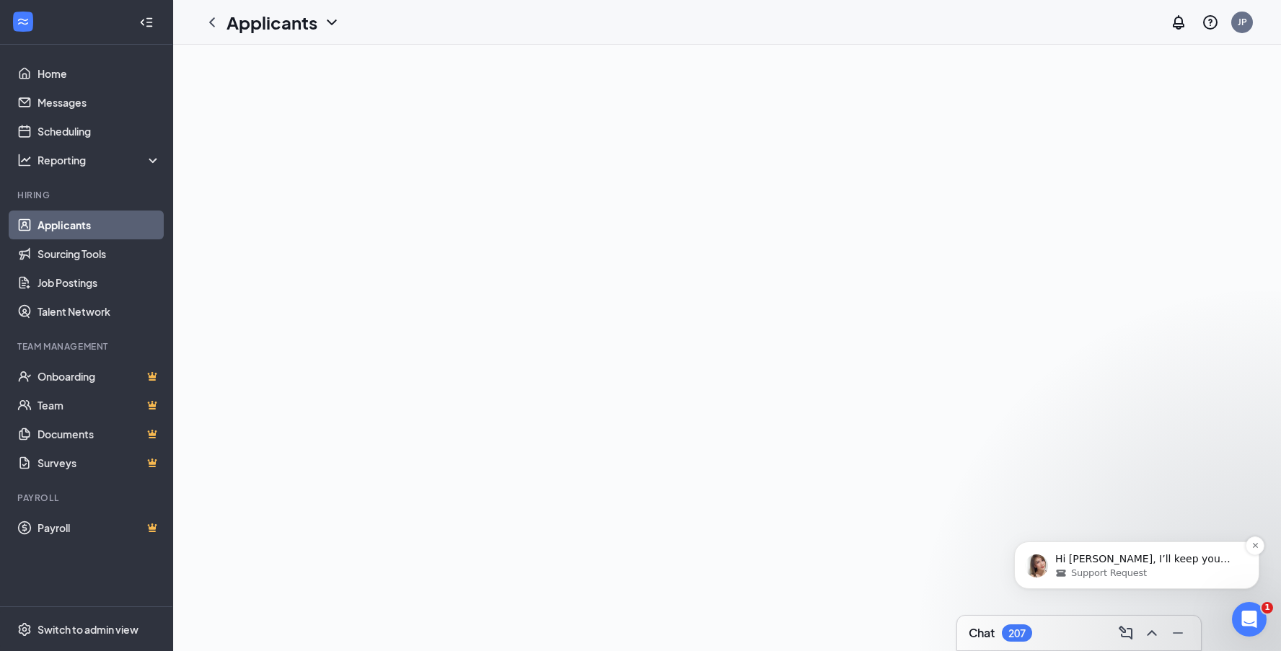
click at [1155, 571] on div "Support Request" at bounding box center [1148, 573] width 186 height 13
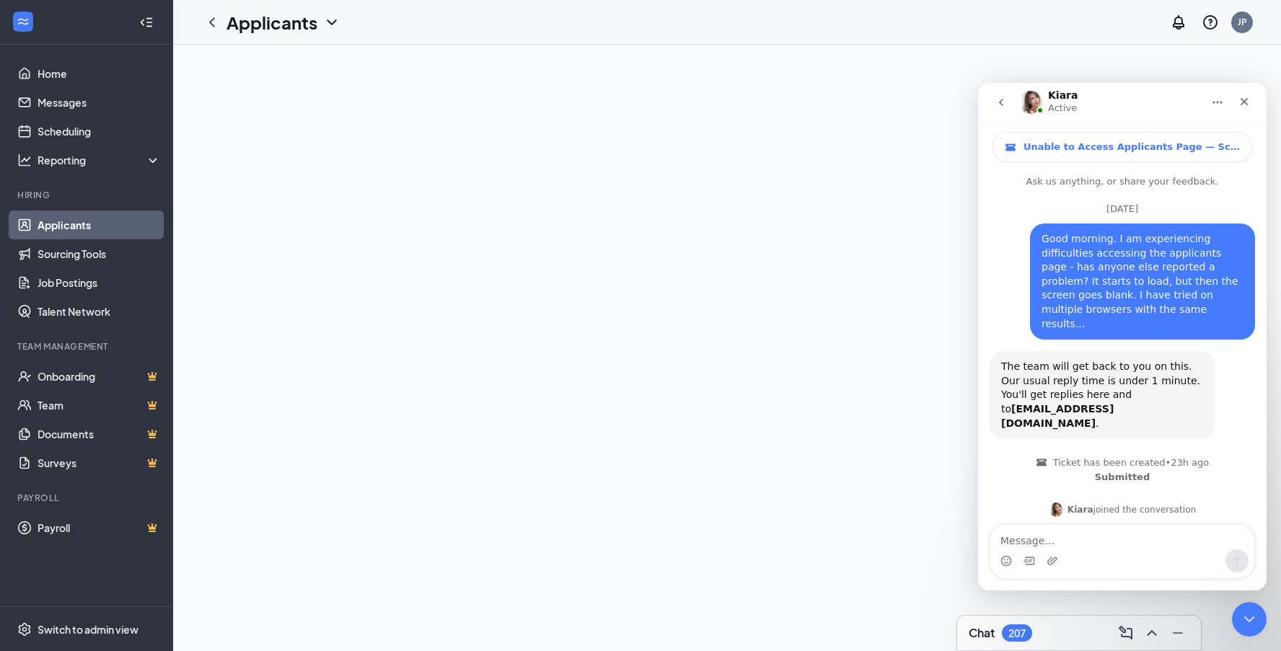
scroll to position [2287, 0]
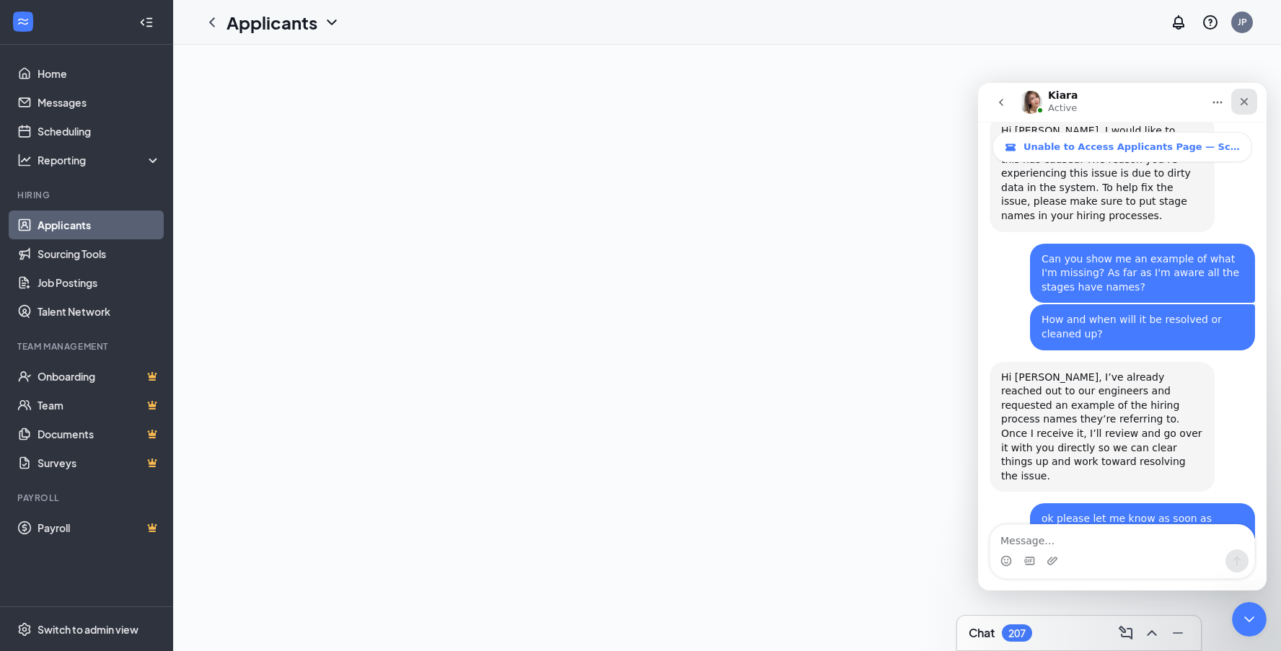
drag, startPoint x: 1251, startPoint y: 104, endPoint x: 2229, endPoint y: 187, distance: 981.6
click at [1251, 104] on div "Close" at bounding box center [1244, 102] width 26 height 26
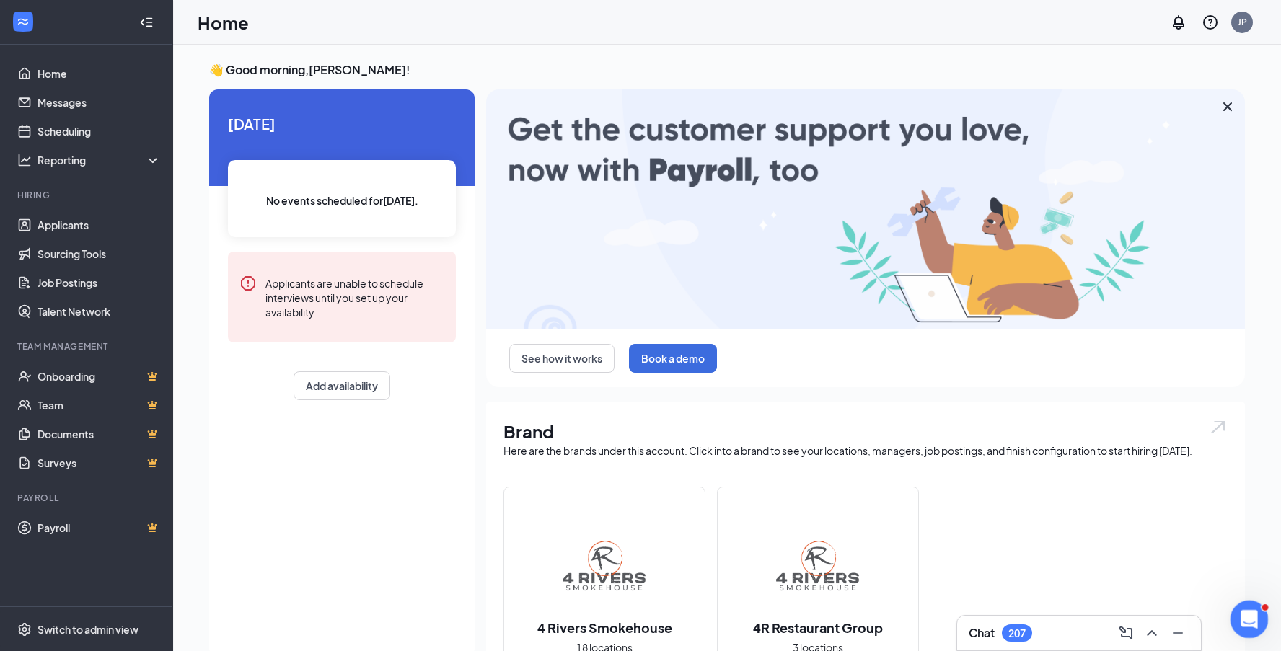
click at [1246, 620] on icon "Open Intercom Messenger" at bounding box center [1247, 618] width 10 height 12
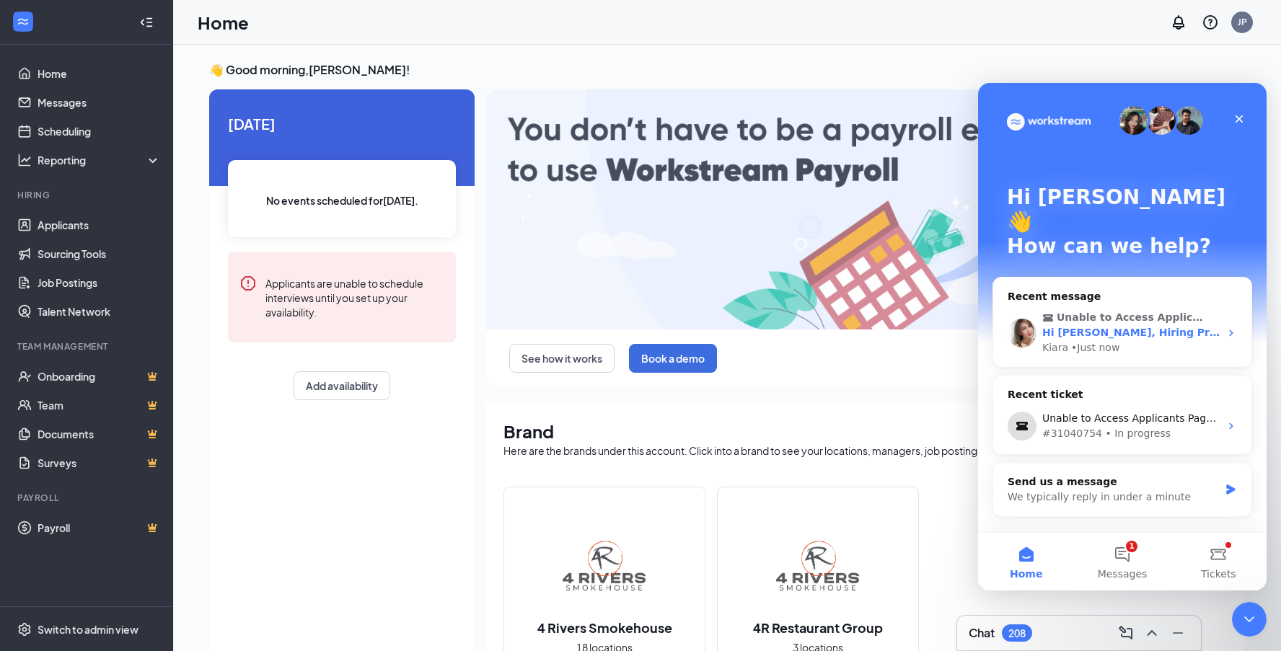
click at [1220, 326] on div "Unable to Access Applicants Page — Screen Goes Blank Hi [PERSON_NAME], Hiring P…" at bounding box center [1122, 333] width 258 height 69
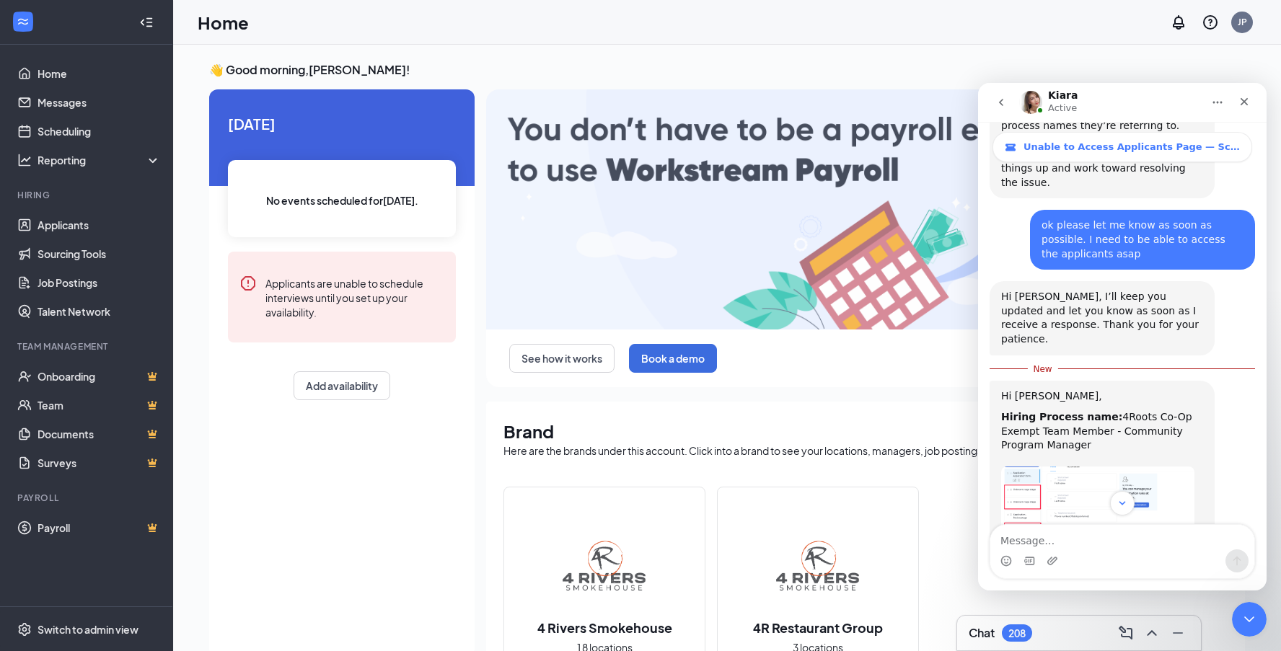
scroll to position [2580, 0]
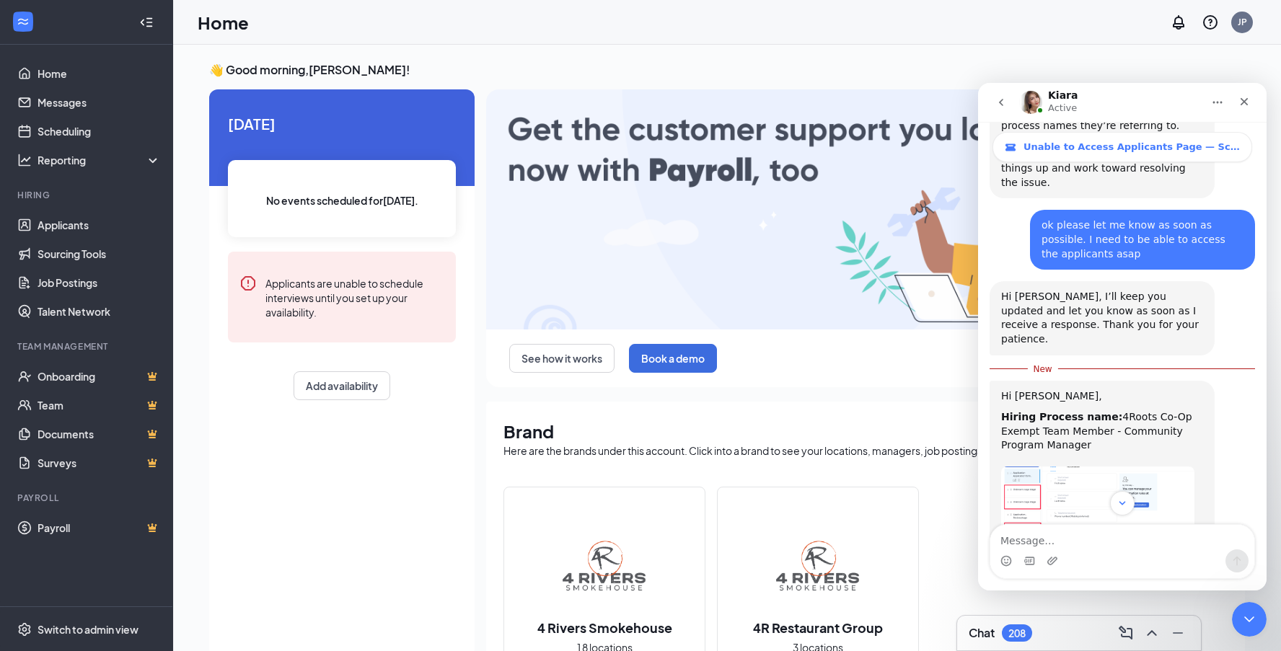
click at [1130, 467] on img "Kiara says…" at bounding box center [1097, 539] width 193 height 145
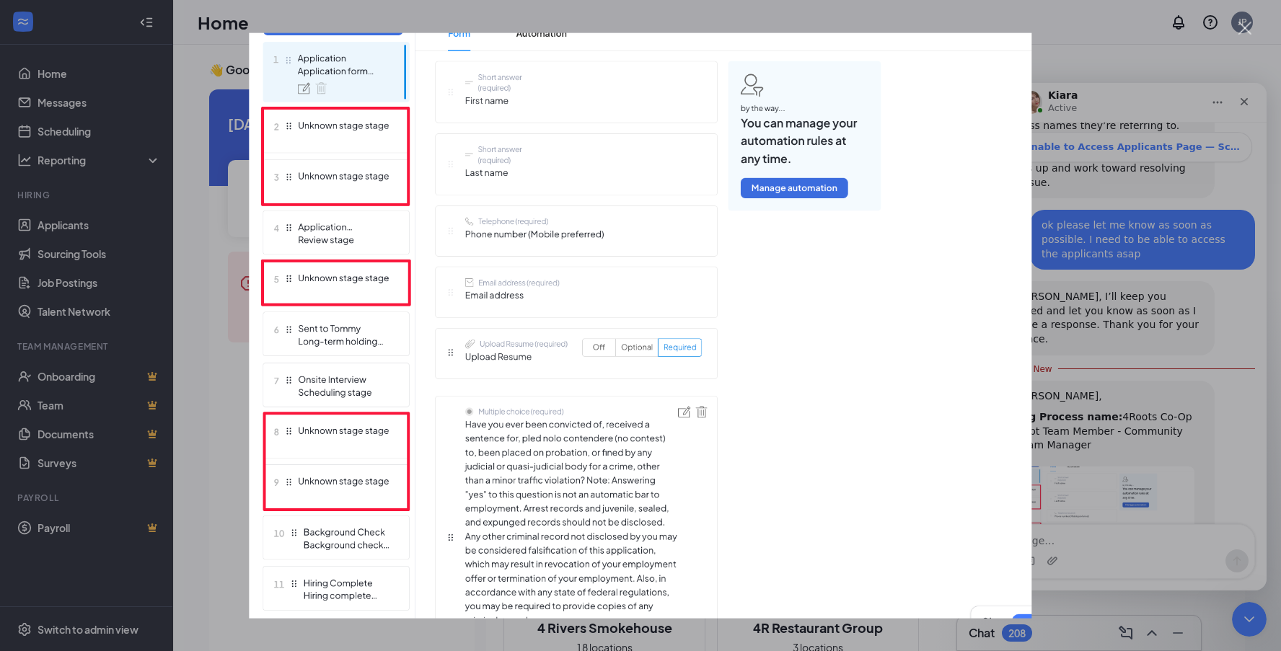
click at [1205, 374] on div "Intercom messenger" at bounding box center [640, 325] width 1281 height 651
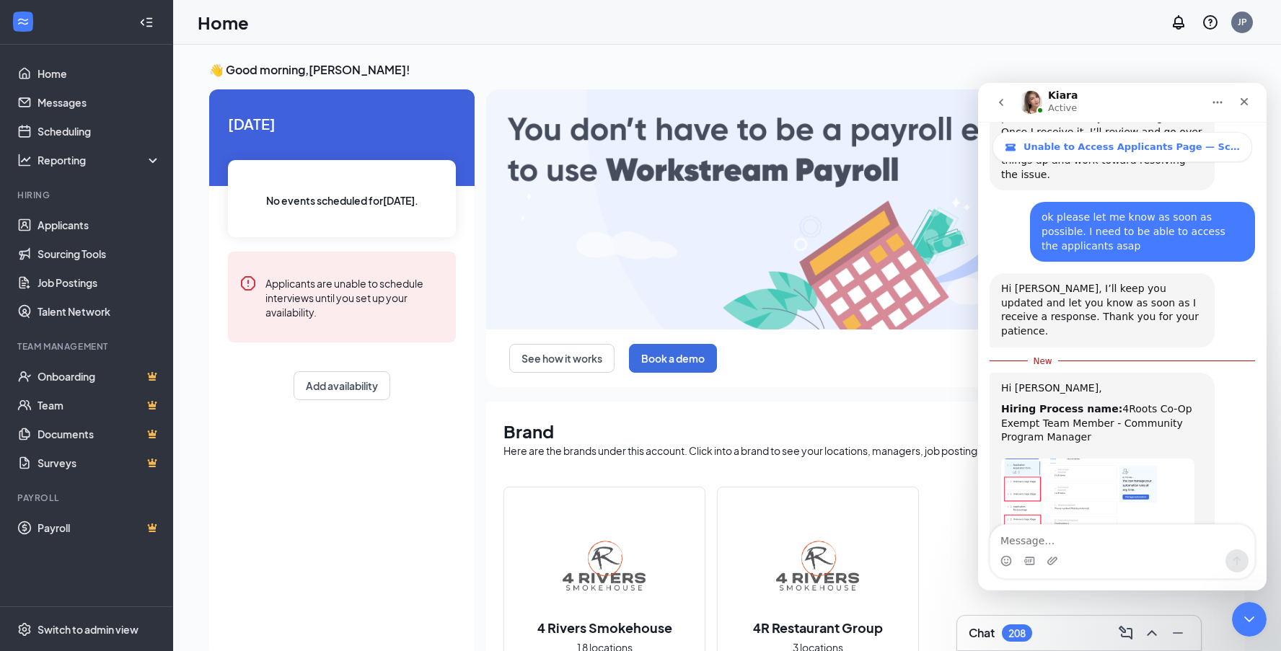
scroll to position [2587, 0]
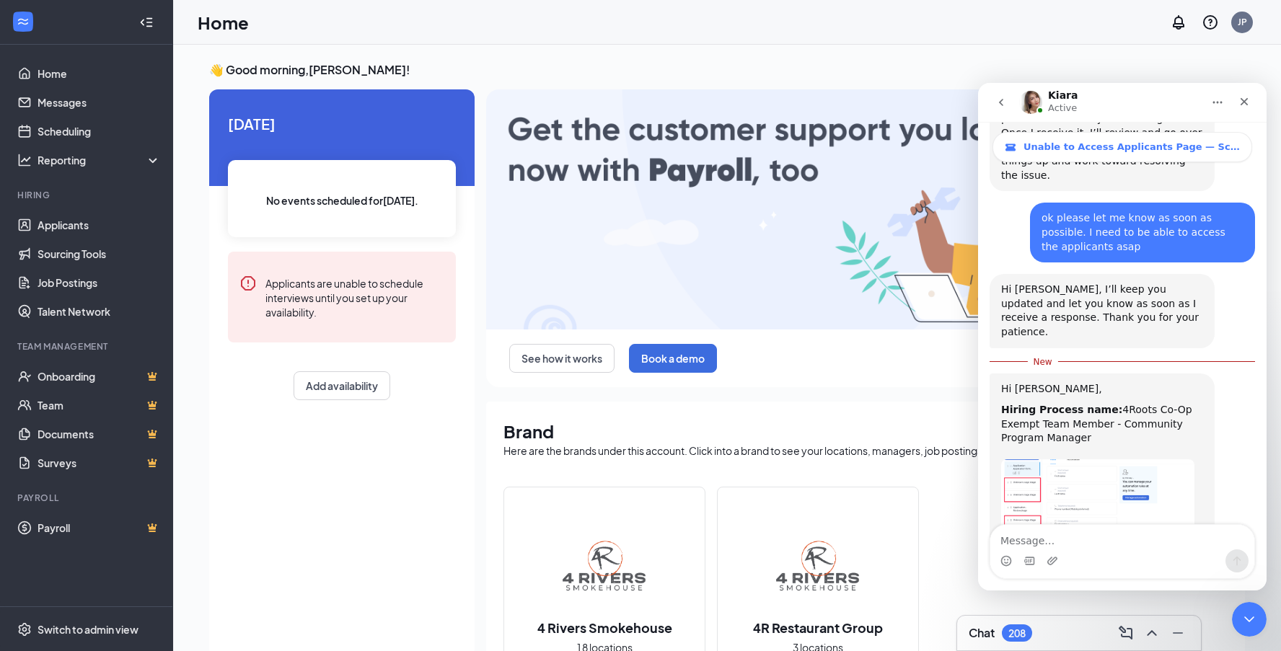
click at [1133, 459] on img "Kiara says…" at bounding box center [1097, 531] width 193 height 145
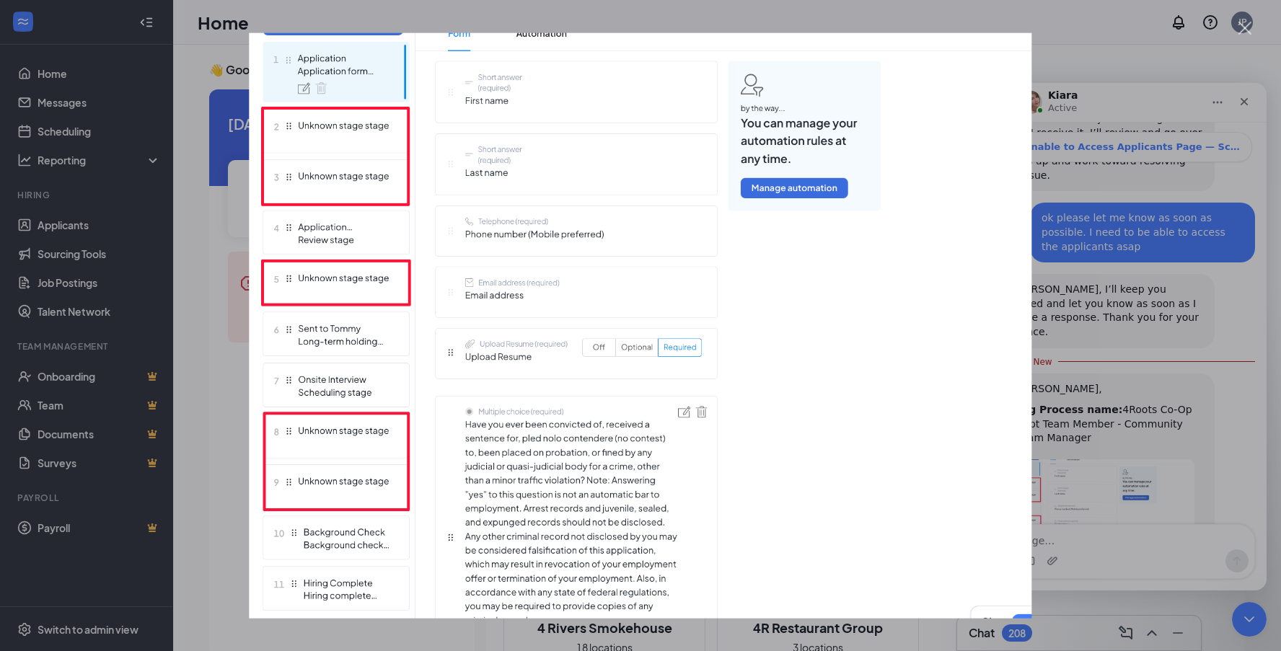
click at [1225, 419] on div "Intercom messenger" at bounding box center [640, 325] width 1281 height 651
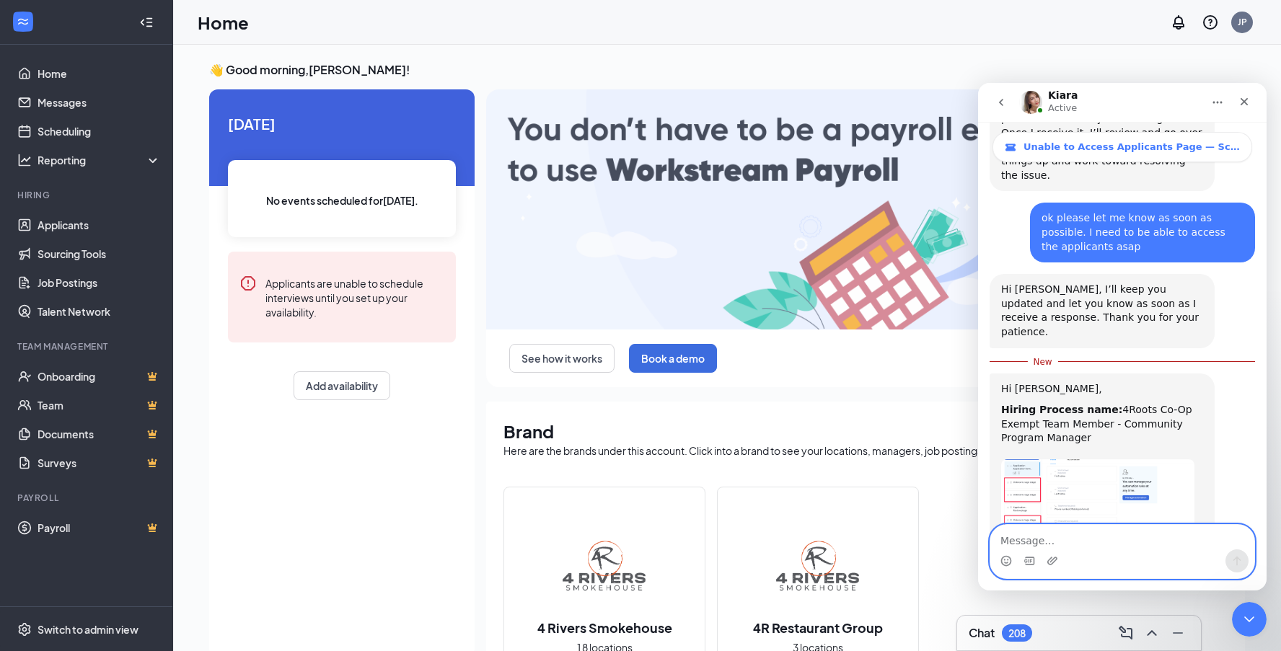
click at [1076, 541] on textarea "Message…" at bounding box center [1122, 537] width 264 height 25
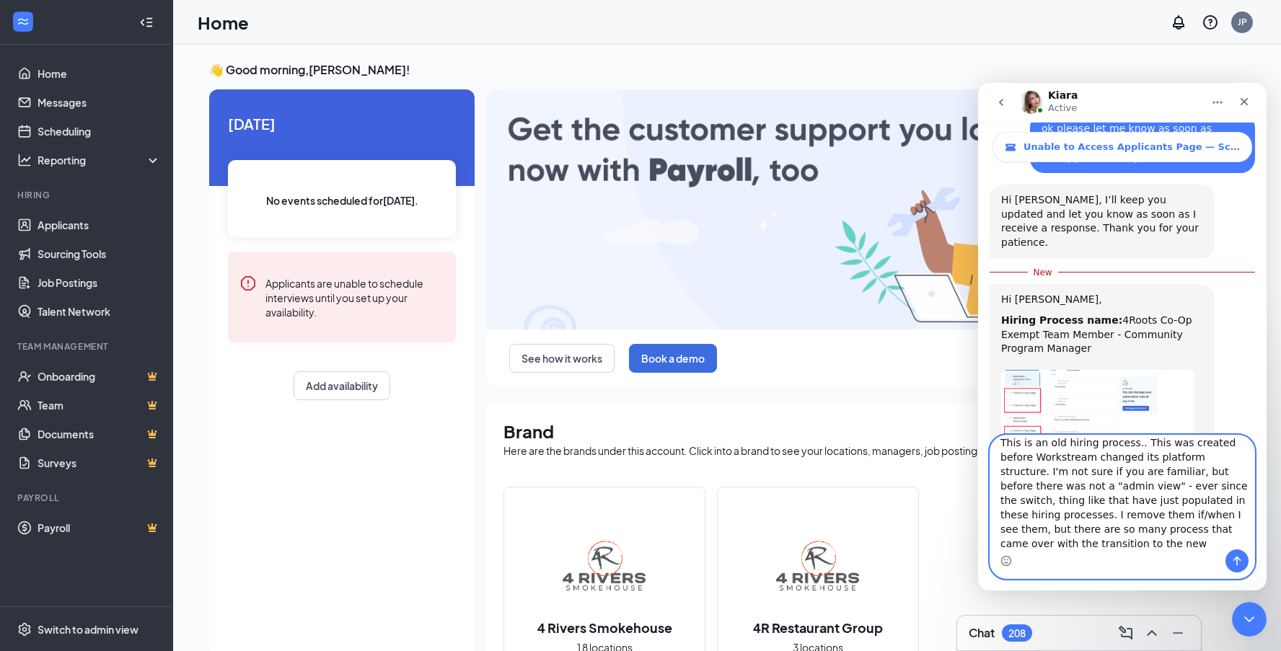
scroll to position [26, 0]
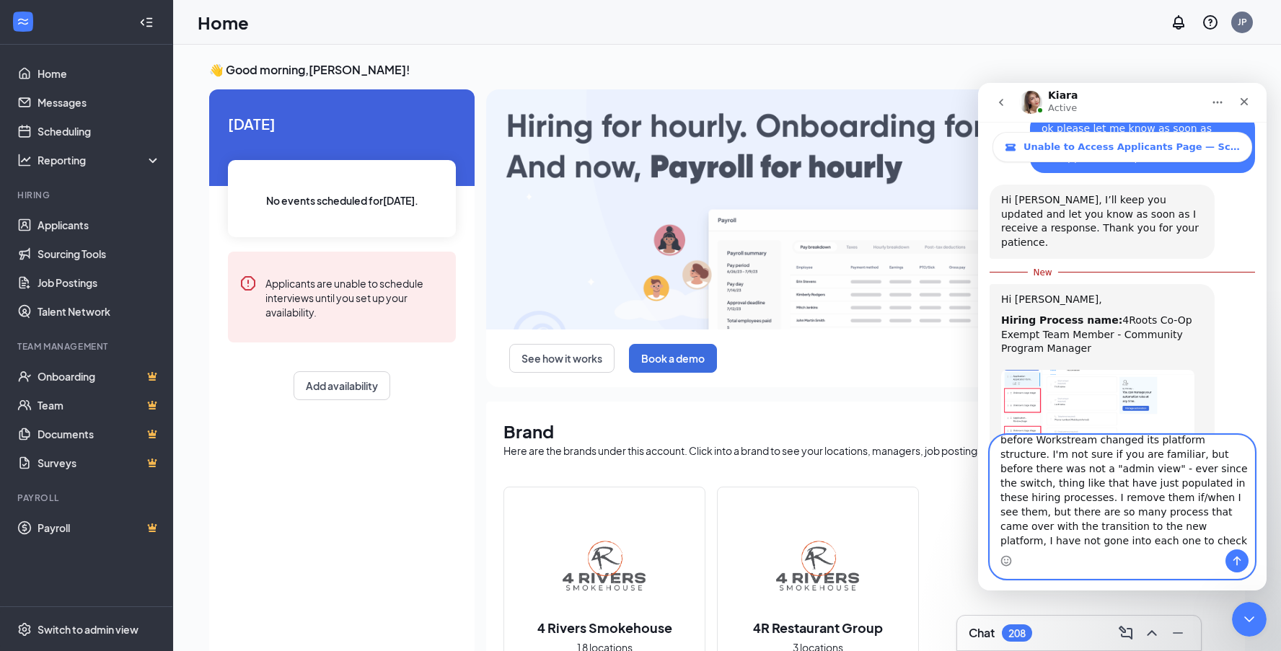
type textarea "This is an old hiring process.. This was created before Workstream changed its …"
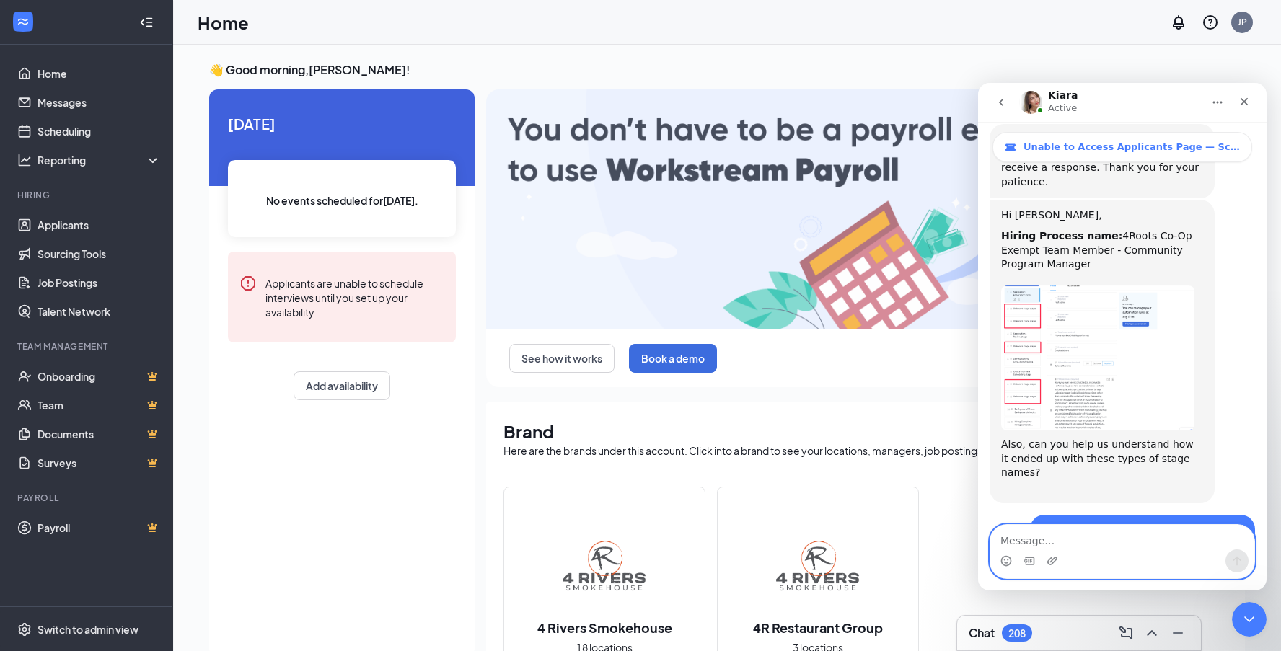
scroll to position [2827, 0]
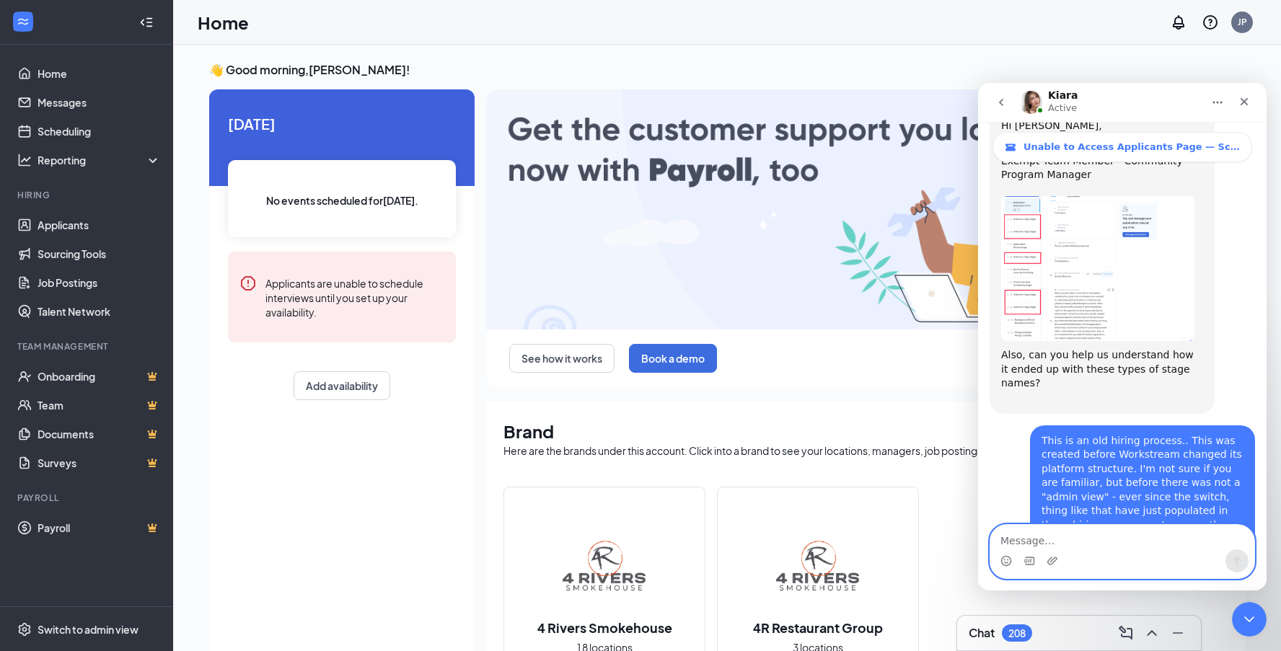
click at [1149, 547] on textarea "Message…" at bounding box center [1122, 537] width 264 height 25
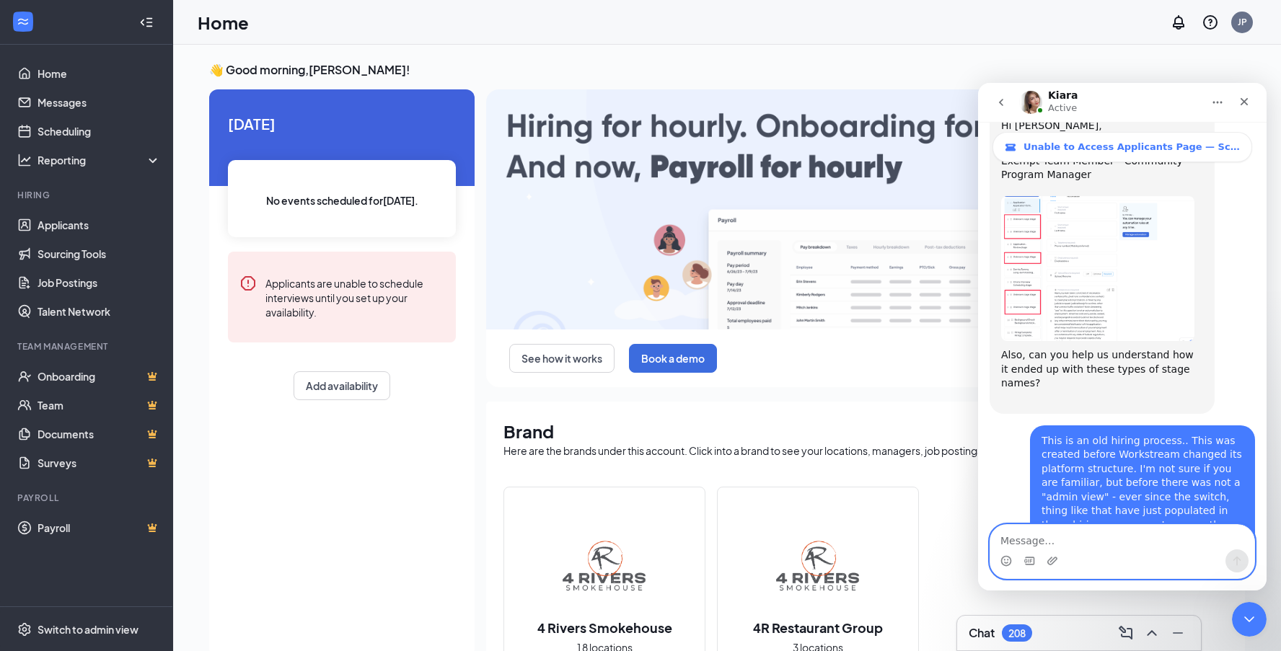
click at [1125, 537] on textarea "Message…" at bounding box center [1122, 537] width 264 height 25
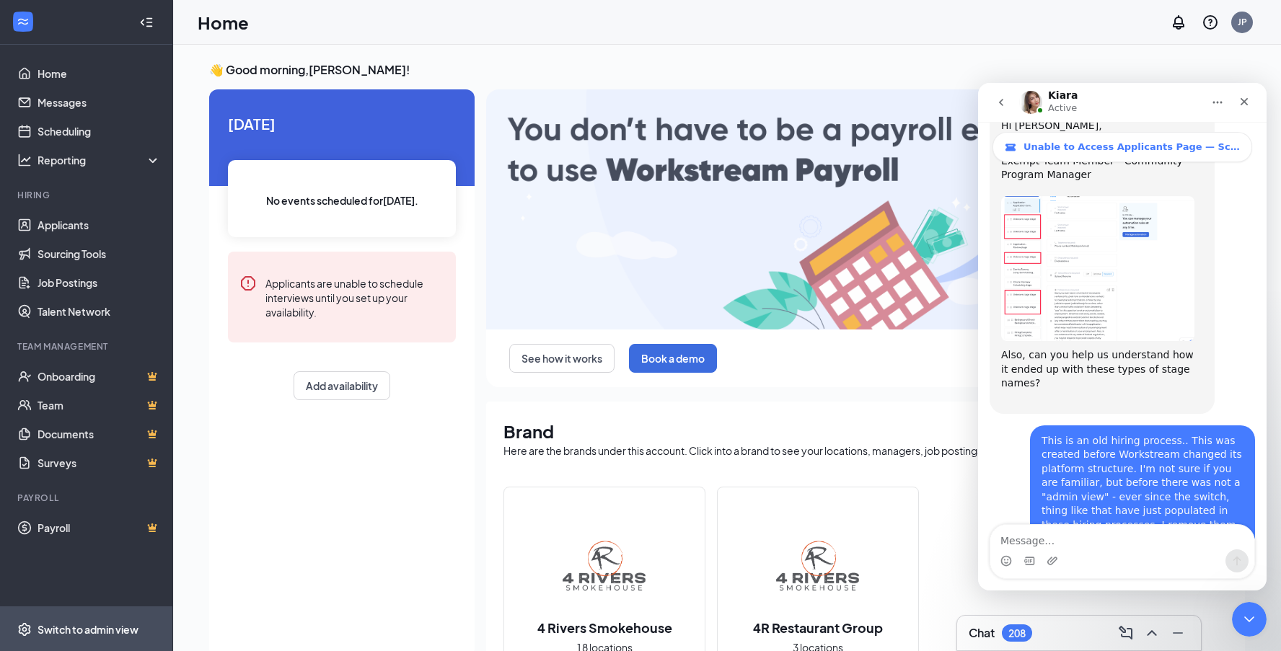
click at [45, 638] on span "Switch to admin view" at bounding box center [99, 629] width 123 height 44
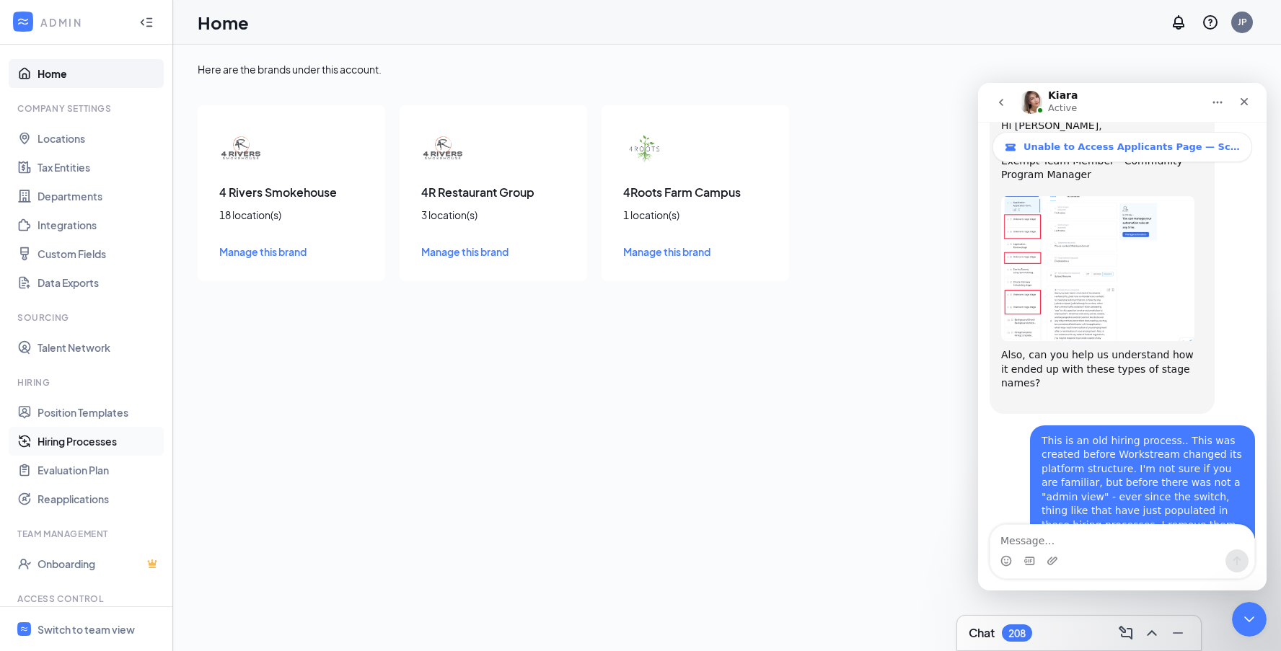
click at [109, 441] on link "Hiring Processes" at bounding box center [99, 441] width 123 height 29
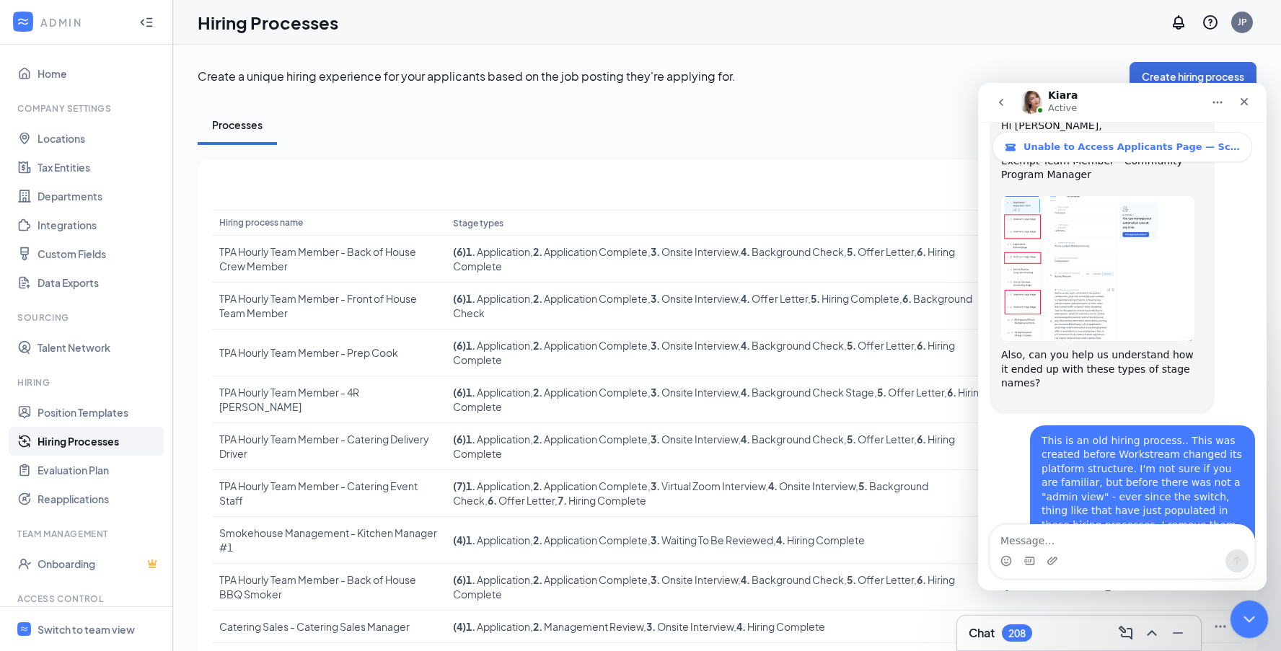
click at [1255, 629] on div "Close Intercom Messenger" at bounding box center [1247, 617] width 35 height 35
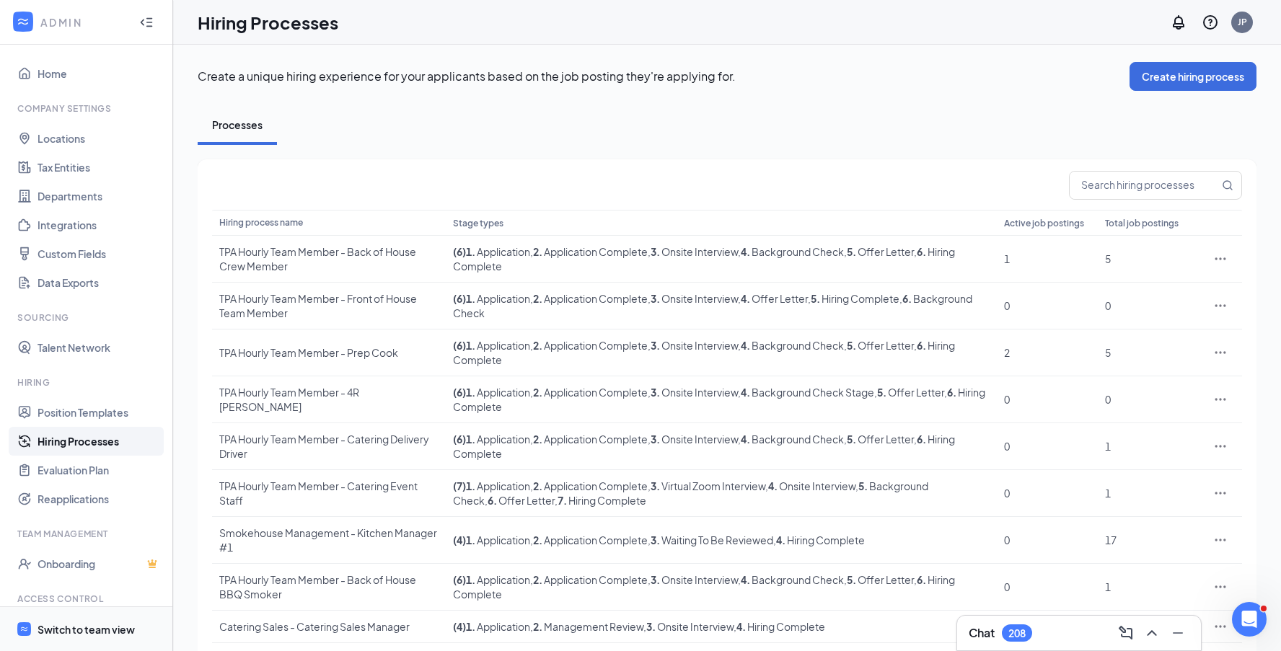
click at [80, 629] on div "Switch to team view" at bounding box center [86, 630] width 97 height 14
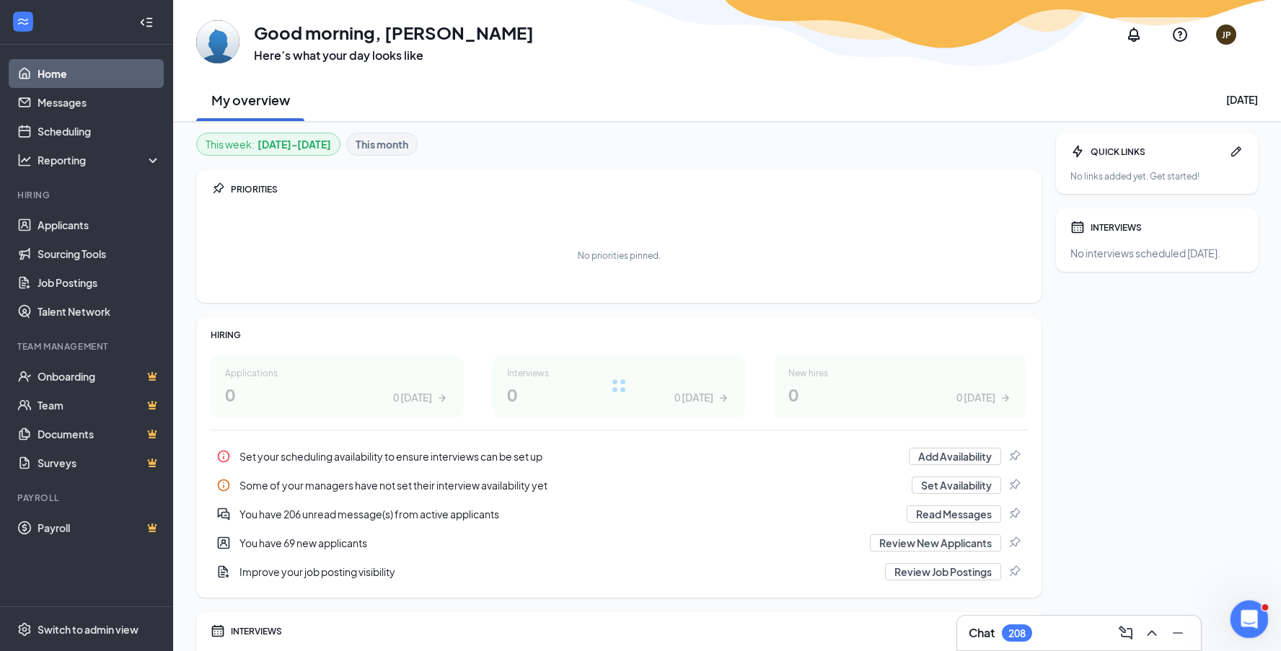
click at [1246, 617] on icon "Open Intercom Messenger" at bounding box center [1248, 618] width 24 height 24
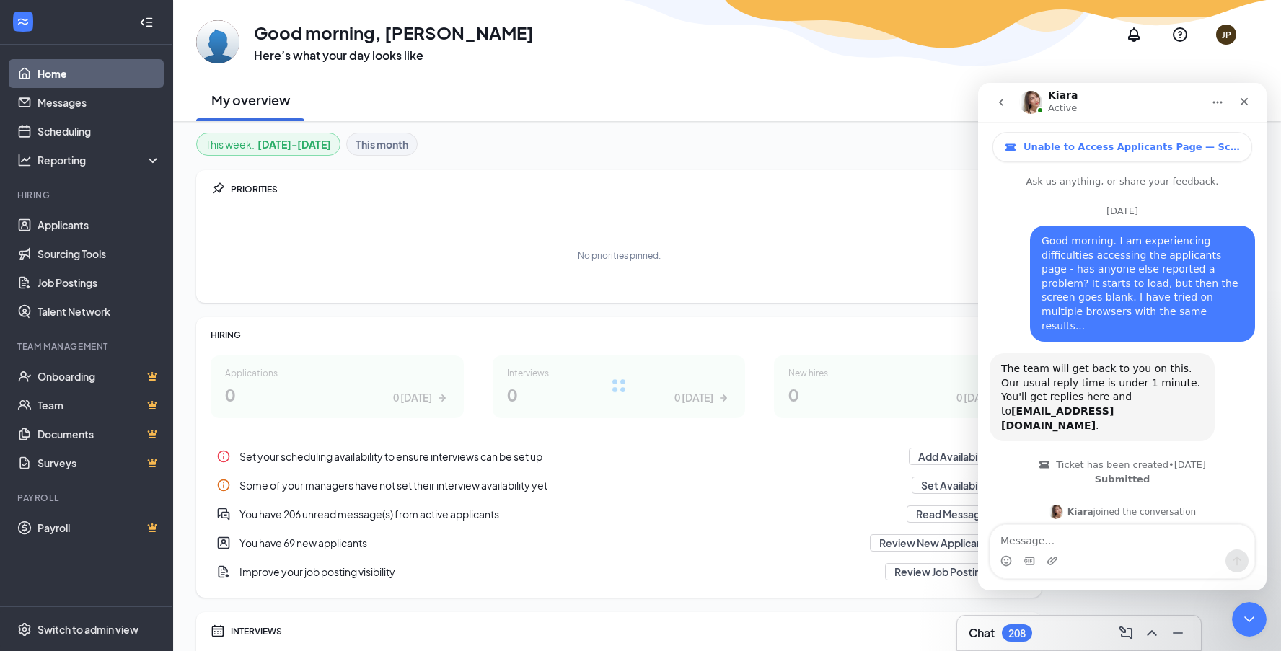
scroll to position [2827, 0]
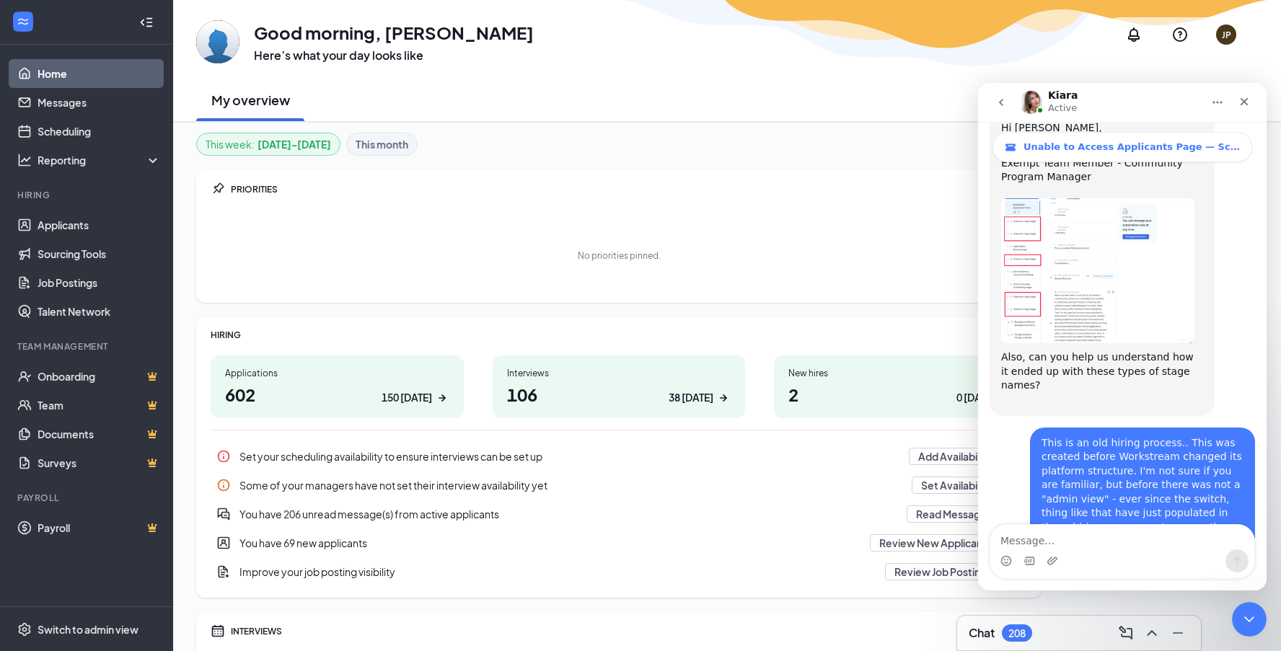
click at [1185, 543] on textarea "Message…" at bounding box center [1122, 537] width 264 height 25
type textarea "ok"
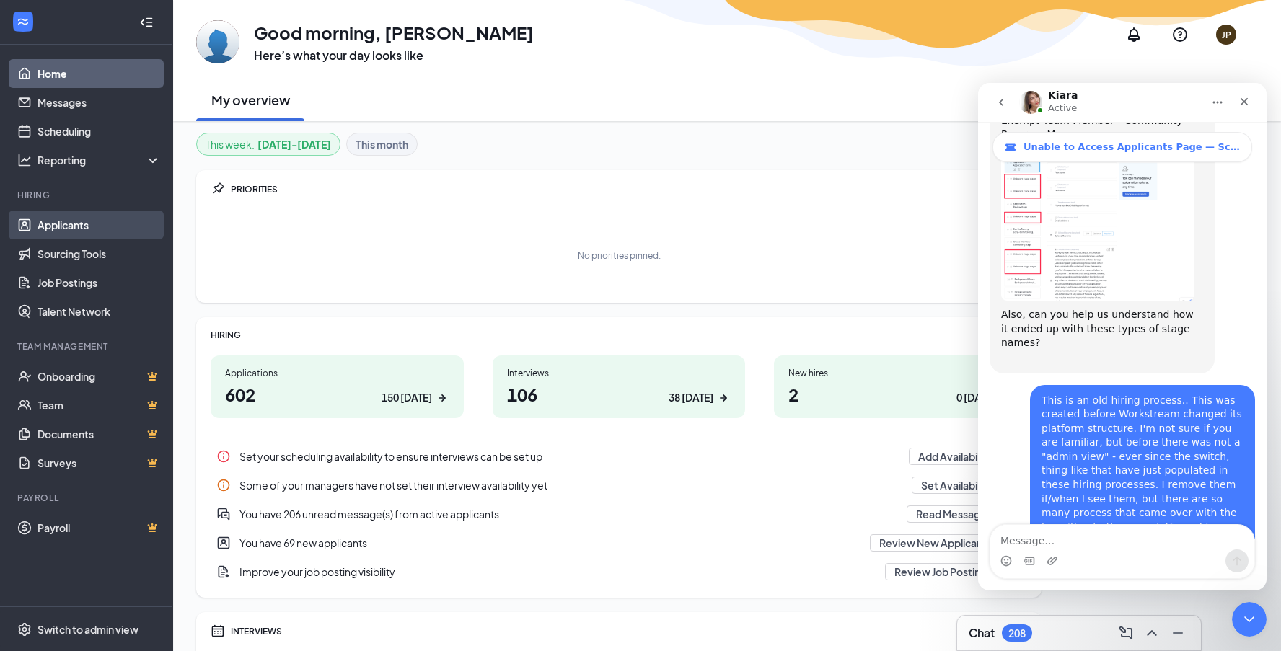
click at [96, 232] on link "Applicants" at bounding box center [99, 225] width 123 height 29
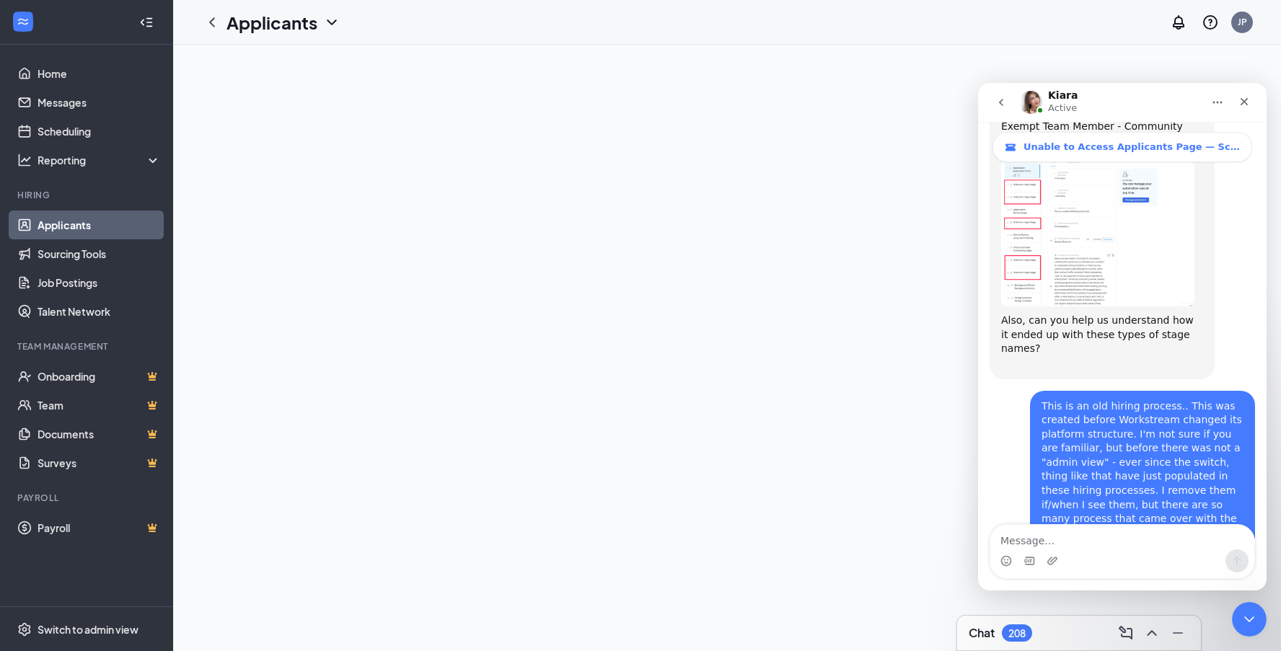
scroll to position [2912, 0]
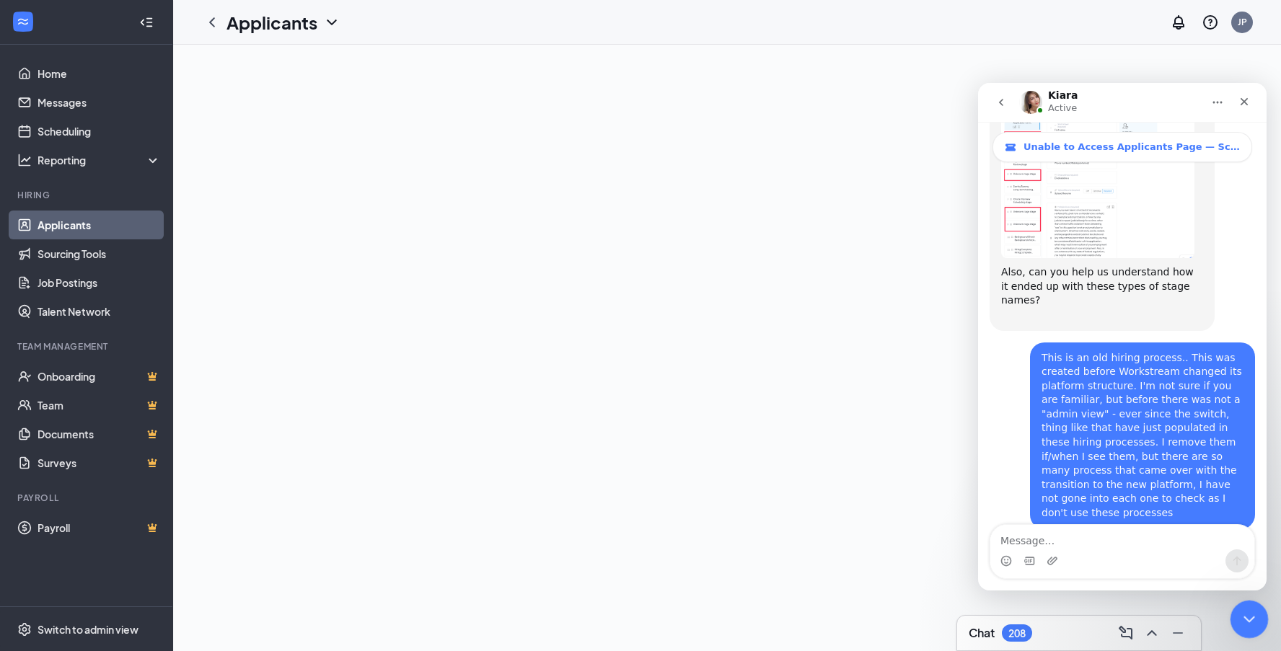
click at [1248, 626] on div "Close Intercom Messenger" at bounding box center [1247, 617] width 35 height 35
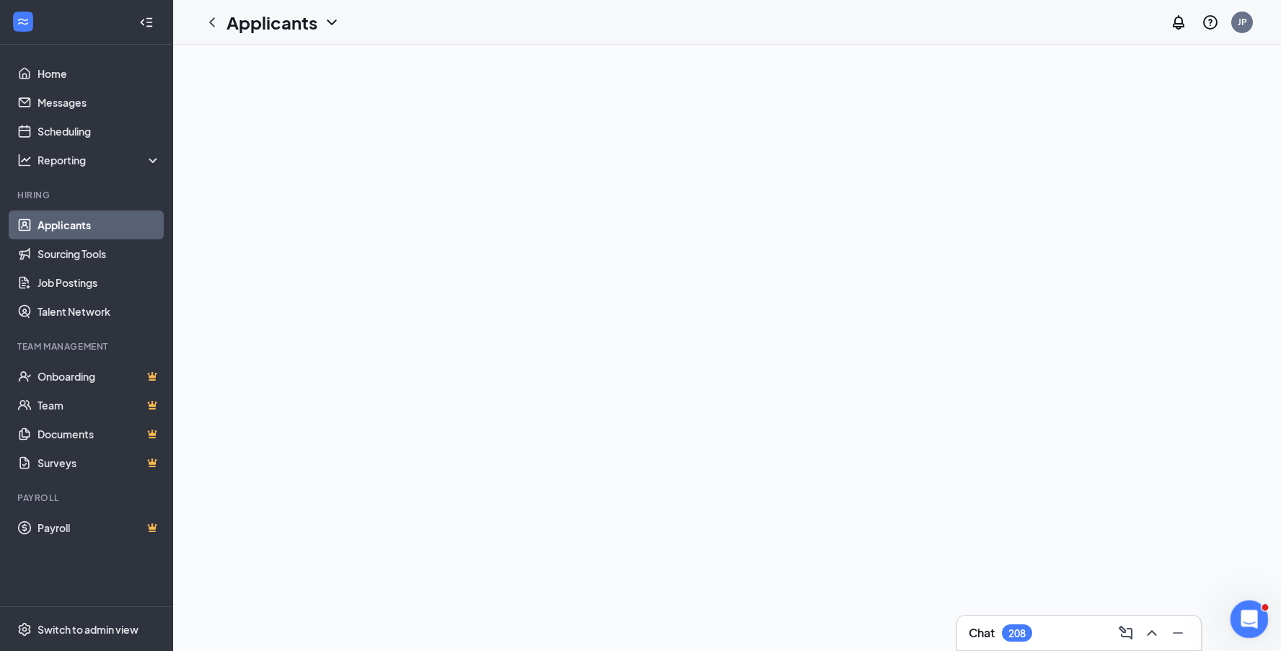
click at [1244, 610] on icon "Open Intercom Messenger" at bounding box center [1248, 618] width 24 height 24
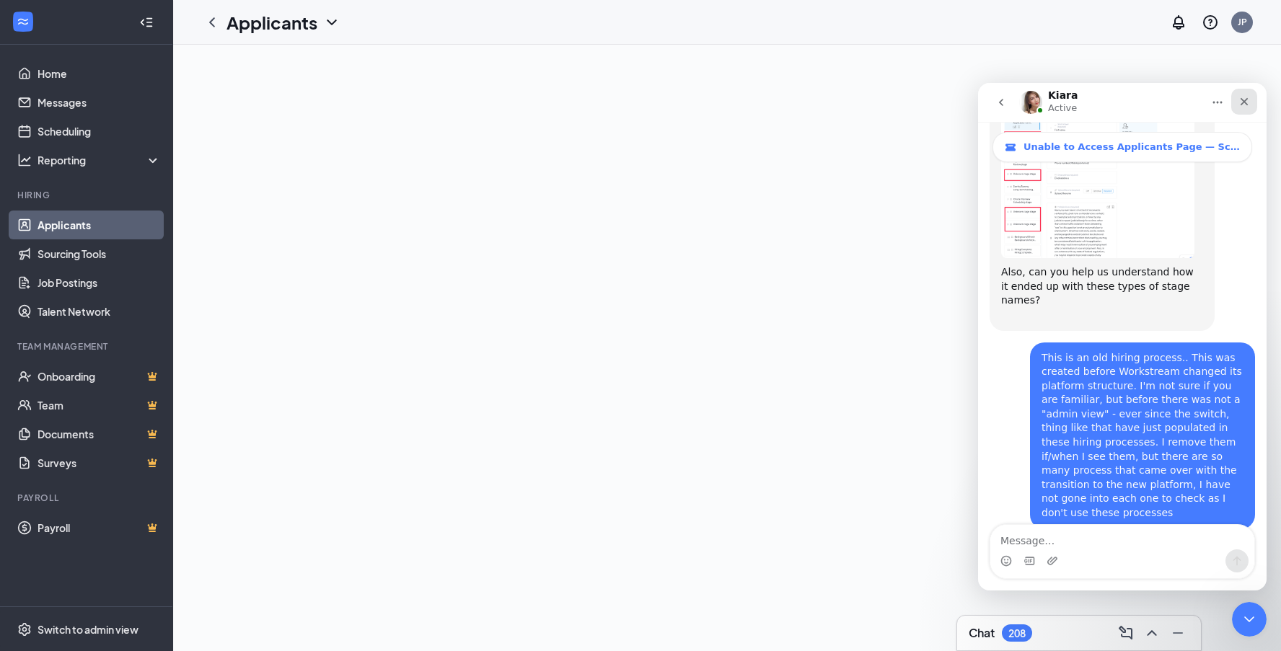
click at [1244, 103] on icon "Close" at bounding box center [1245, 102] width 8 height 8
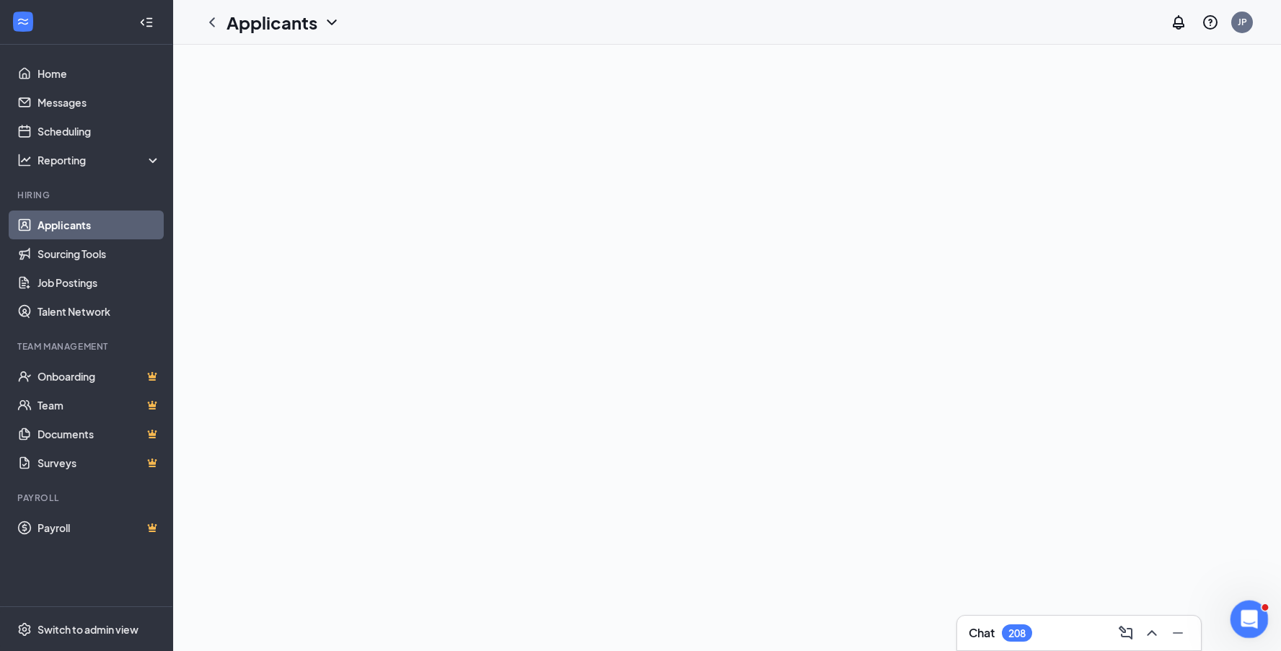
drag, startPoint x: 1247, startPoint y: 618, endPoint x: 2481, endPoint y: 1201, distance: 1364.3
click at [1247, 618] on icon "Open Intercom Messenger" at bounding box center [1248, 618] width 24 height 24
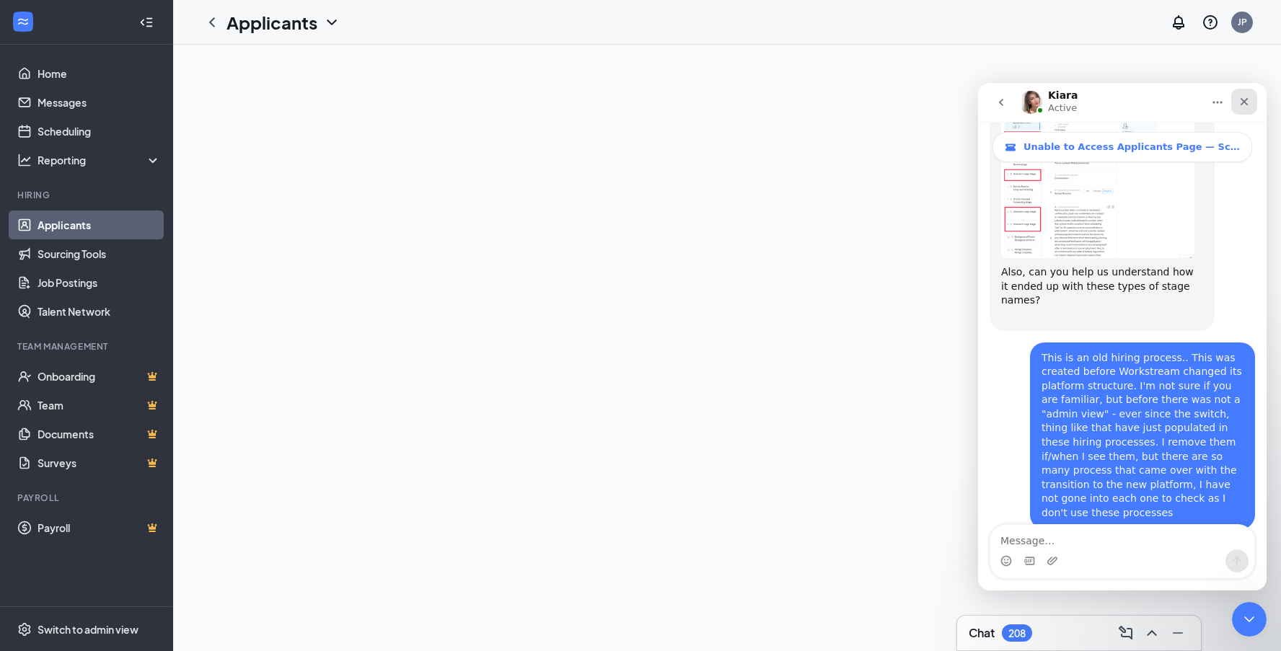
click at [1246, 100] on icon "Close" at bounding box center [1245, 102] width 8 height 8
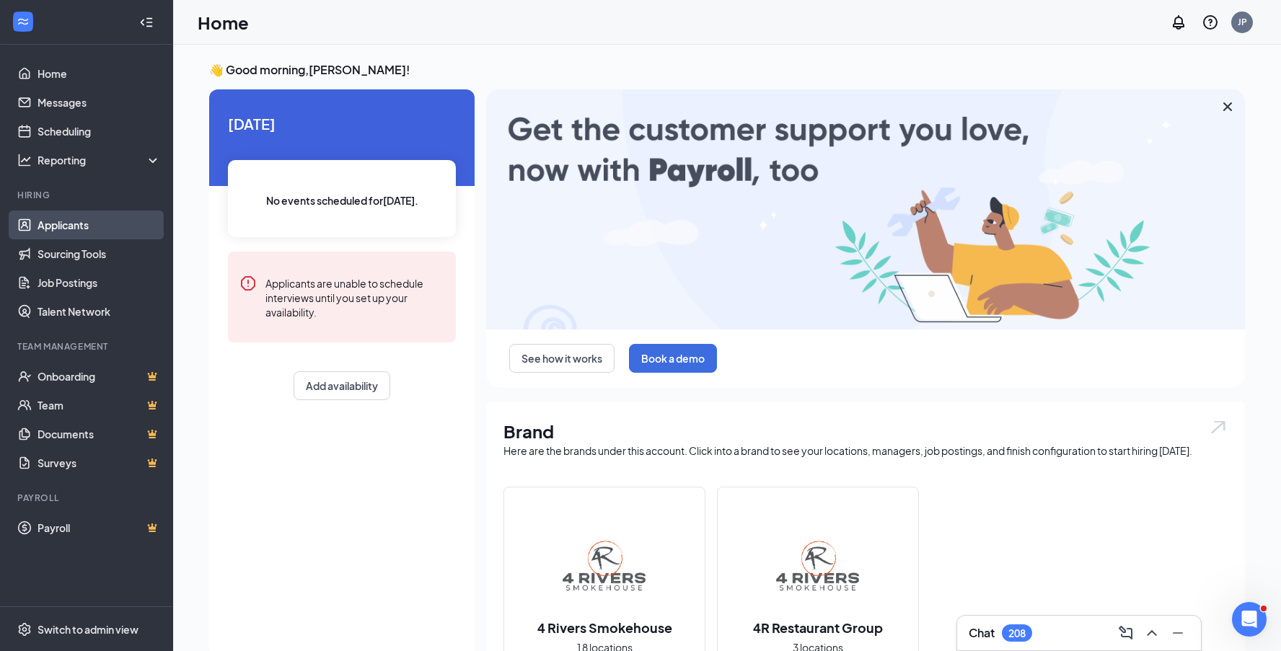
click at [70, 233] on link "Applicants" at bounding box center [99, 225] width 123 height 29
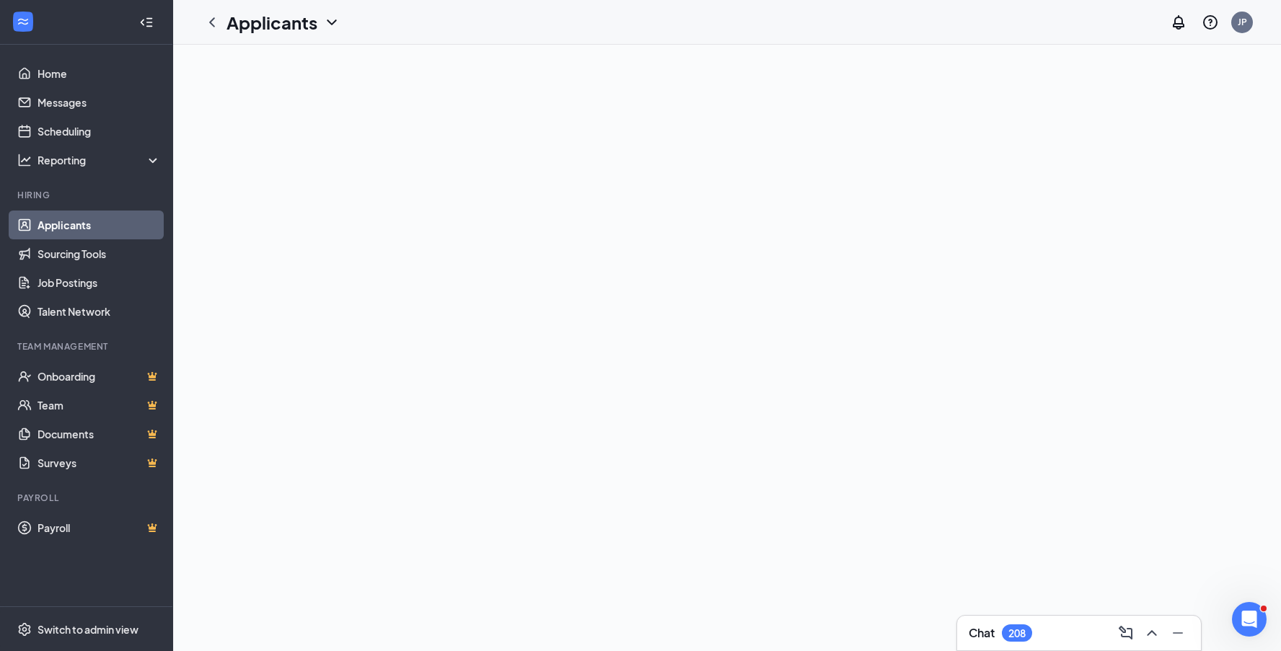
click at [80, 221] on link "Applicants" at bounding box center [99, 225] width 123 height 29
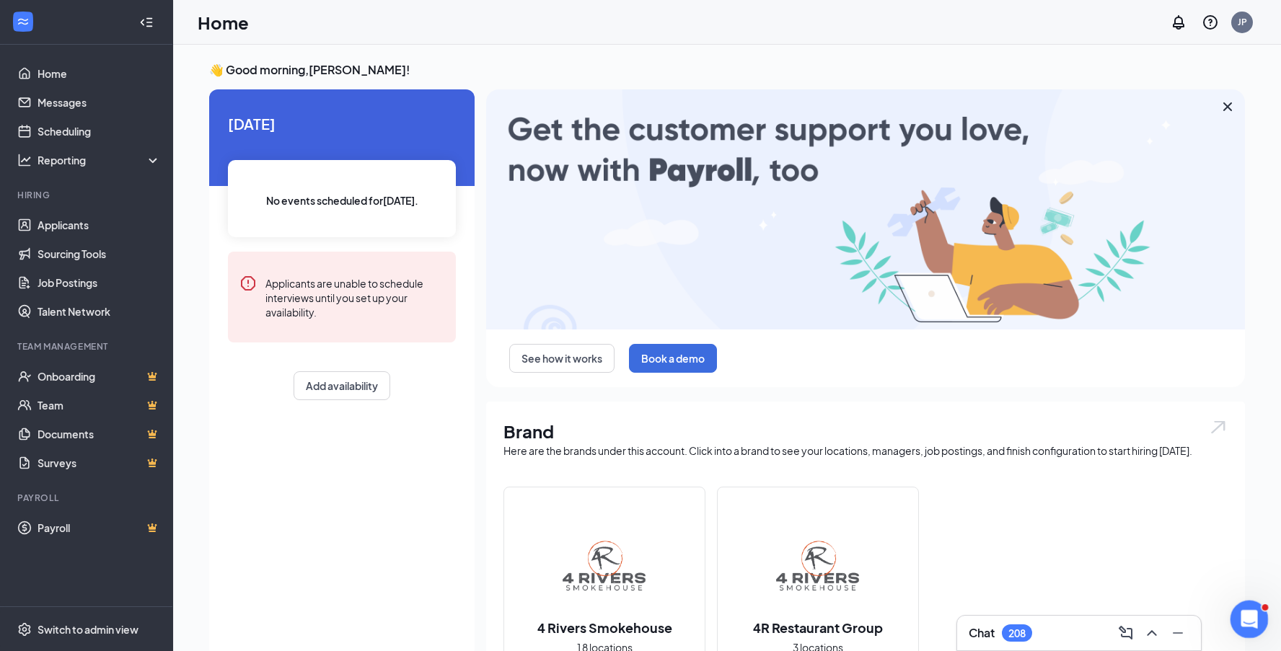
click at [1248, 628] on icon "Open Intercom Messenger" at bounding box center [1248, 618] width 24 height 24
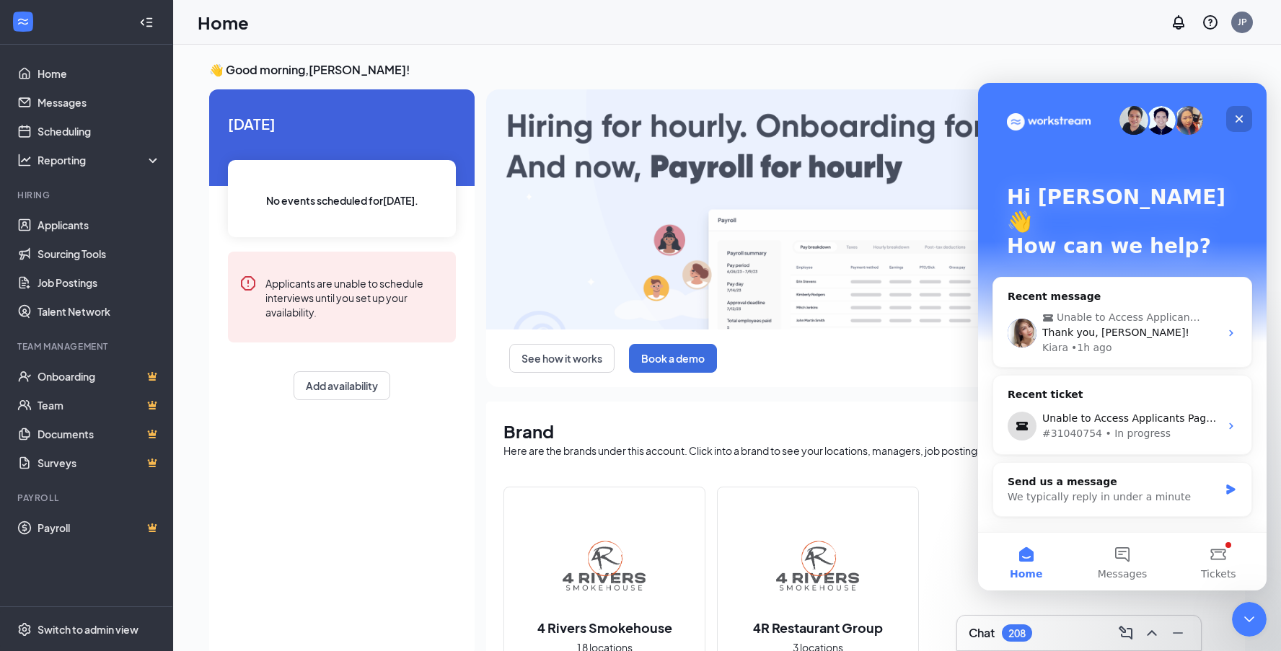
click at [1234, 120] on icon "Close" at bounding box center [1239, 119] width 12 height 12
